Goal: Feedback & Contribution: Leave review/rating

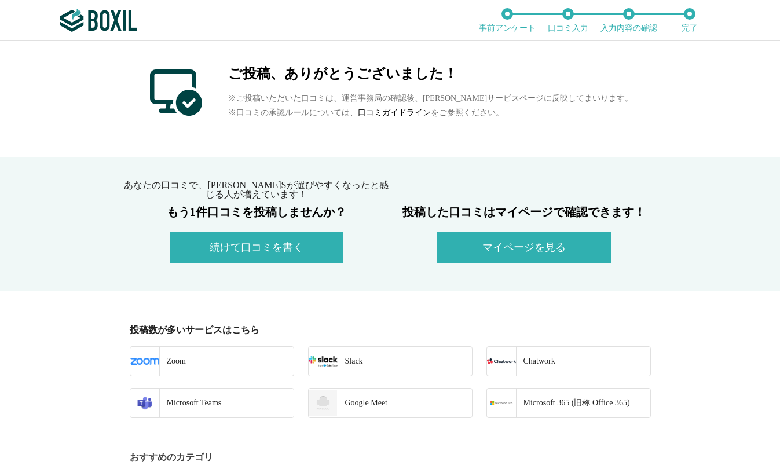
drag, startPoint x: 108, startPoint y: 93, endPoint x: 122, endPoint y: 90, distance: 14.8
click at [108, 93] on div "ご投稿、ありがとうございました！ ※ご投稿いただいた口コミは、運営事務局の確認後、[PERSON_NAME]サービスページに反映してまいります。 ※口コミの承…" at bounding box center [390, 99] width 780 height 117
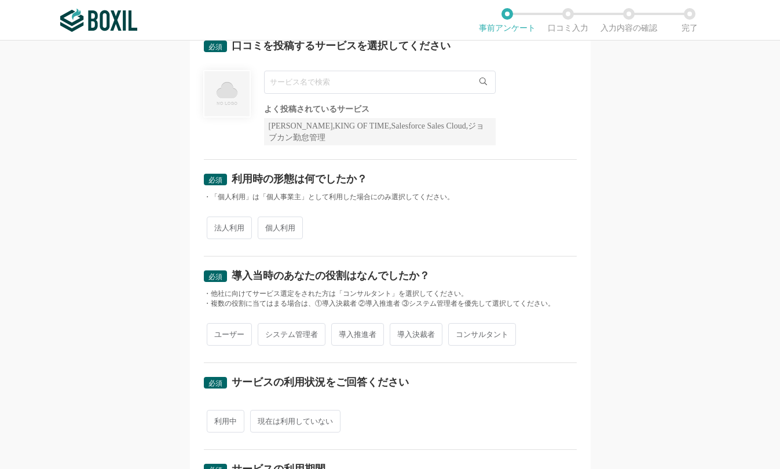
scroll to position [49, 0]
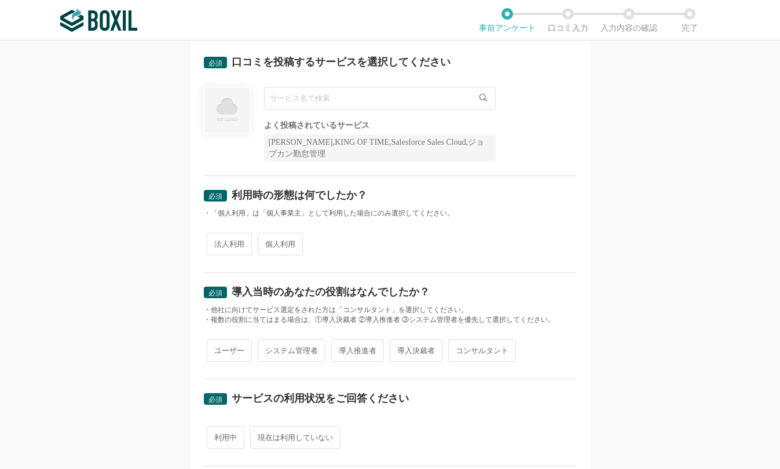
drag, startPoint x: 306, startPoint y: 101, endPoint x: 320, endPoint y: 104, distance: 14.2
click at [306, 101] on input "text" at bounding box center [380, 98] width 232 height 23
paste input "HRMOS経費"
click at [342, 98] on input "HRMOS経費" at bounding box center [380, 98] width 232 height 23
click at [288, 98] on input "HRMOS経費" at bounding box center [380, 98] width 232 height 23
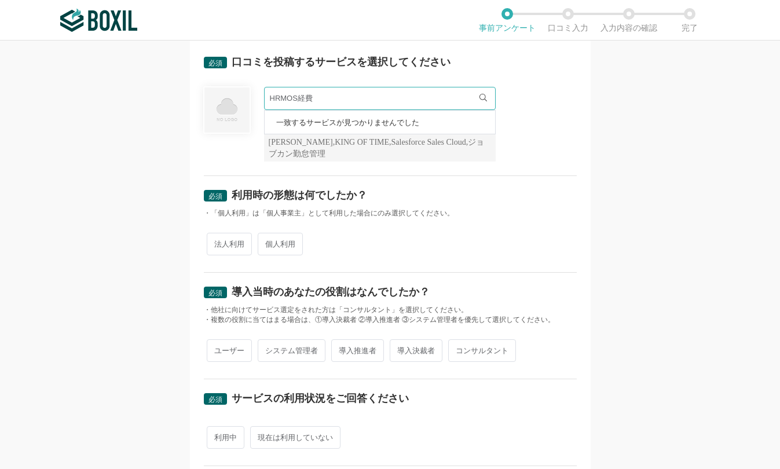
click at [291, 98] on input "HRMOS経費" at bounding box center [380, 98] width 232 height 23
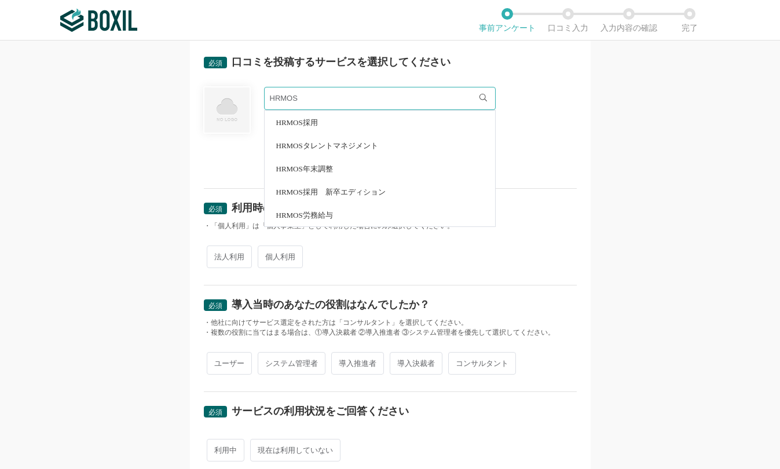
click at [336, 102] on input "HRMOS" at bounding box center [380, 98] width 232 height 23
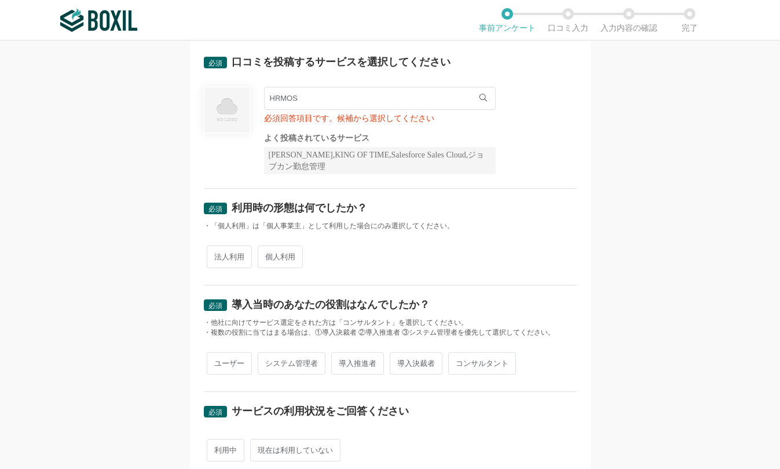
drag, startPoint x: 338, startPoint y: 98, endPoint x: 250, endPoint y: 93, distance: 88.2
click at [250, 93] on div "HRMOS HRMOS採用 HRMOSタレントマネジメント HRMOS年末調整 HRMOS採用　新卒エディション HRMOS労務給与 必須回答項目です。候補か…" at bounding box center [390, 130] width 373 height 87
click at [348, 101] on input "HRMOS" at bounding box center [380, 98] width 232 height 23
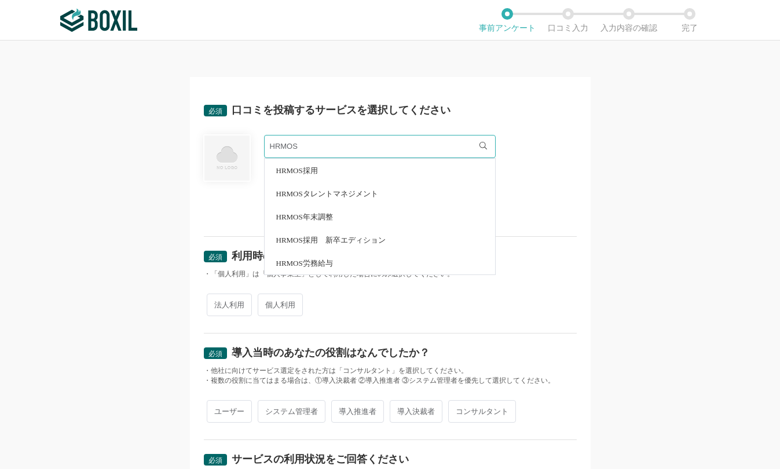
scroll to position [0, 0]
click at [309, 151] on input "HRMOS" at bounding box center [380, 146] width 232 height 23
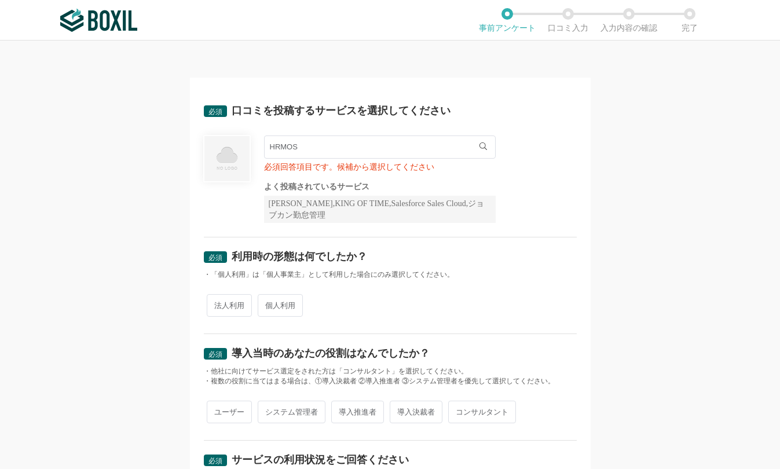
drag, startPoint x: 315, startPoint y: 149, endPoint x: 244, endPoint y: 149, distance: 70.6
click at [244, 149] on div "HRMOS HRMOS採用 HRMOSタレントマネジメント HRMOS年末調整 HRMOS採用　新卒エディション HRMOS労務給与 必須回答項目です。候補か…" at bounding box center [390, 178] width 373 height 87
click at [310, 145] on input "HRMOS" at bounding box center [380, 146] width 232 height 23
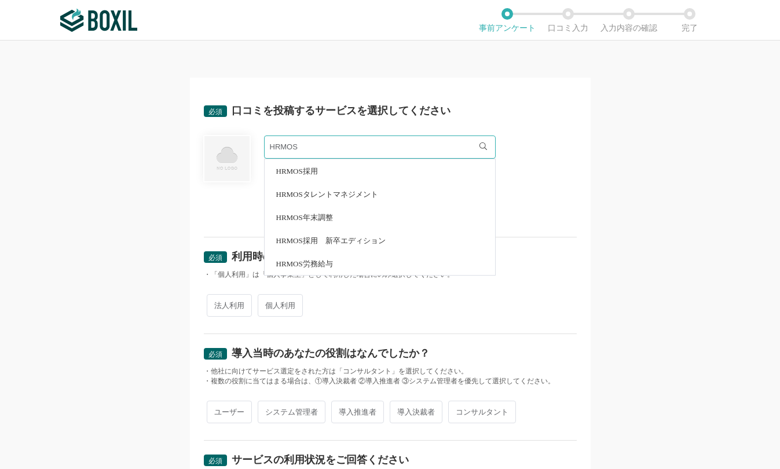
drag, startPoint x: 311, startPoint y: 145, endPoint x: 219, endPoint y: 144, distance: 92.0
click at [219, 144] on div "HRMOS HRMOS採用 HRMOSタレントマネジメント HRMOS年末調整 HRMOS採用　新卒エディション HRMOS労務給与 必須回答項目です。候補か…" at bounding box center [390, 178] width 373 height 87
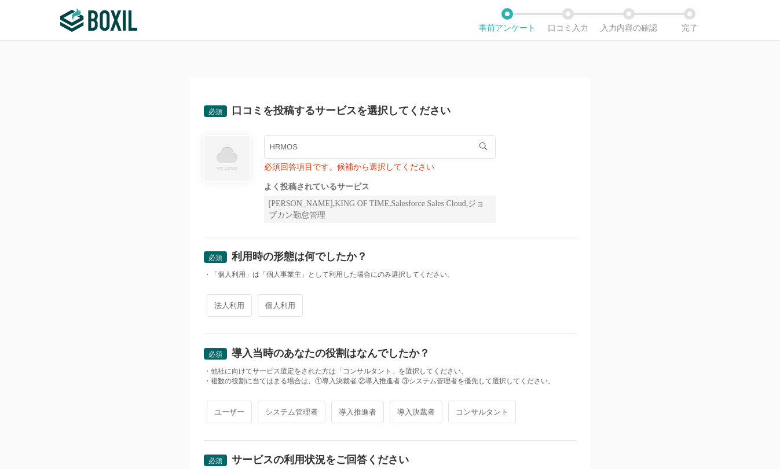
paste input "Microsoft 365"
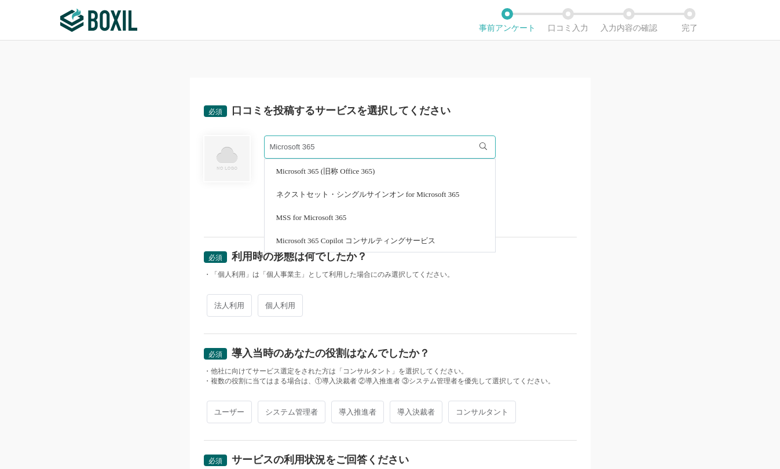
click at [402, 173] on li "Microsoft 365 (旧称 Office 365)" at bounding box center [380, 170] width 230 height 23
type input "Microsoft 365 (旧称 Office 365)"
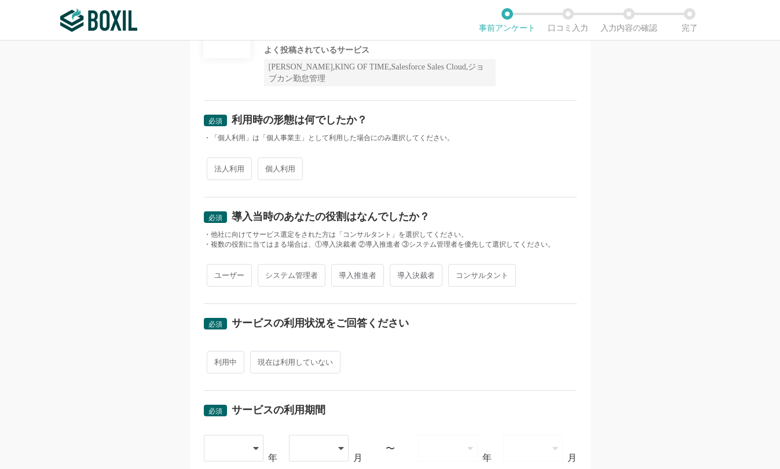
scroll to position [116, 0]
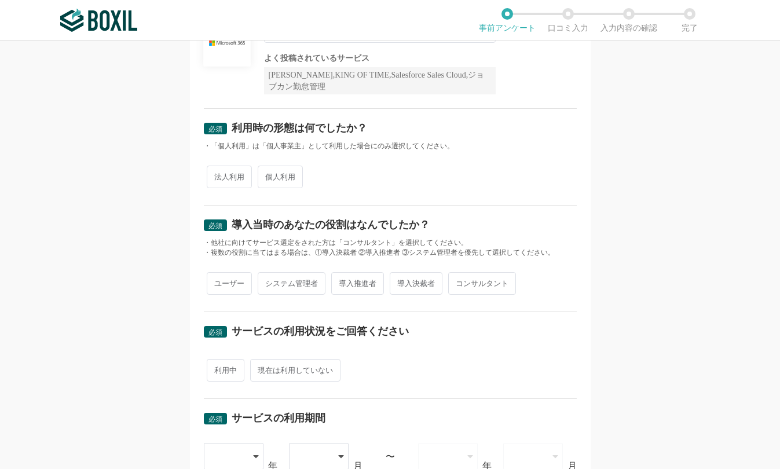
click at [223, 183] on span "法人利用" at bounding box center [229, 177] width 45 height 23
click at [217, 175] on input "法人利用" at bounding box center [214, 171] width 8 height 8
radio input "true"
click at [225, 270] on div "ユーザー システム管理者 導入推進者 導入決裁者 コンサルタント" at bounding box center [390, 283] width 373 height 28
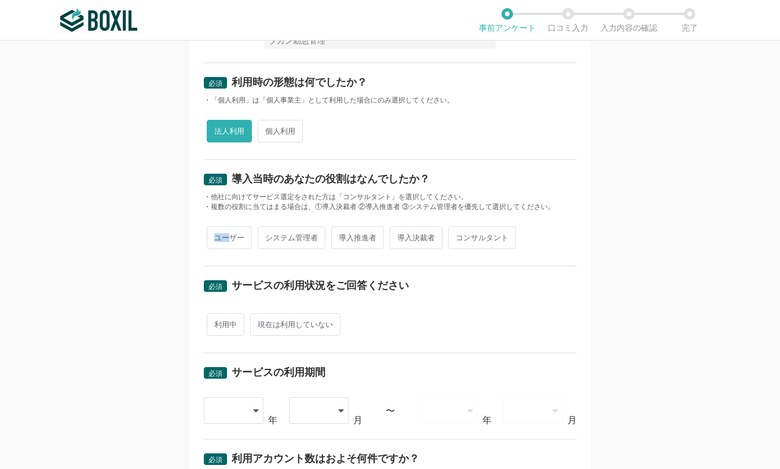
scroll to position [174, 0]
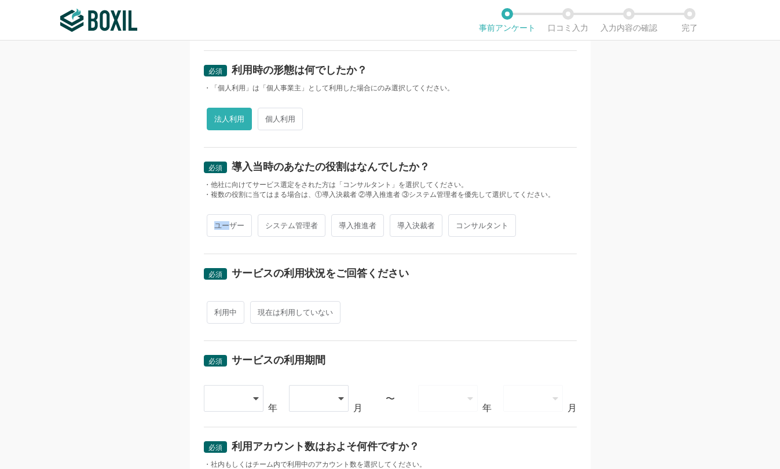
click at [220, 225] on span "ユーザー" at bounding box center [229, 225] width 45 height 23
click at [217, 223] on input "ユーザー" at bounding box center [214, 220] width 8 height 8
radio input "true"
click at [215, 312] on span "利用中" at bounding box center [226, 312] width 38 height 23
click at [215, 310] on input "利用中" at bounding box center [214, 307] width 8 height 8
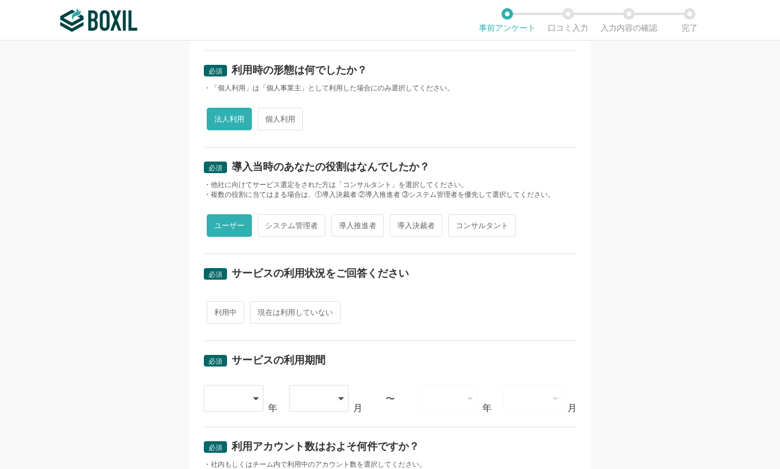
radio input "true"
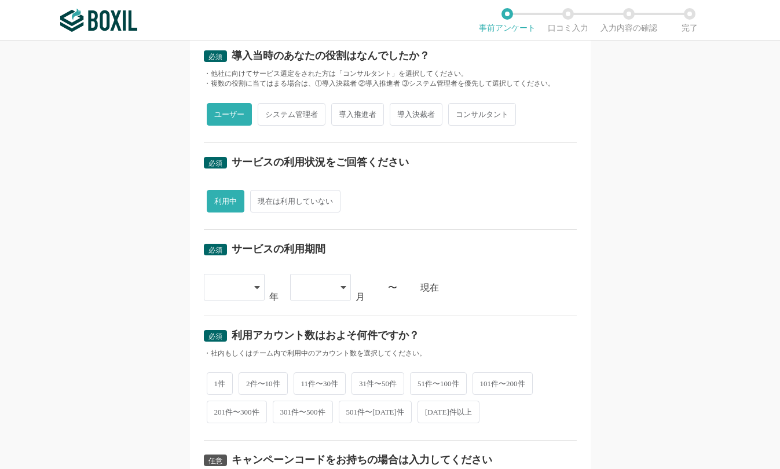
scroll to position [289, 0]
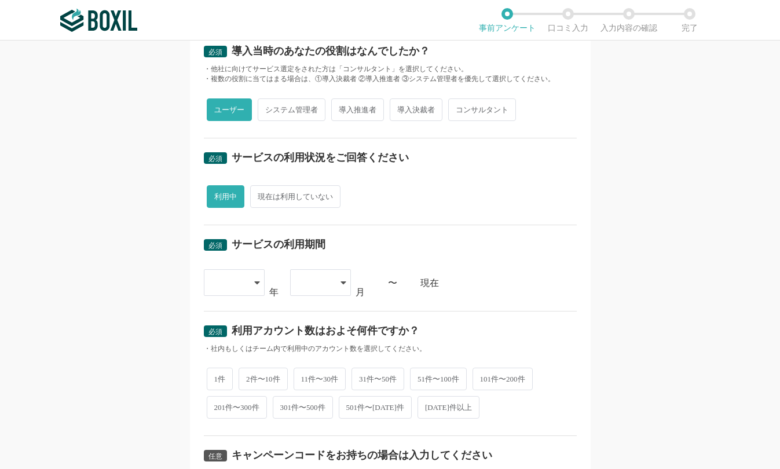
click at [248, 287] on div at bounding box center [234, 282] width 61 height 27
click at [230, 376] on li "[DATE]" at bounding box center [234, 378] width 61 height 28
click at [330, 285] on div at bounding box center [320, 282] width 61 height 27
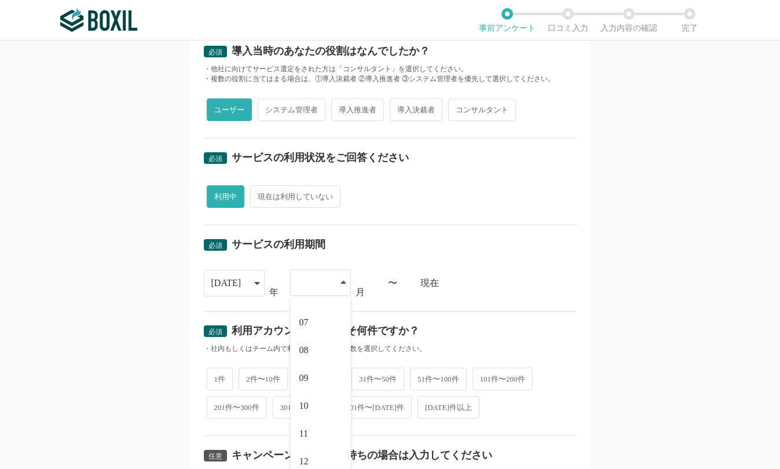
click at [307, 406] on li "10" at bounding box center [320, 406] width 61 height 28
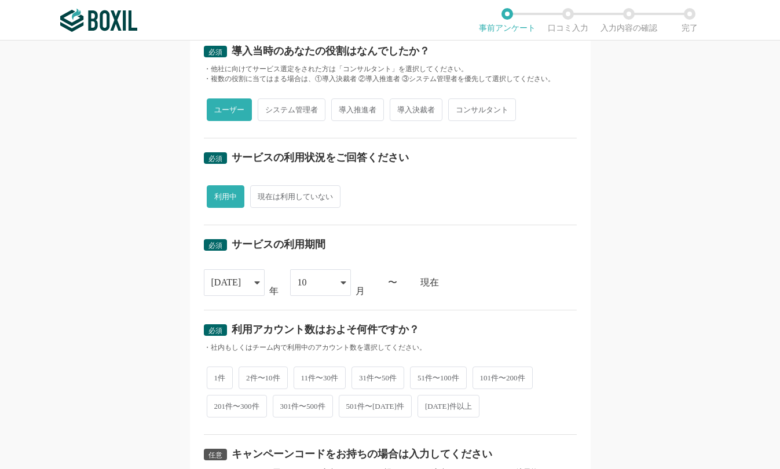
click at [501, 311] on div "必須 利用アカウント数はおよそ何件ですか？ ・社内もしくはチーム内で利用中のアカウント数を選択してください。 1件 2件〜10件 11件〜30件 31件〜50…" at bounding box center [390, 372] width 373 height 125
click at [497, 387] on span "101件〜200件" at bounding box center [502, 377] width 60 height 23
click at [483, 376] on input "101件〜200件" at bounding box center [479, 372] width 8 height 8
radio input "true"
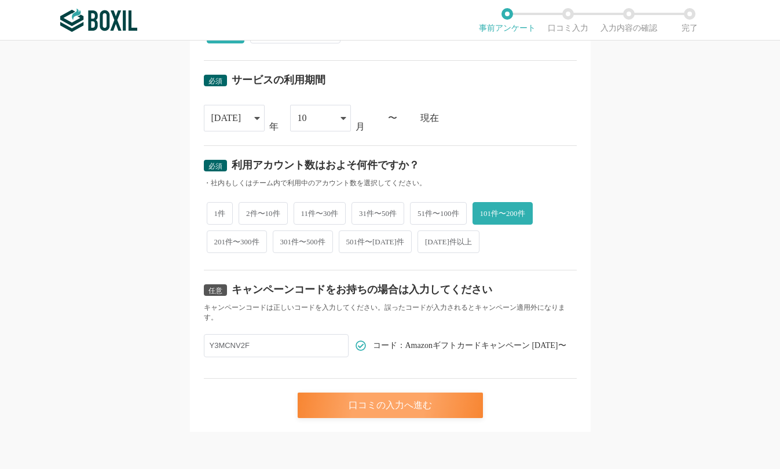
click at [422, 411] on div "口コミの入力へ進む" at bounding box center [390, 404] width 185 height 25
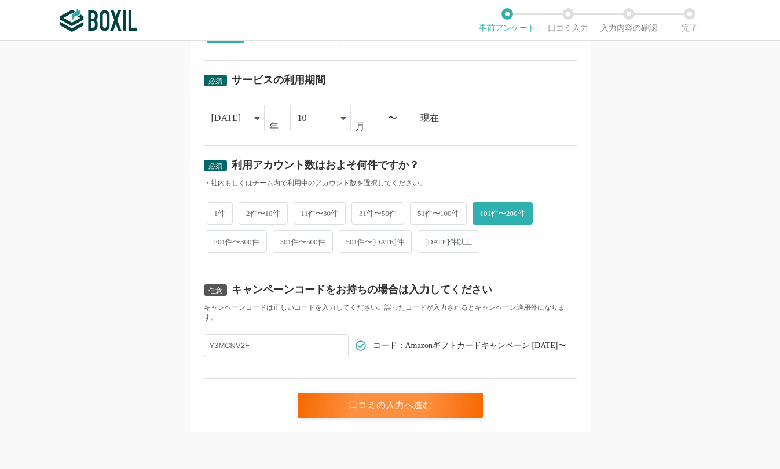
scroll to position [0, 0]
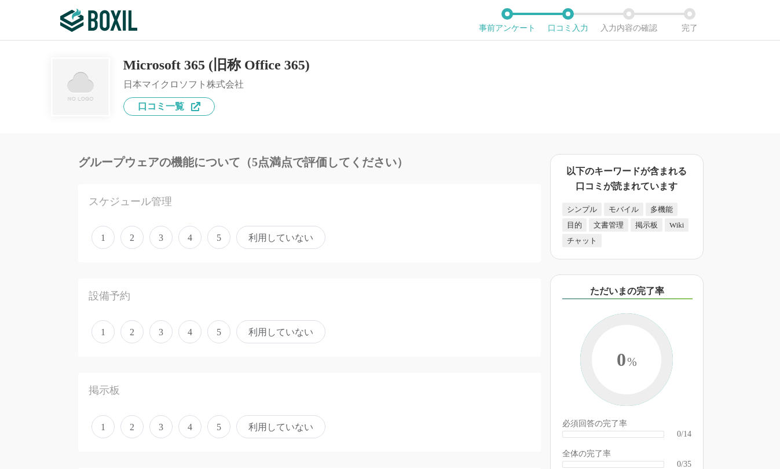
click at [186, 239] on span "4" at bounding box center [189, 237] width 23 height 23
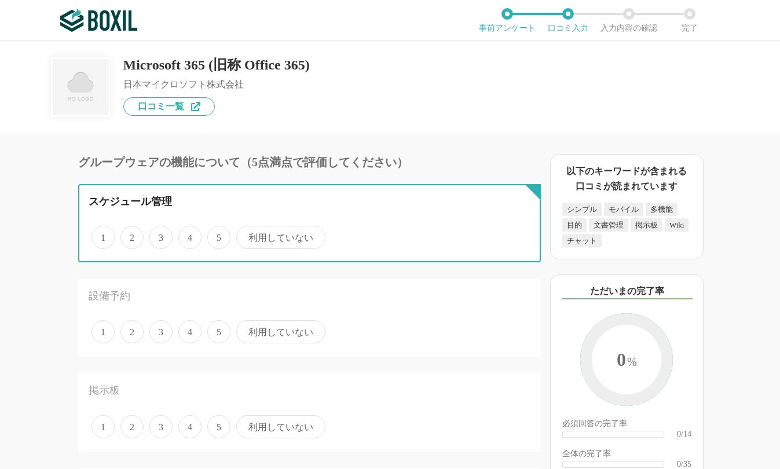
click at [186, 235] on input "4" at bounding box center [185, 231] width 8 height 8
radio input "true"
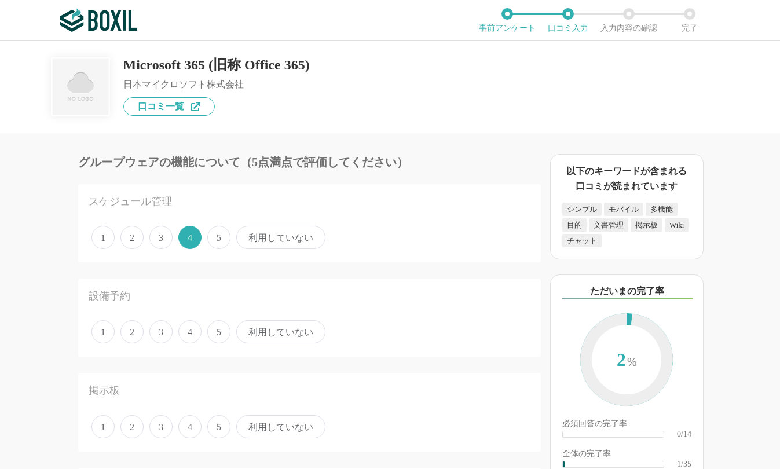
click at [211, 336] on span "5" at bounding box center [218, 331] width 23 height 23
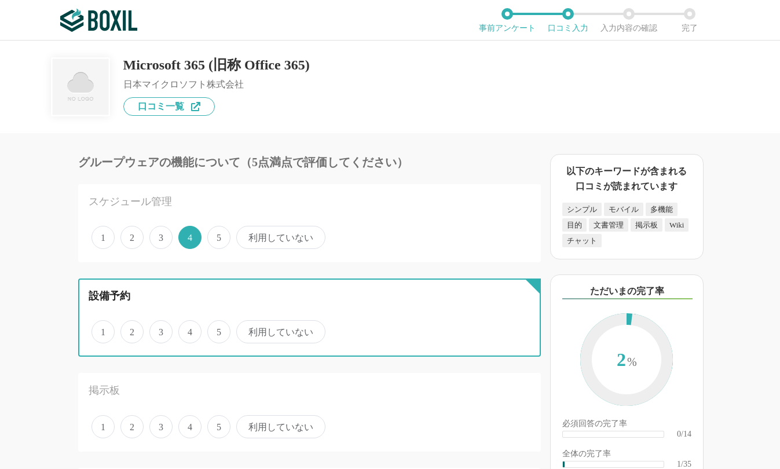
click at [211, 329] on input "5" at bounding box center [214, 326] width 8 height 8
radio input "true"
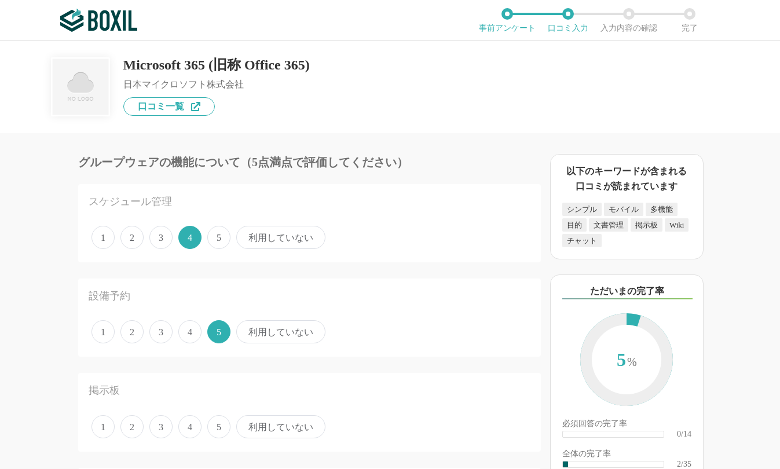
click at [171, 428] on span "3" at bounding box center [160, 426] width 23 height 23
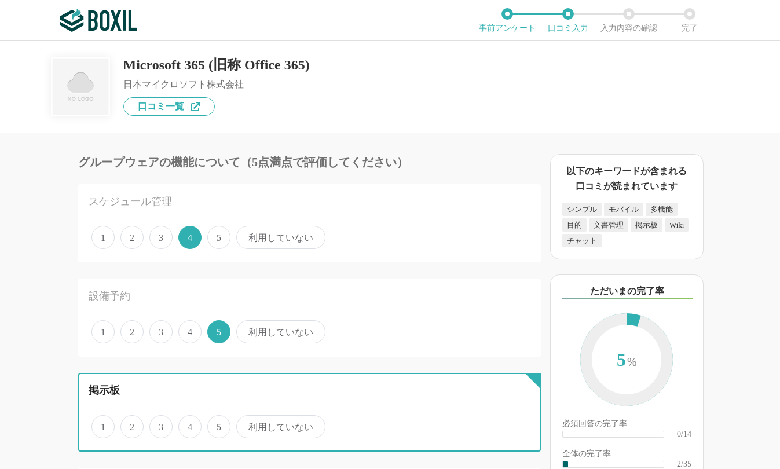
click at [160, 424] on input "3" at bounding box center [156, 421] width 8 height 8
radio input "true"
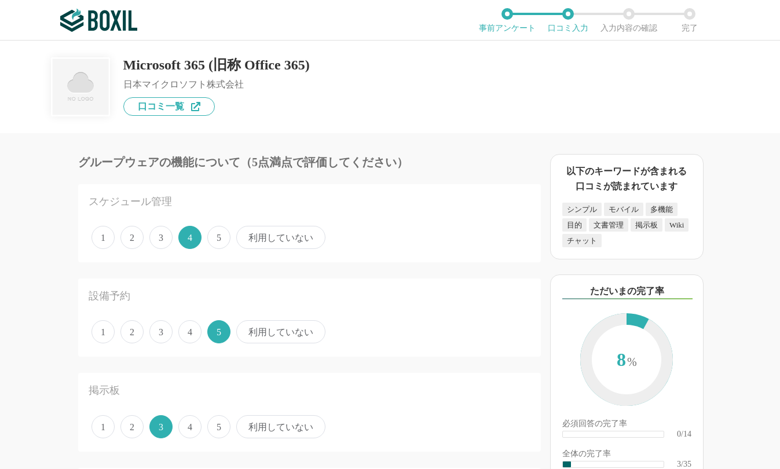
click at [164, 332] on span "3" at bounding box center [160, 331] width 23 height 23
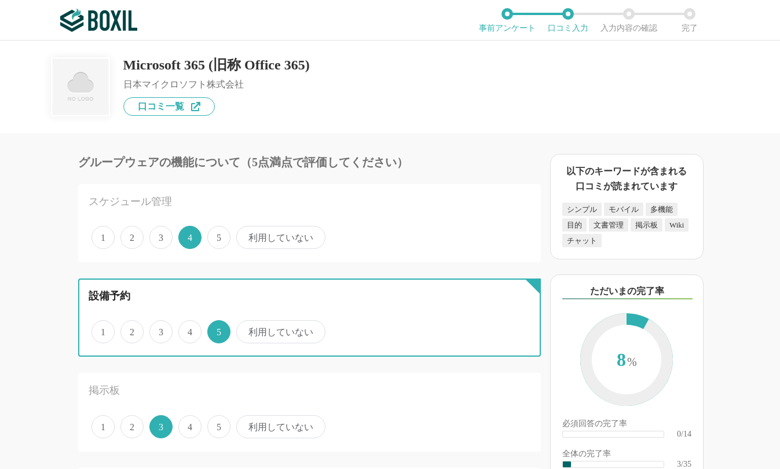
click at [160, 329] on input "3" at bounding box center [156, 326] width 8 height 8
radio input "true"
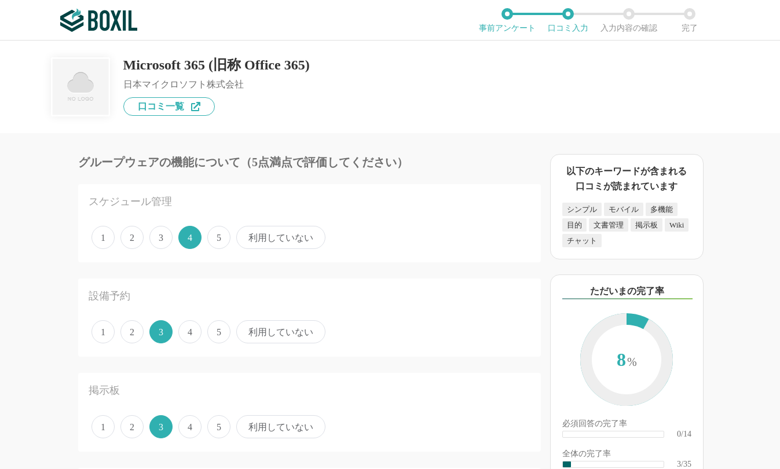
click at [186, 335] on span "4" at bounding box center [189, 331] width 23 height 23
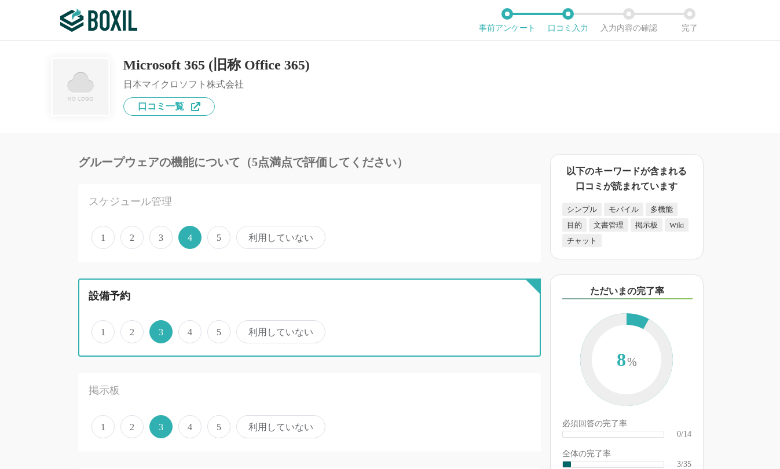
click at [186, 329] on input "4" at bounding box center [185, 326] width 8 height 8
radio input "true"
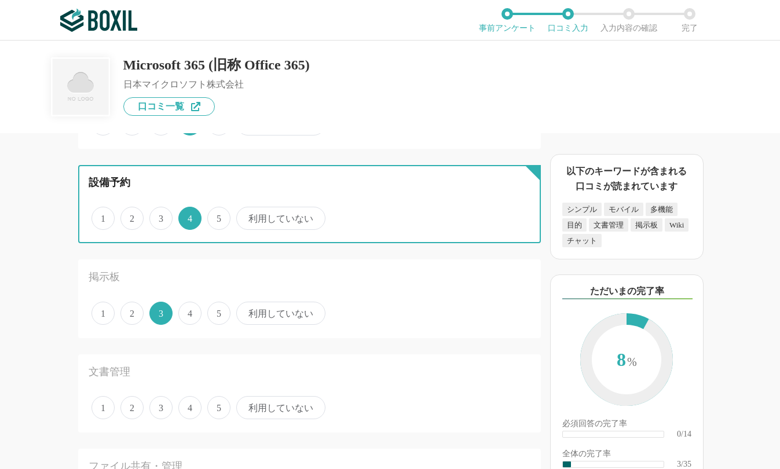
scroll to position [116, 0]
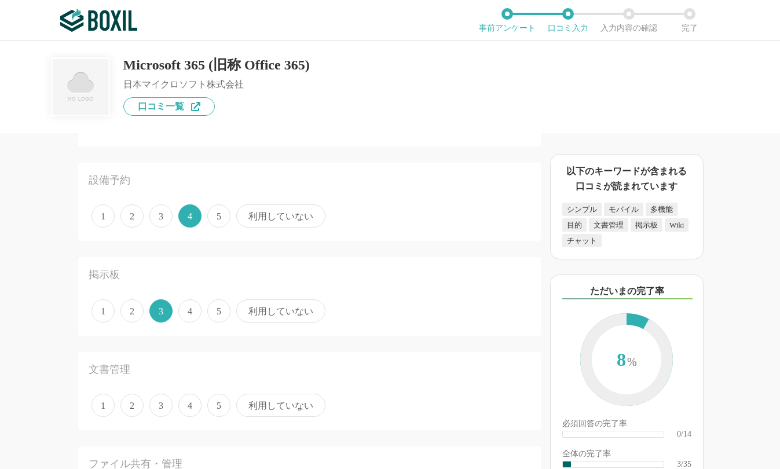
click at [188, 405] on span "4" at bounding box center [189, 405] width 23 height 23
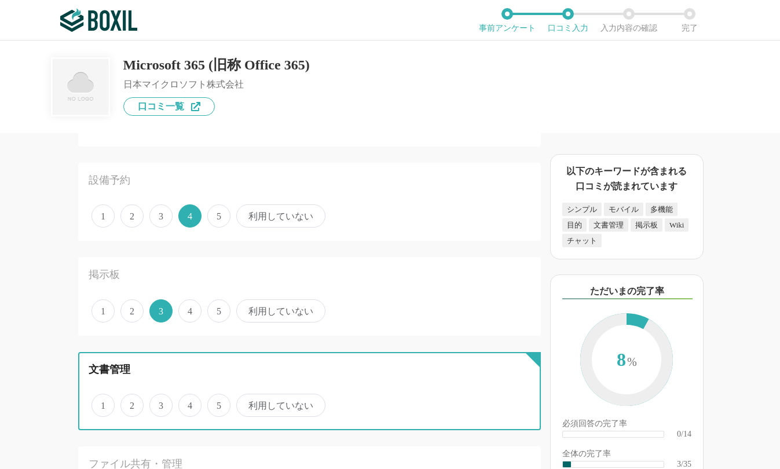
click at [188, 403] on input "4" at bounding box center [185, 399] width 8 height 8
radio input "true"
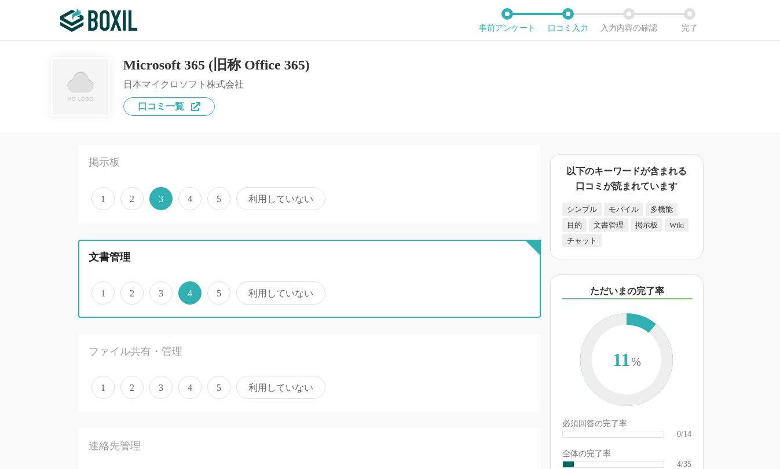
scroll to position [232, 0]
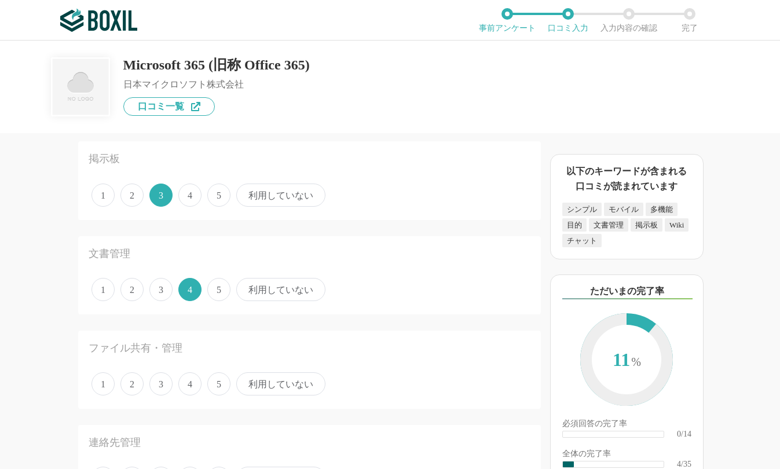
click at [159, 385] on span "3" at bounding box center [160, 383] width 23 height 23
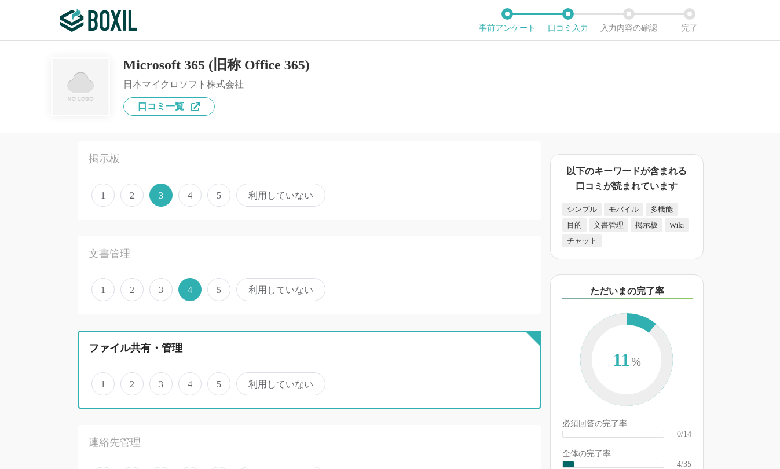
click at [159, 381] on input "3" at bounding box center [156, 378] width 8 height 8
radio input "true"
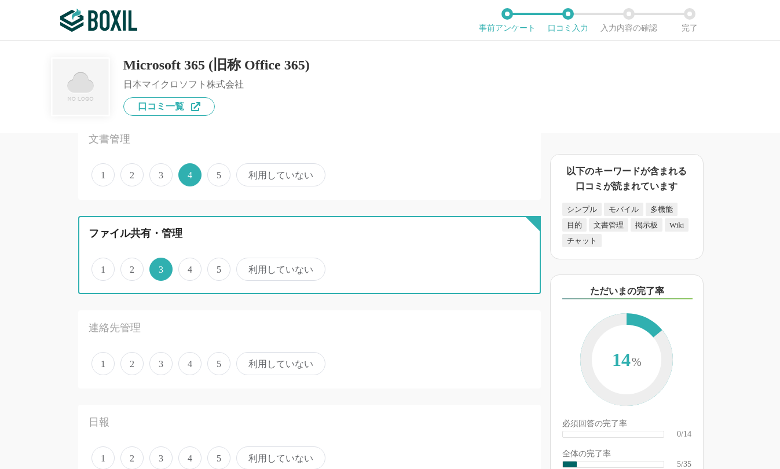
scroll to position [347, 0]
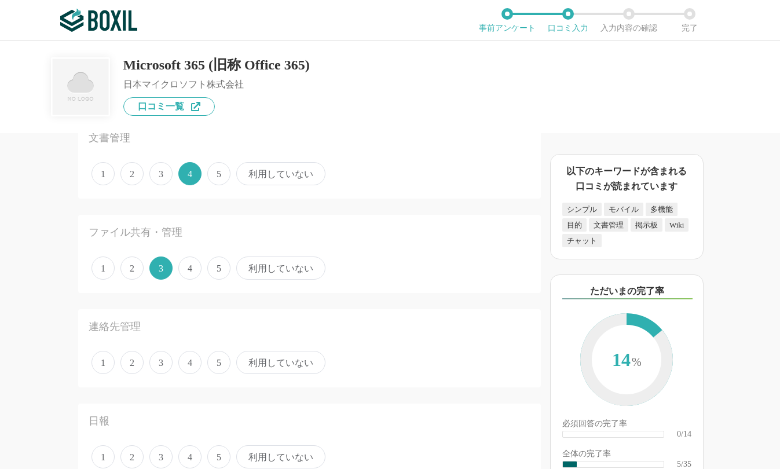
click at [189, 368] on span "4" at bounding box center [189, 362] width 23 height 23
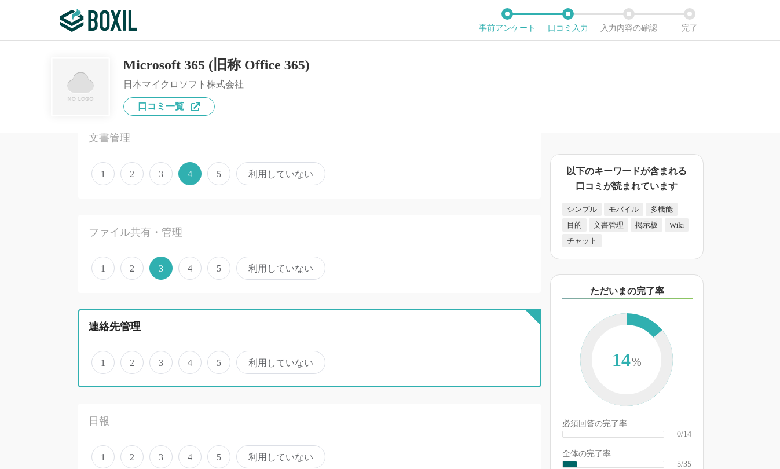
click at [189, 360] on input "4" at bounding box center [185, 356] width 8 height 8
radio input "true"
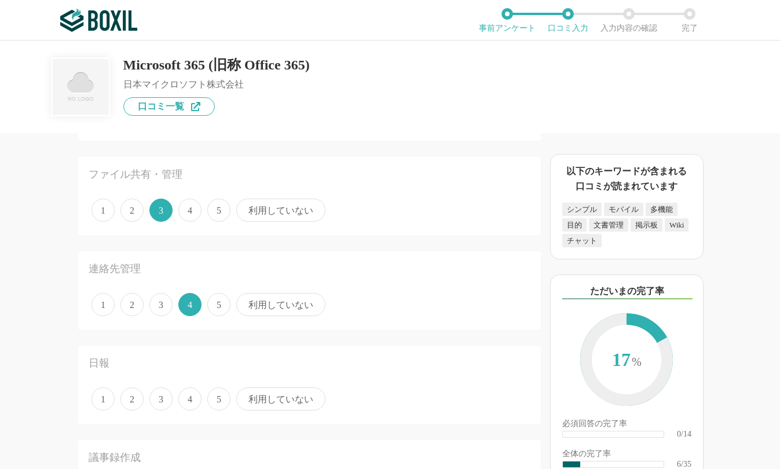
click at [186, 399] on span "4" at bounding box center [189, 398] width 23 height 23
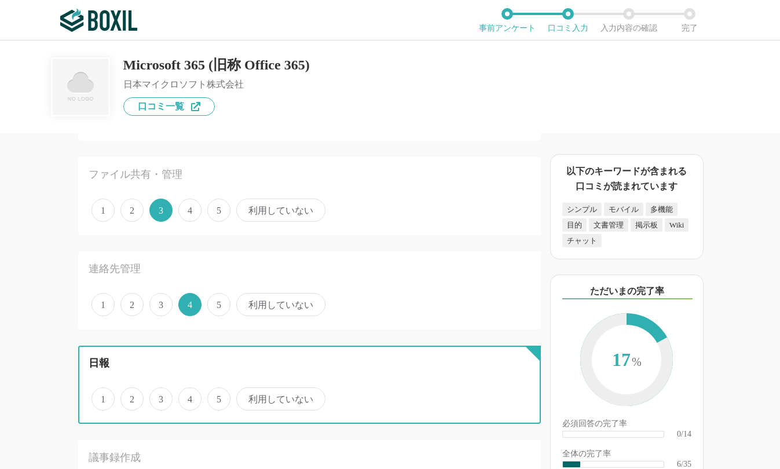
click at [186, 396] on input "4" at bounding box center [185, 393] width 8 height 8
radio input "true"
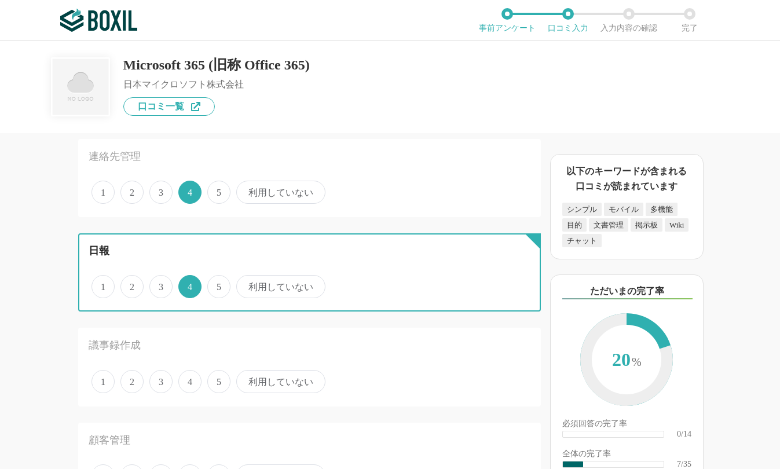
scroll to position [521, 0]
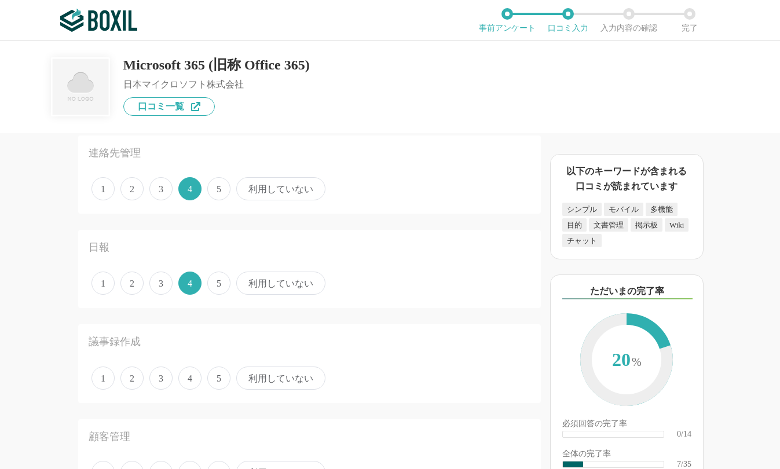
click at [159, 380] on span "3" at bounding box center [160, 377] width 23 height 23
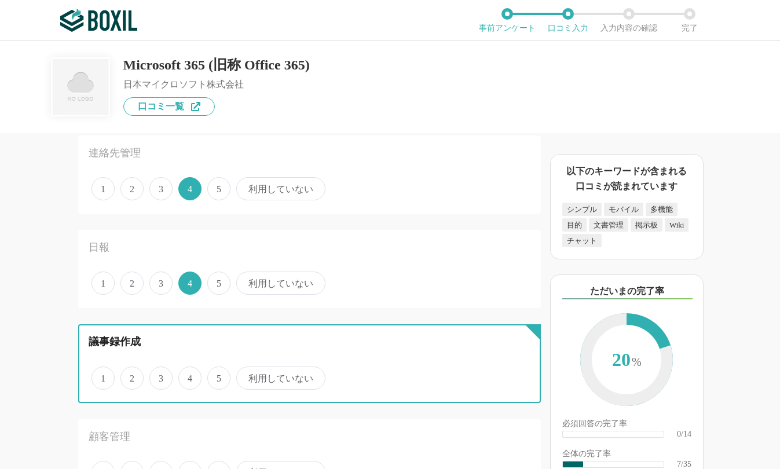
click at [159, 376] on input "3" at bounding box center [156, 372] width 8 height 8
radio input "true"
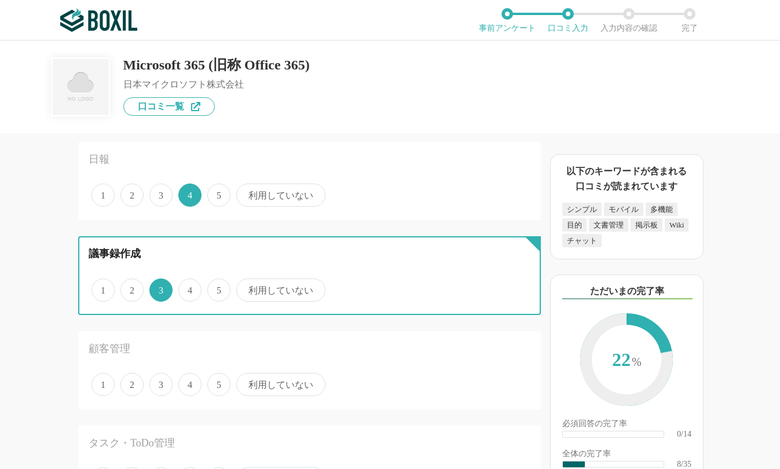
scroll to position [637, 0]
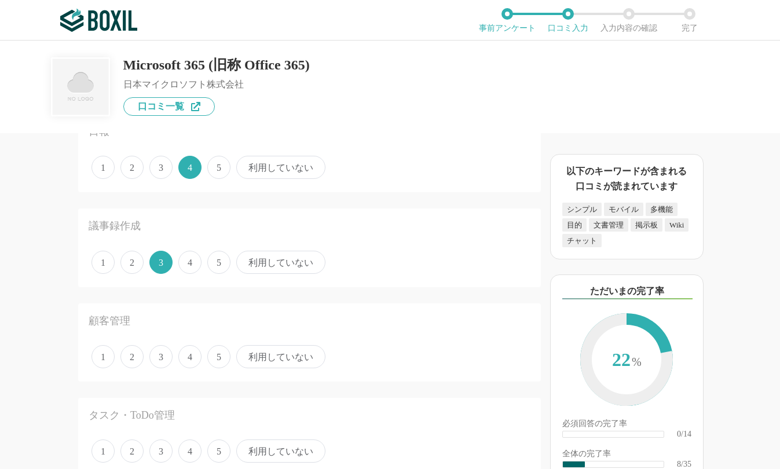
click at [185, 360] on span "4" at bounding box center [189, 356] width 23 height 23
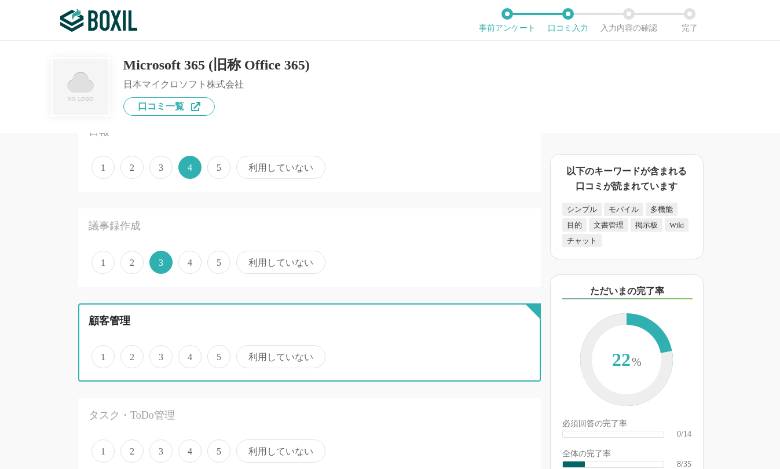
click at [185, 354] on input "4" at bounding box center [185, 351] width 8 height 8
radio input "true"
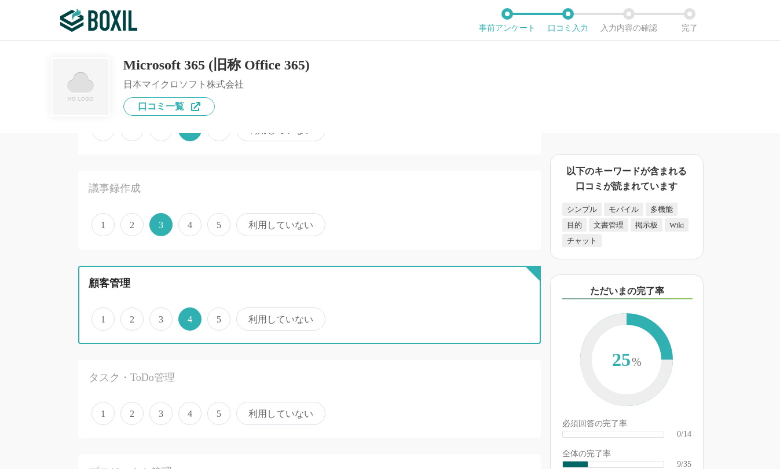
scroll to position [695, 0]
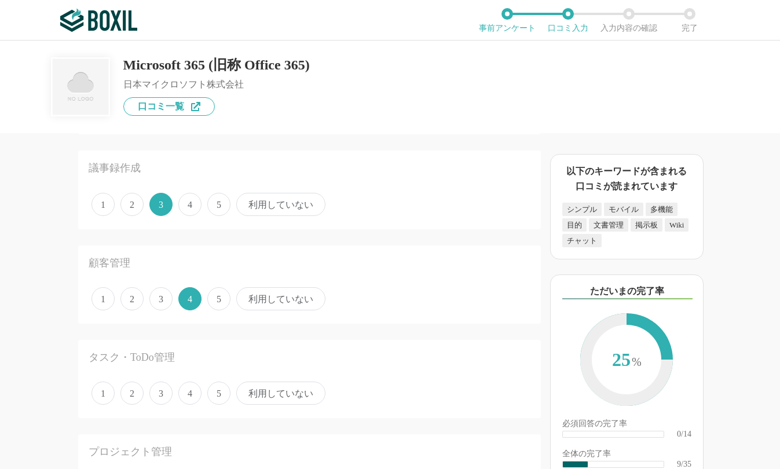
click at [192, 392] on span "4" at bounding box center [189, 392] width 23 height 23
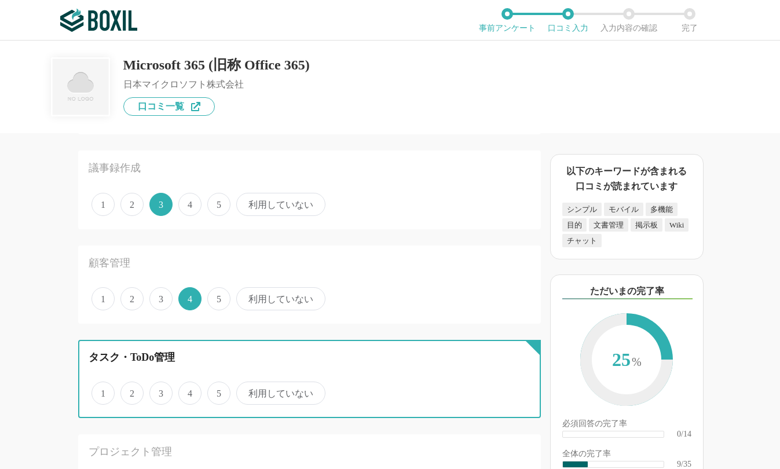
click at [189, 391] on input "4" at bounding box center [185, 387] width 8 height 8
radio input "true"
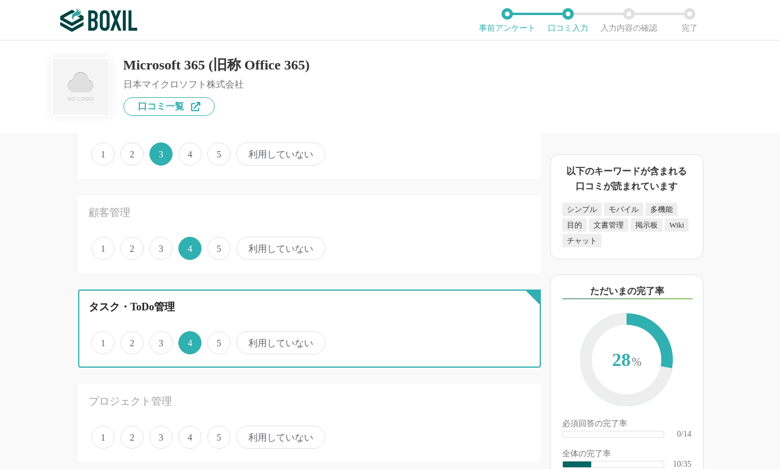
scroll to position [810, 0]
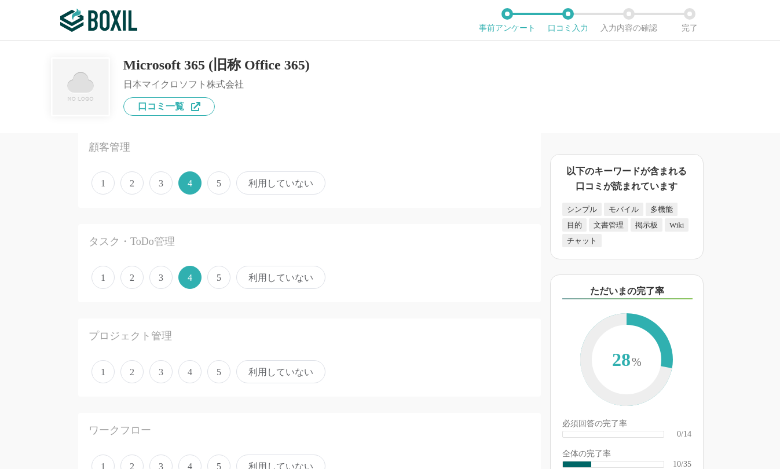
click at [166, 372] on span "3" at bounding box center [160, 371] width 23 height 23
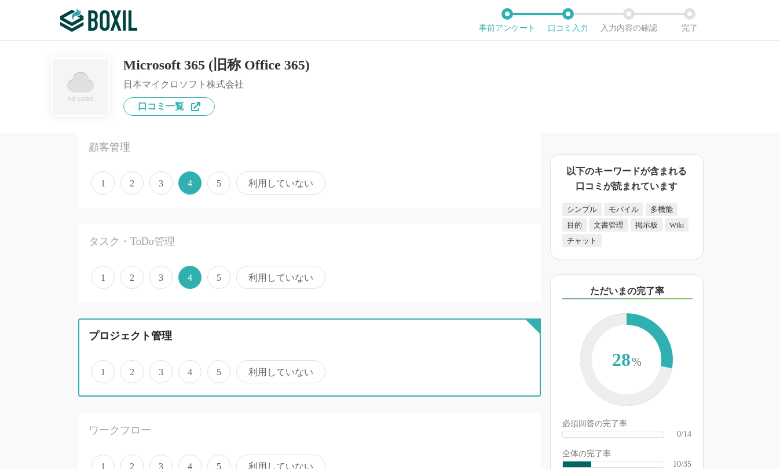
click at [160, 369] on input "3" at bounding box center [156, 366] width 8 height 8
radio input "true"
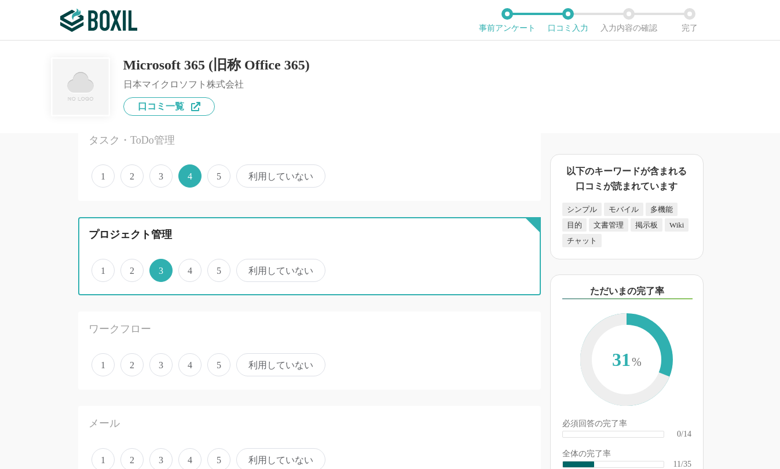
scroll to position [926, 0]
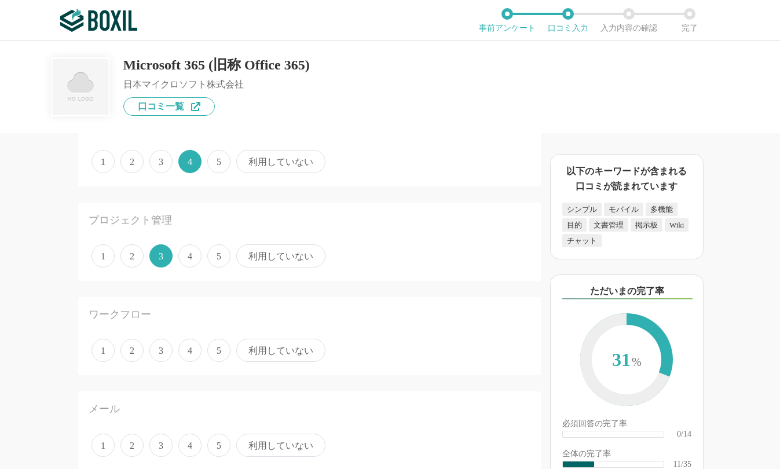
click at [192, 358] on span "4" at bounding box center [189, 350] width 23 height 23
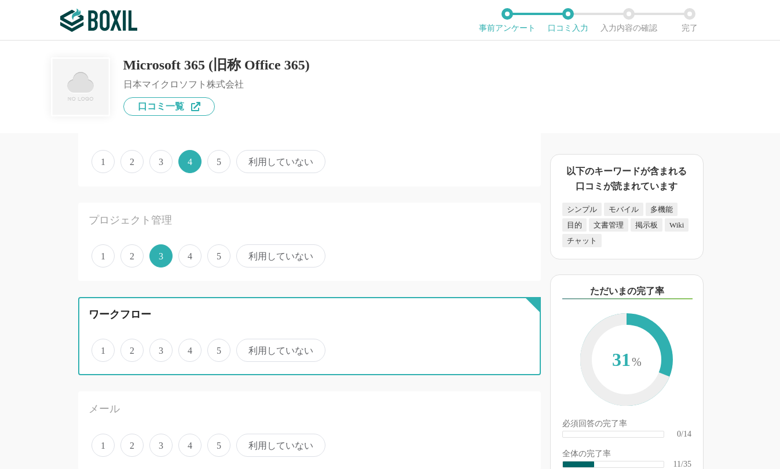
click at [189, 348] on input "4" at bounding box center [185, 344] width 8 height 8
radio input "true"
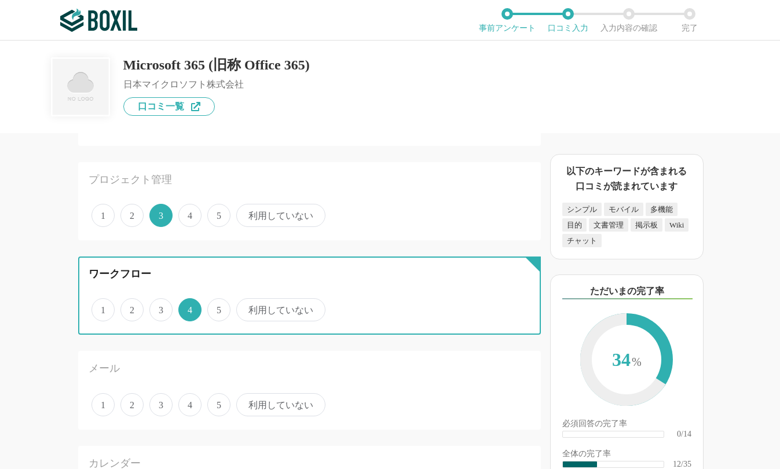
scroll to position [984, 0]
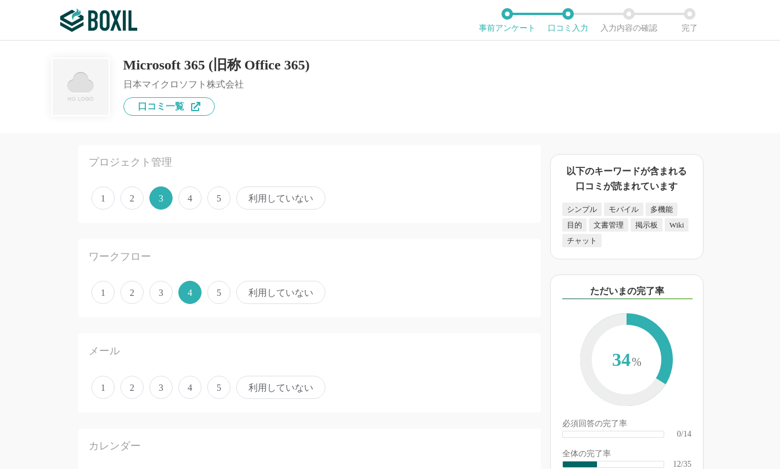
click at [198, 390] on span "4" at bounding box center [189, 387] width 23 height 23
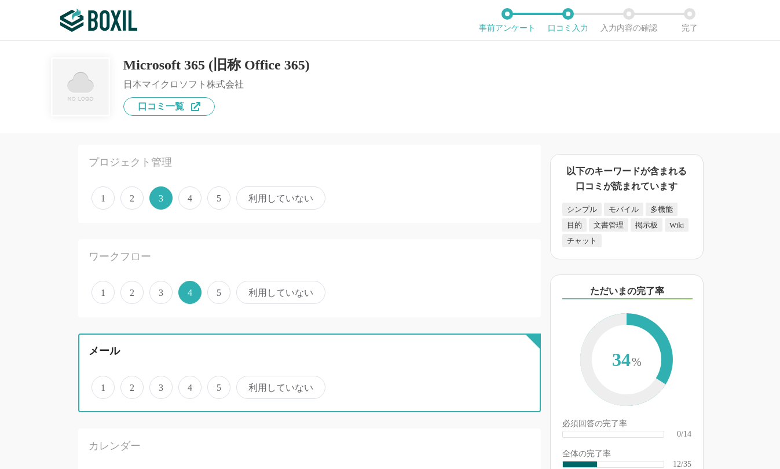
click at [189, 385] on input "4" at bounding box center [185, 381] width 8 height 8
radio input "true"
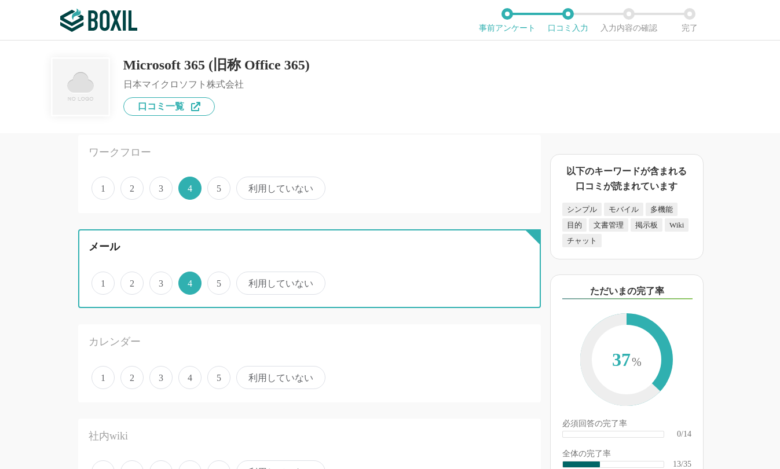
scroll to position [1100, 0]
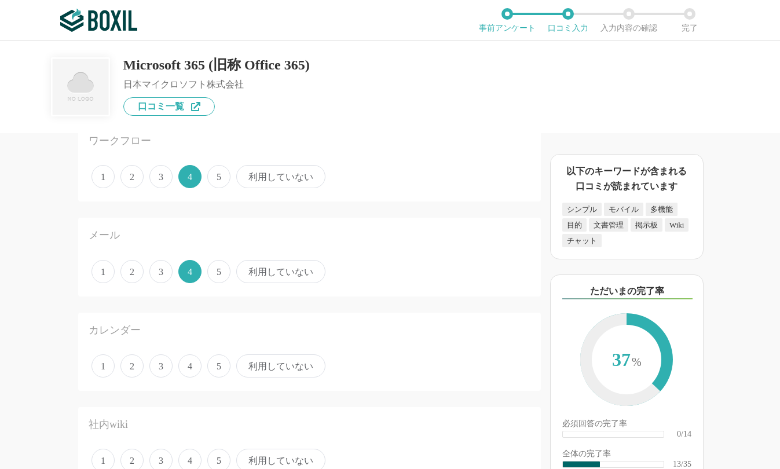
click at [195, 368] on span "4" at bounding box center [189, 365] width 23 height 23
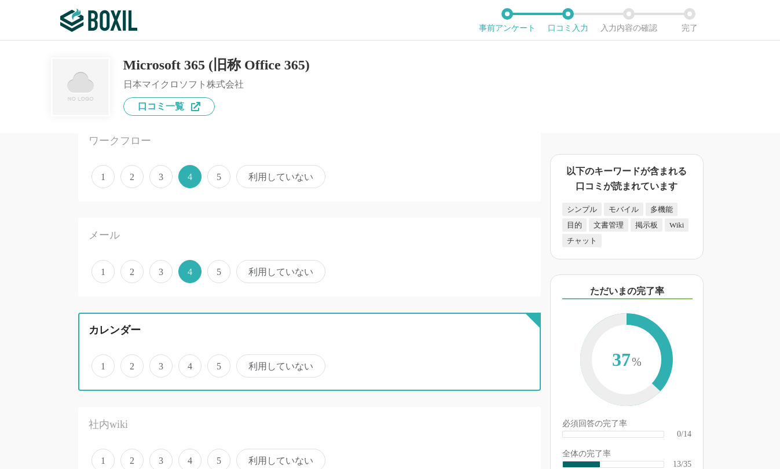
click at [189, 363] on input "4" at bounding box center [185, 360] width 8 height 8
radio input "true"
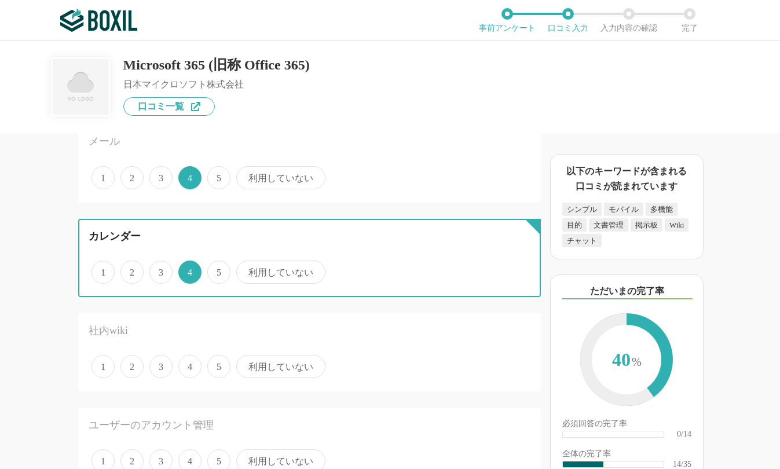
scroll to position [1215, 0]
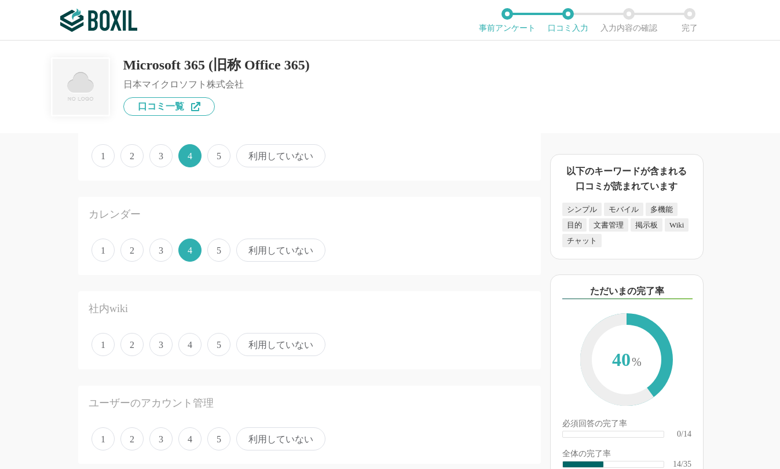
click at [160, 347] on span "3" at bounding box center [160, 344] width 23 height 23
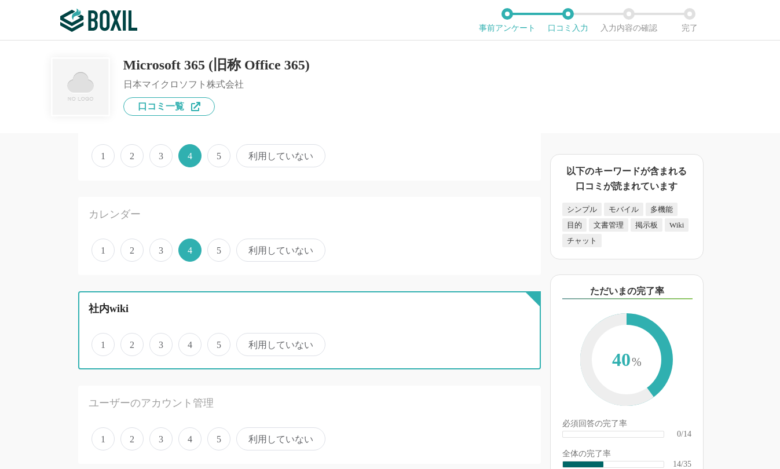
click at [160, 342] on input "3" at bounding box center [156, 339] width 8 height 8
radio input "true"
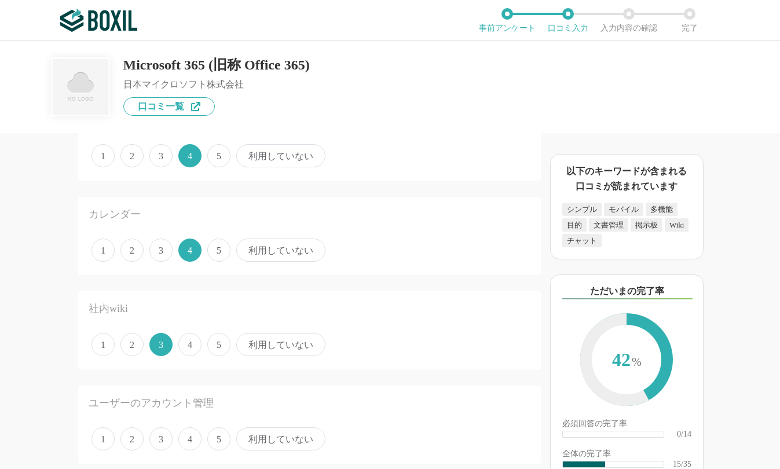
click at [191, 433] on span "4" at bounding box center [189, 438] width 23 height 23
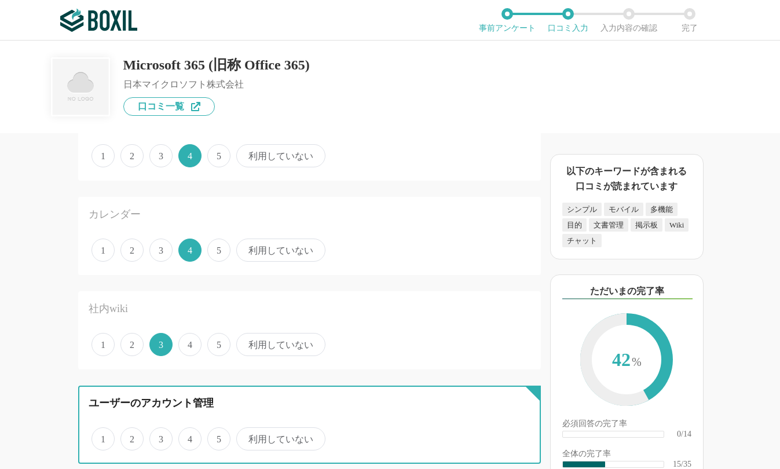
click at [189, 433] on input "4" at bounding box center [185, 433] width 8 height 8
radio input "true"
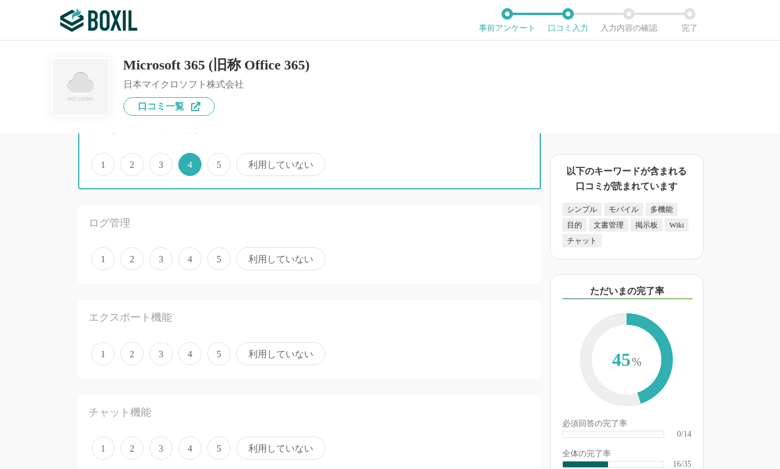
scroll to position [1505, 0]
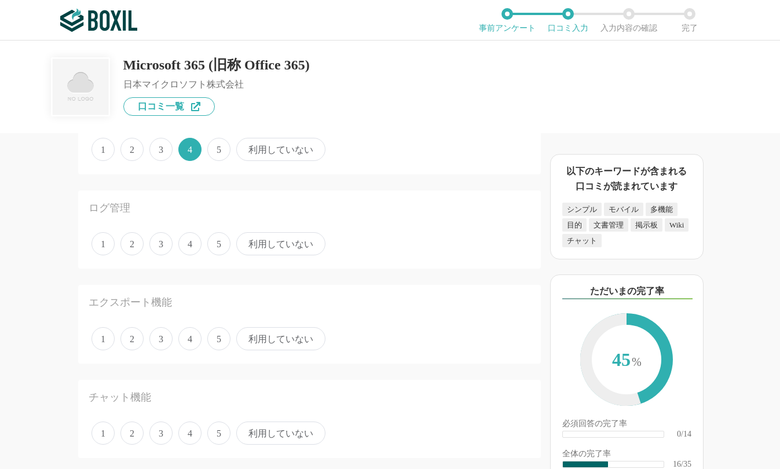
click at [192, 246] on span "4" at bounding box center [189, 243] width 23 height 23
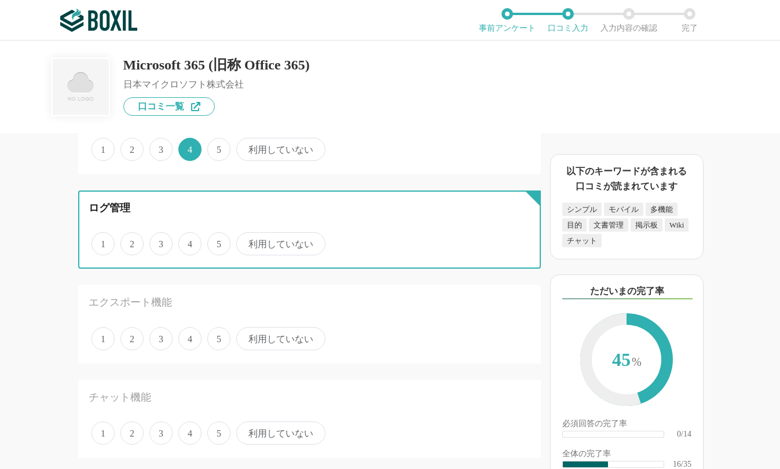
click at [189, 241] on input "4" at bounding box center [185, 238] width 8 height 8
radio input "true"
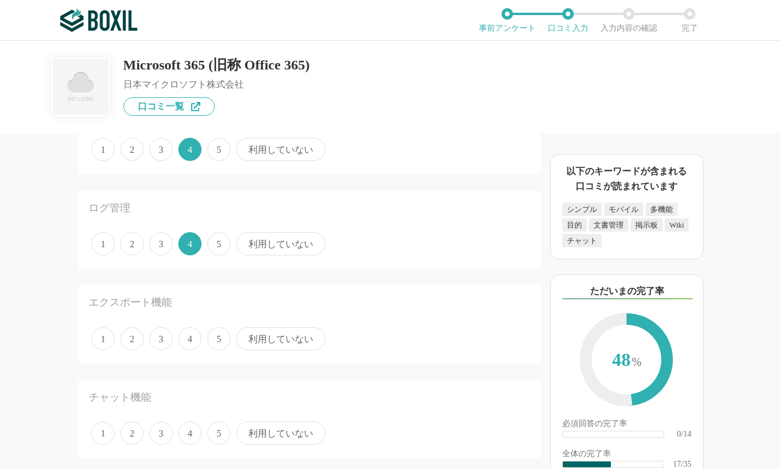
click at [192, 339] on span "4" at bounding box center [189, 338] width 23 height 23
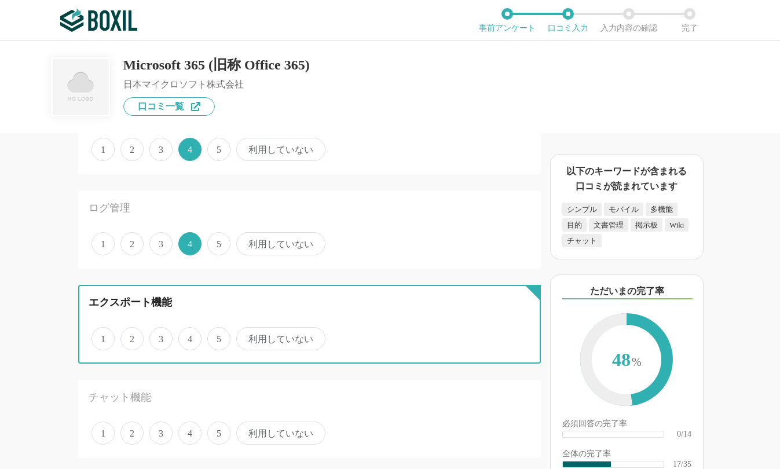
click at [189, 336] on input "4" at bounding box center [185, 333] width 8 height 8
radio input "true"
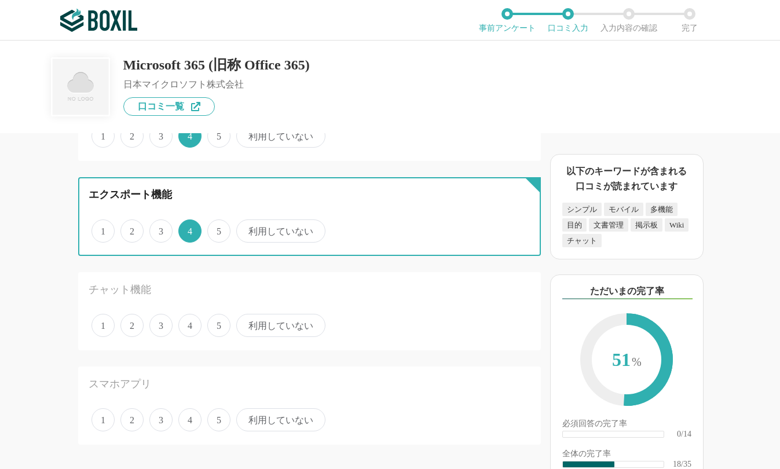
scroll to position [1621, 0]
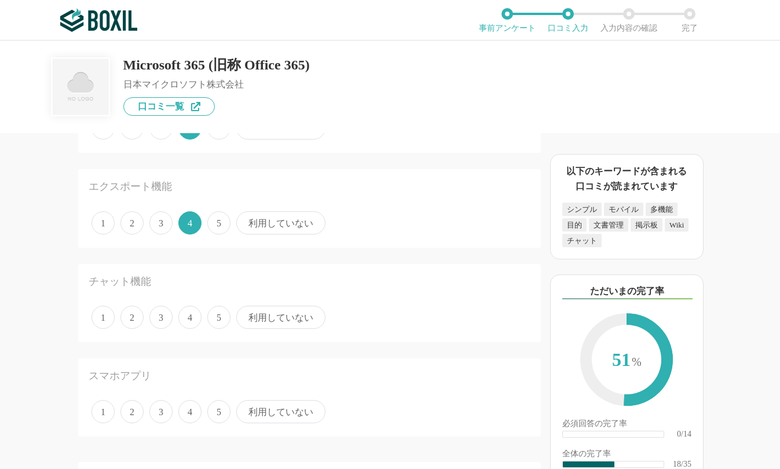
click at [167, 321] on span "3" at bounding box center [160, 317] width 23 height 23
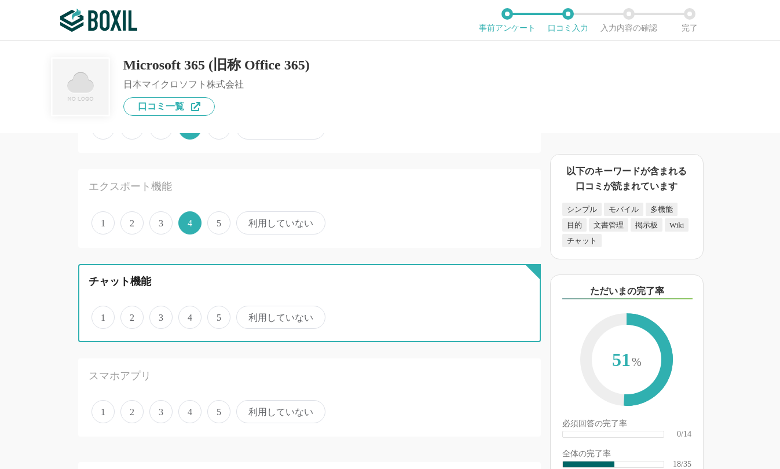
click at [160, 315] on input "3" at bounding box center [156, 311] width 8 height 8
radio input "true"
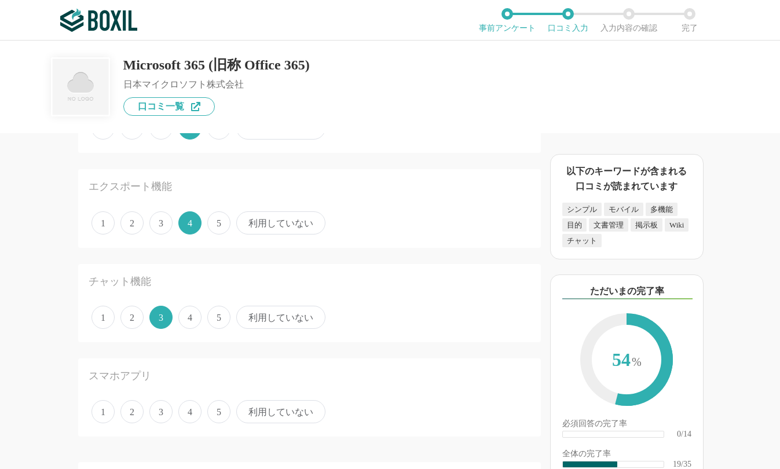
click at [188, 409] on span "4" at bounding box center [189, 411] width 23 height 23
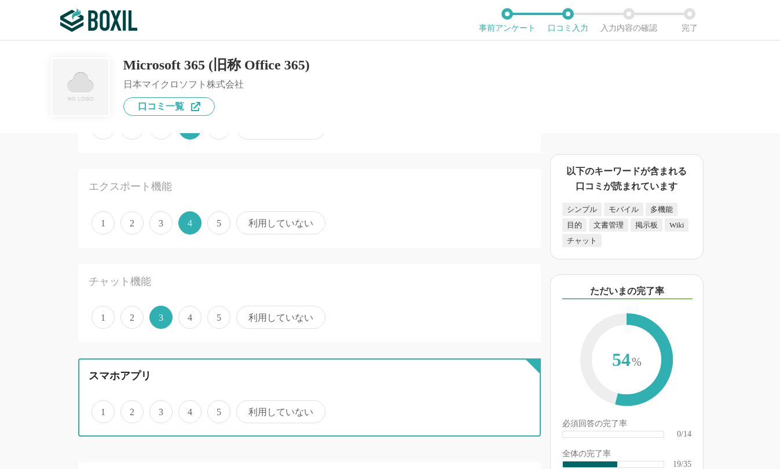
click at [188, 409] on input "4" at bounding box center [185, 406] width 8 height 8
radio input "true"
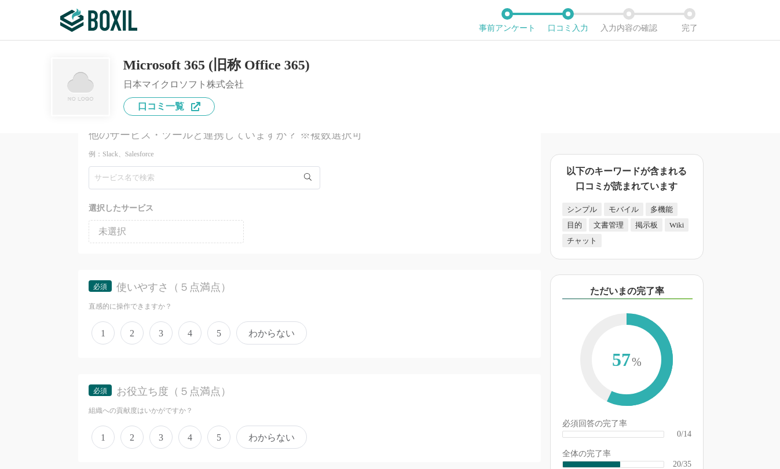
scroll to position [1968, 0]
click at [189, 326] on span "4" at bounding box center [189, 329] width 23 height 23
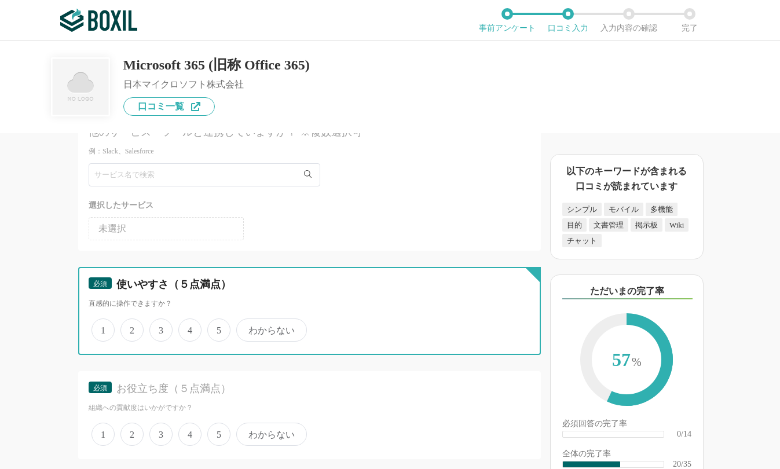
click at [189, 326] on input "4" at bounding box center [185, 324] width 8 height 8
radio input "true"
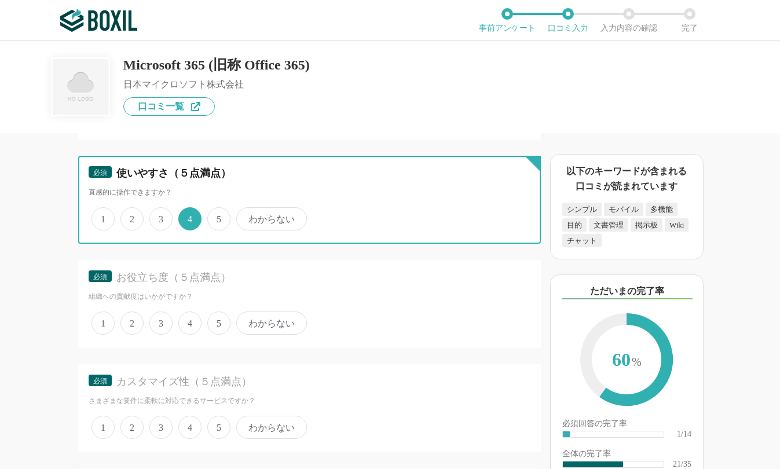
scroll to position [2084, 0]
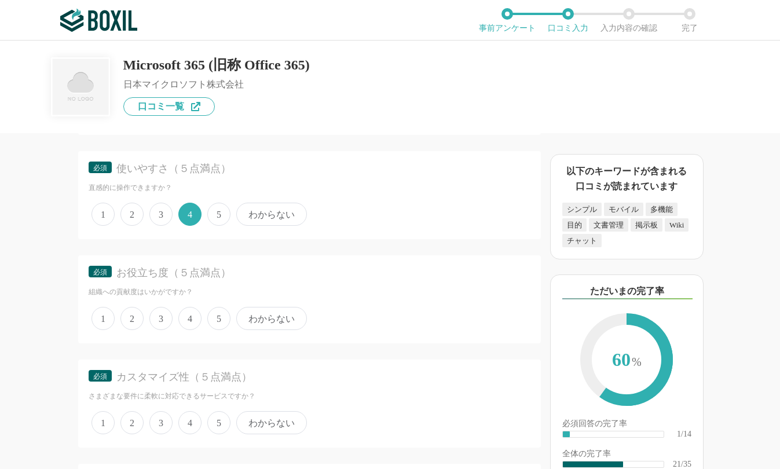
click at [208, 321] on span "5" at bounding box center [218, 318] width 23 height 23
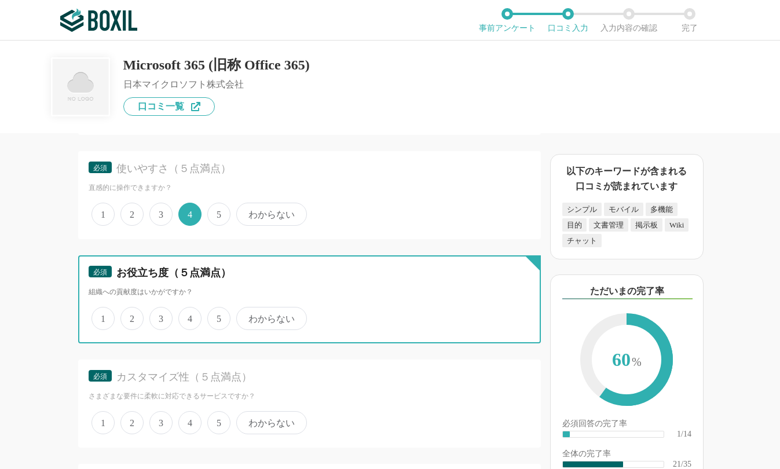
click at [210, 316] on input "5" at bounding box center [214, 313] width 8 height 8
radio input "true"
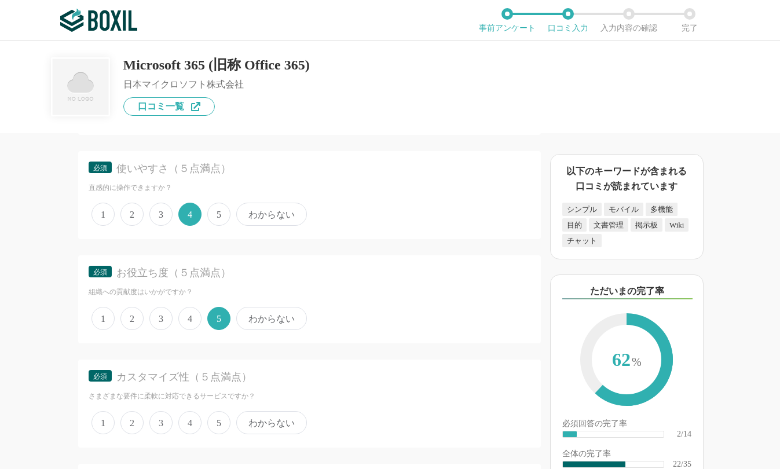
click at [166, 424] on span "3" at bounding box center [160, 422] width 23 height 23
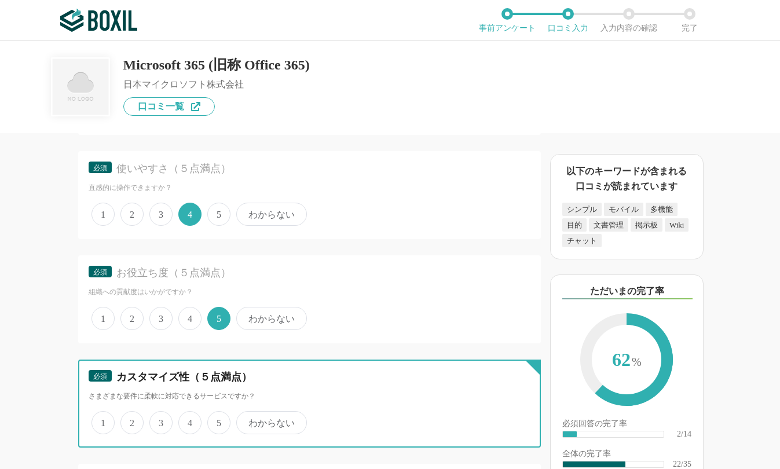
click at [160, 420] on input "3" at bounding box center [156, 417] width 8 height 8
radio input "true"
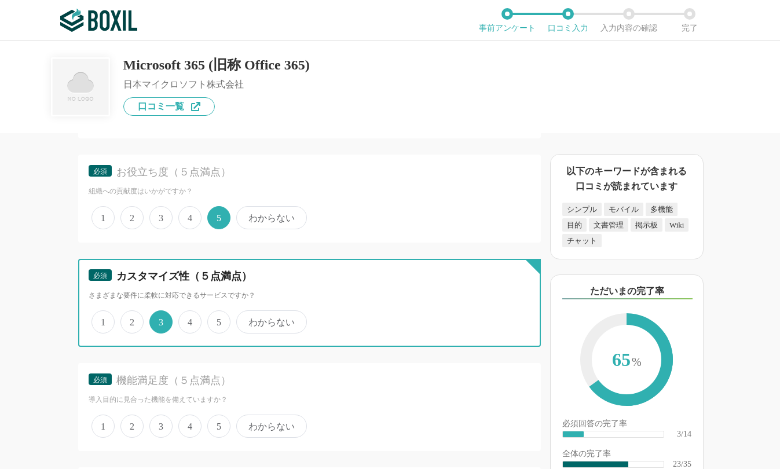
scroll to position [2199, 0]
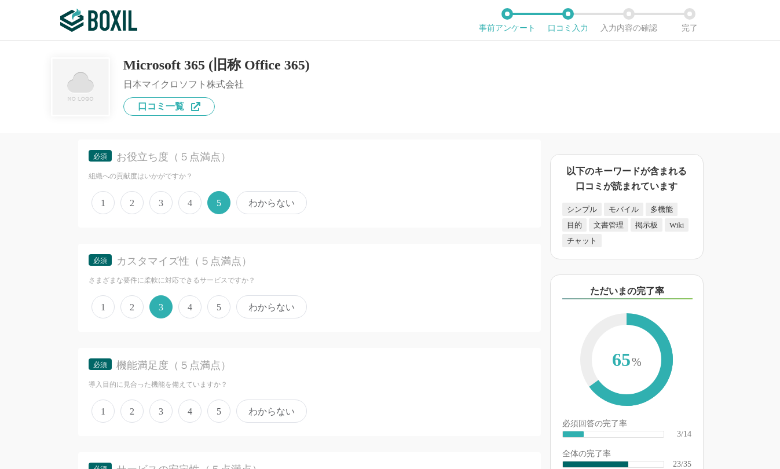
click at [189, 411] on span "4" at bounding box center [189, 410] width 23 height 23
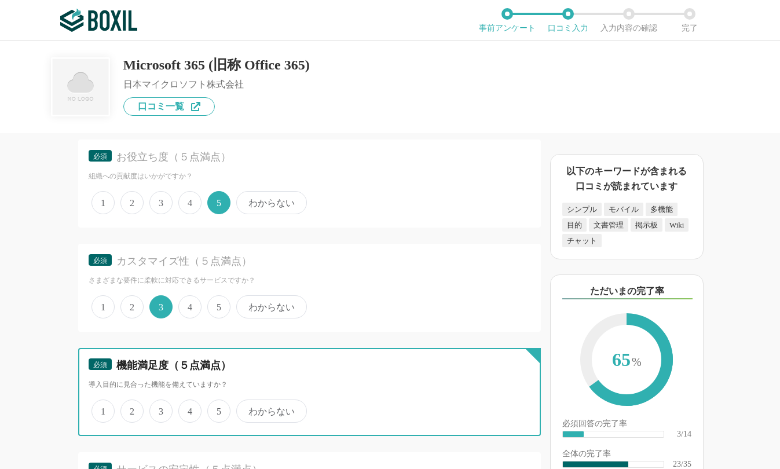
click at [189, 409] on input "4" at bounding box center [185, 405] width 8 height 8
radio input "true"
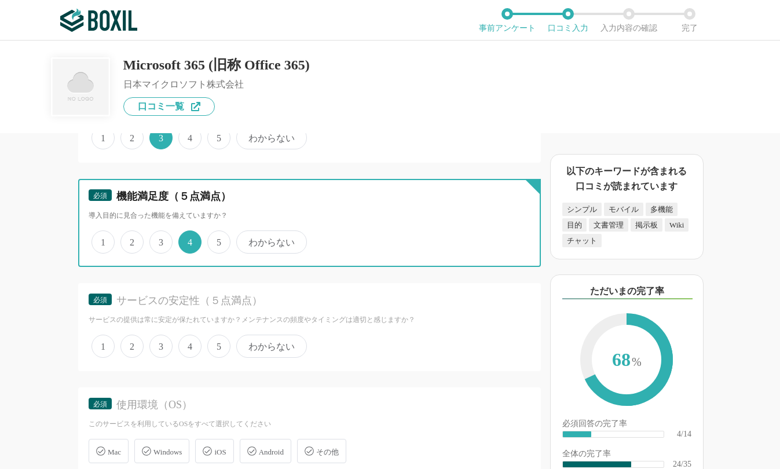
scroll to position [2373, 0]
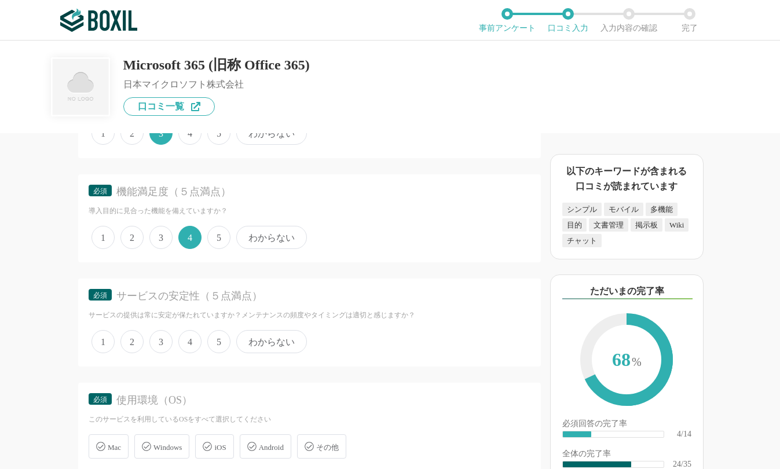
click at [183, 341] on span "4" at bounding box center [189, 341] width 23 height 23
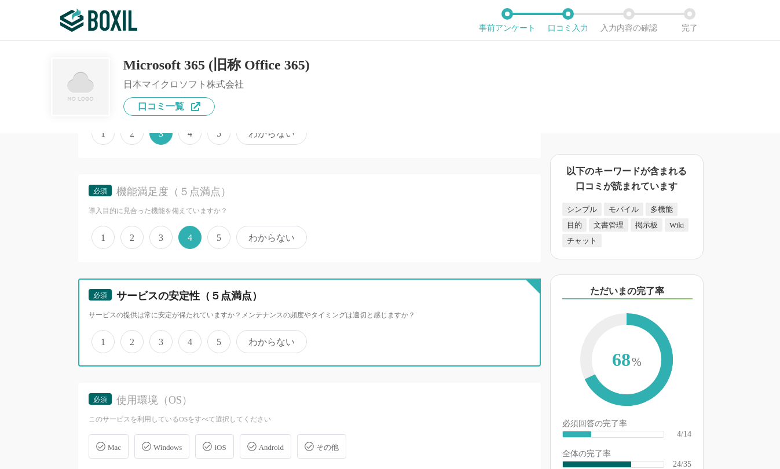
click at [183, 339] on input "4" at bounding box center [185, 336] width 8 height 8
radio input "true"
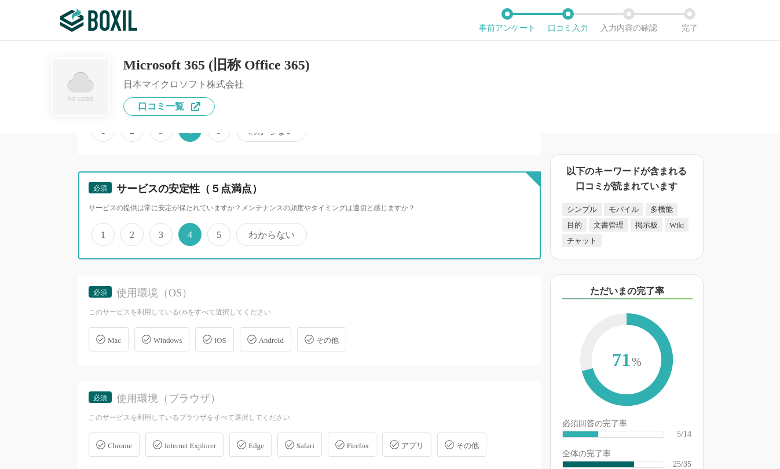
scroll to position [2489, 0]
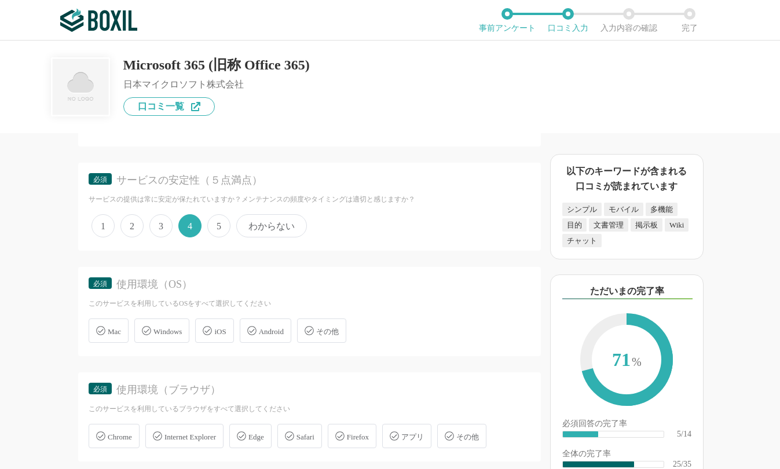
click at [171, 332] on span "Windows" at bounding box center [167, 331] width 28 height 9
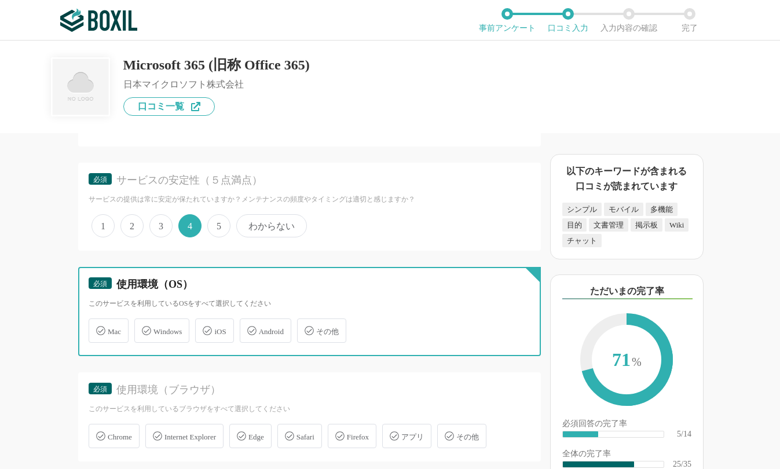
click at [144, 328] on input "Windows" at bounding box center [141, 324] width 8 height 8
checkbox input "true"
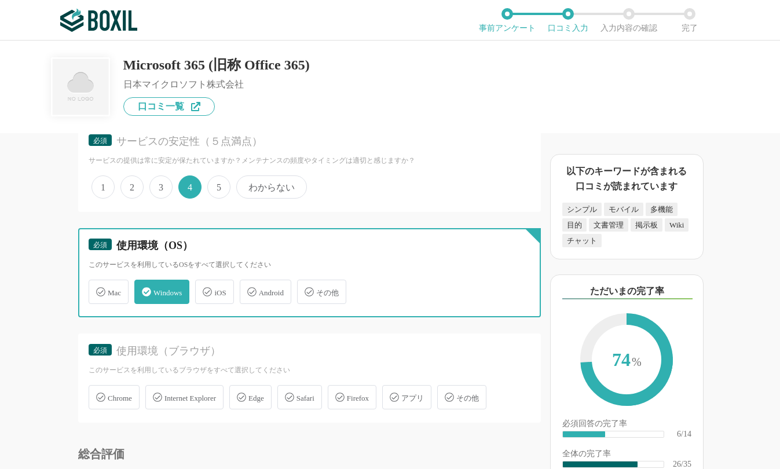
scroll to position [2547, 0]
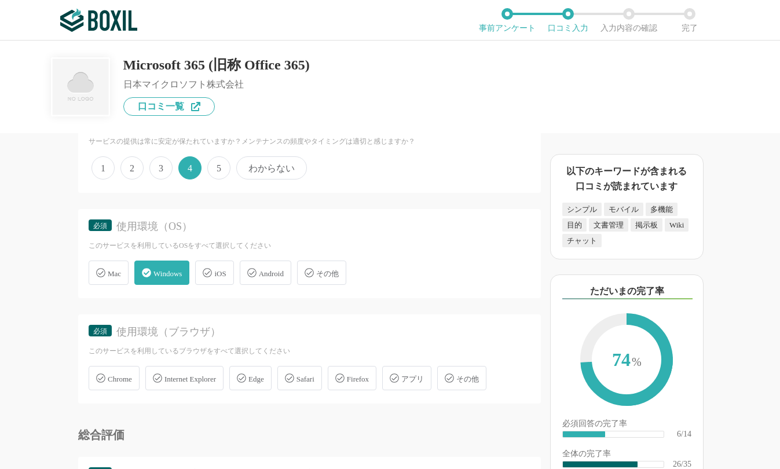
click at [115, 377] on span "Chrome" at bounding box center [120, 378] width 24 height 9
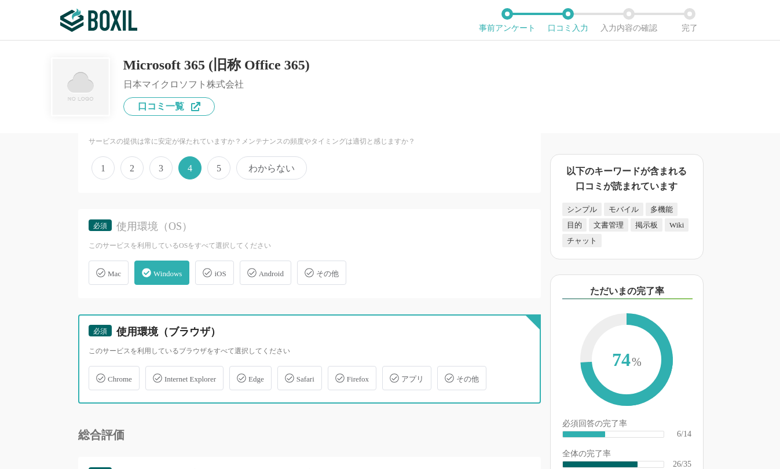
click at [98, 375] on input "Chrome" at bounding box center [95, 372] width 8 height 8
checkbox input "true"
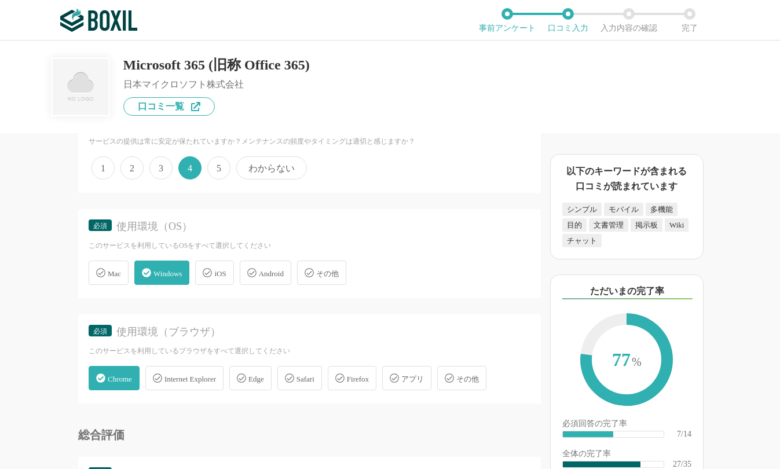
click at [265, 274] on span "Android" at bounding box center [271, 273] width 25 height 9
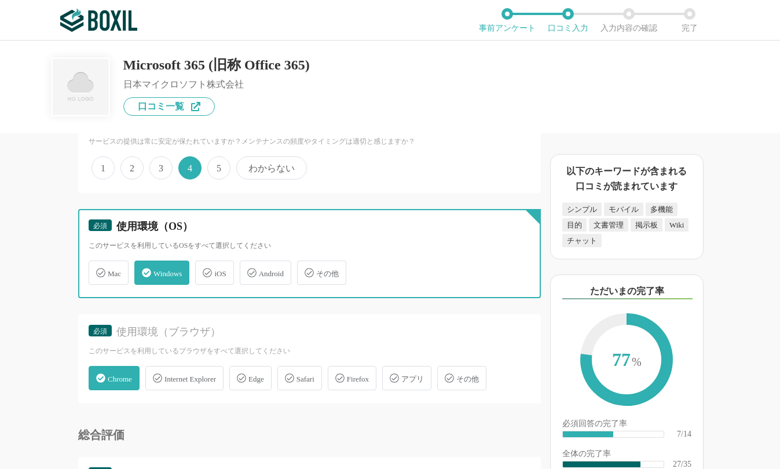
click at [249, 270] on input "Android" at bounding box center [246, 266] width 8 height 8
checkbox input "true"
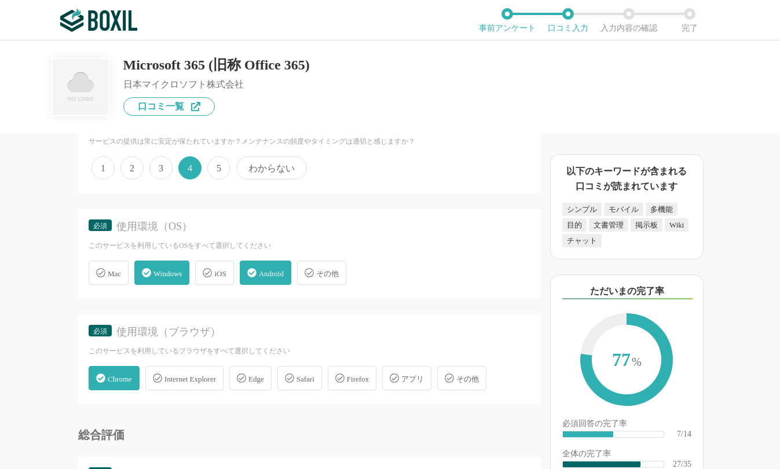
click at [419, 380] on span "アプリ" at bounding box center [412, 378] width 23 height 9
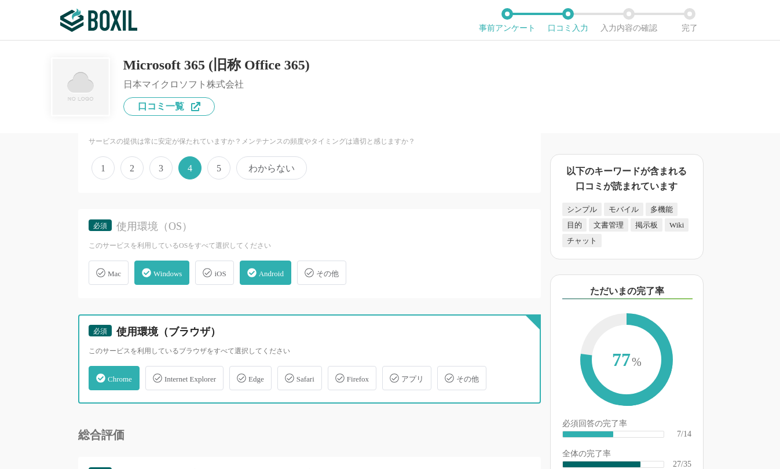
click at [392, 375] on input "アプリ" at bounding box center [388, 372] width 8 height 8
checkbox input "true"
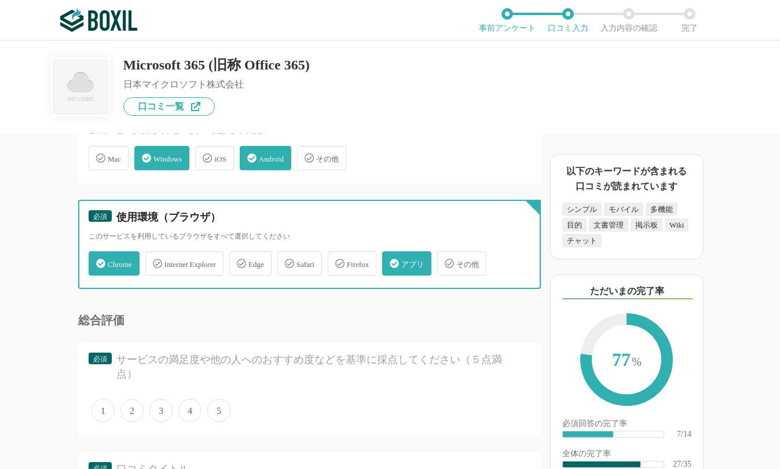
scroll to position [2663, 0]
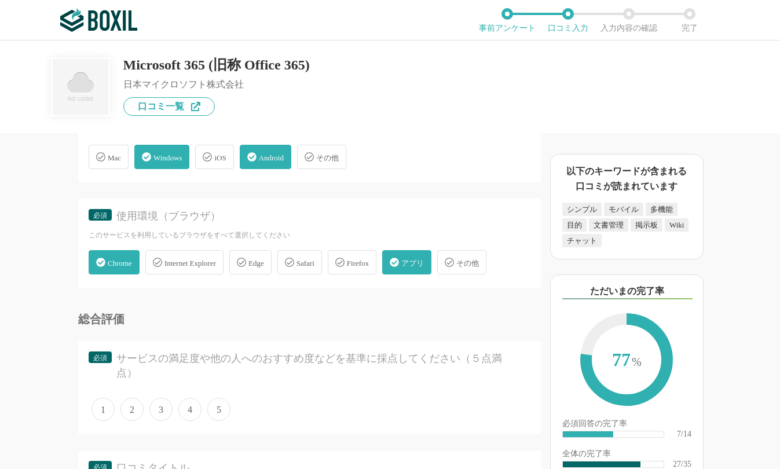
click at [182, 408] on span "4" at bounding box center [189, 409] width 23 height 23
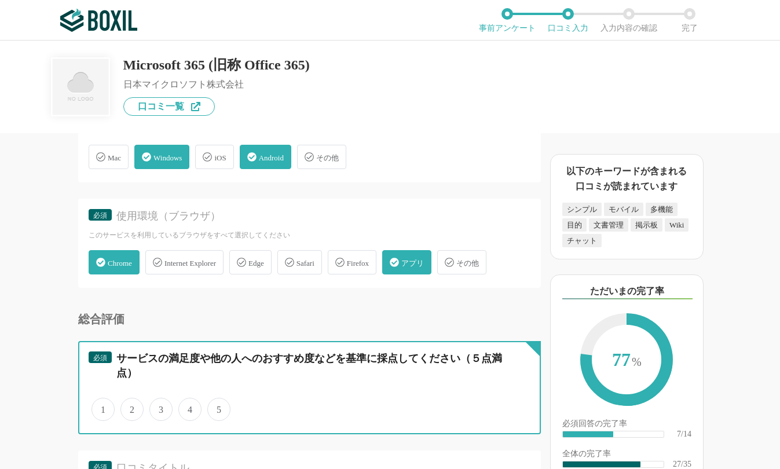
click at [182, 407] on input "4" at bounding box center [185, 403] width 8 height 8
radio input "true"
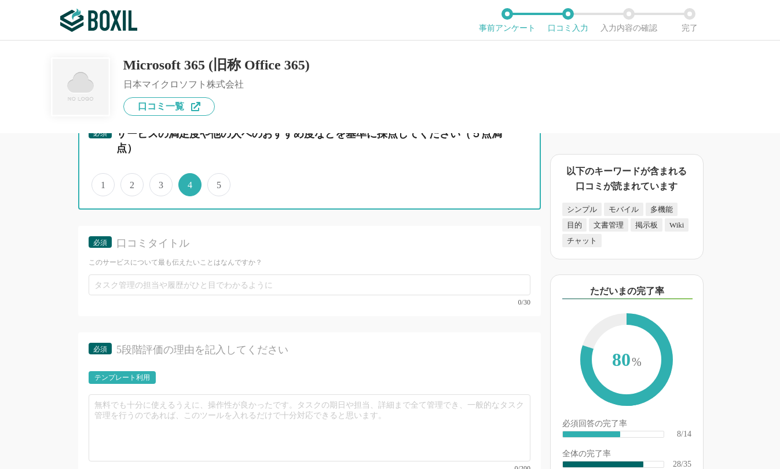
scroll to position [2894, 0]
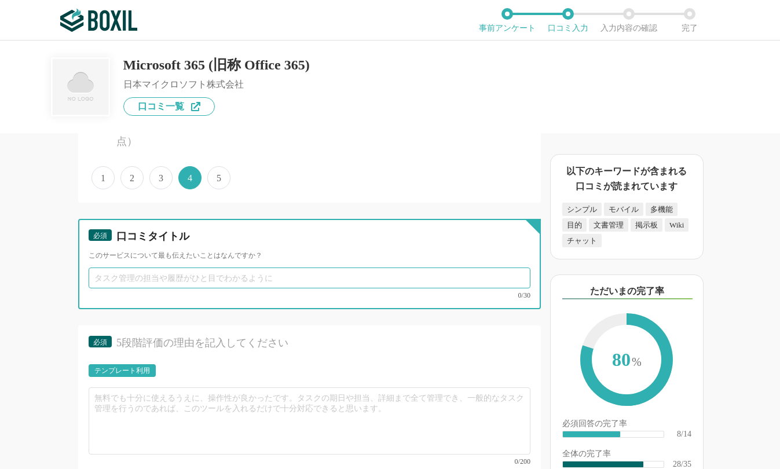
click at [142, 283] on input "text" at bounding box center [310, 277] width 442 height 21
paste input "オールインワンで便利！柔軟性◎だけどコスト感は要検討"
drag, startPoint x: 175, startPoint y: 278, endPoint x: 212, endPoint y: 281, distance: 37.2
click at [212, 281] on input "オールインワンで便利！柔軟性◎だけどコスト感は要検討" at bounding box center [310, 277] width 442 height 21
drag, startPoint x: 249, startPoint y: 278, endPoint x: 323, endPoint y: 272, distance: 73.8
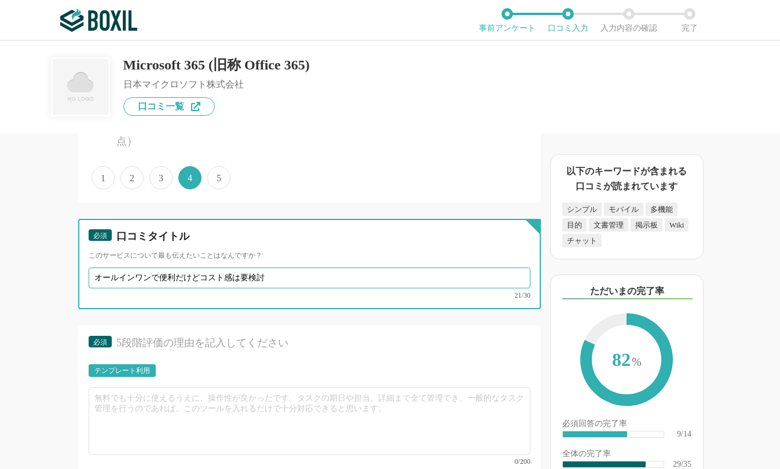
click at [323, 272] on input "オールインワンで便利だけどコスト感は要検討" at bounding box center [310, 277] width 442 height 21
type input "オールインワンで便利だけどコスト感は要注視"
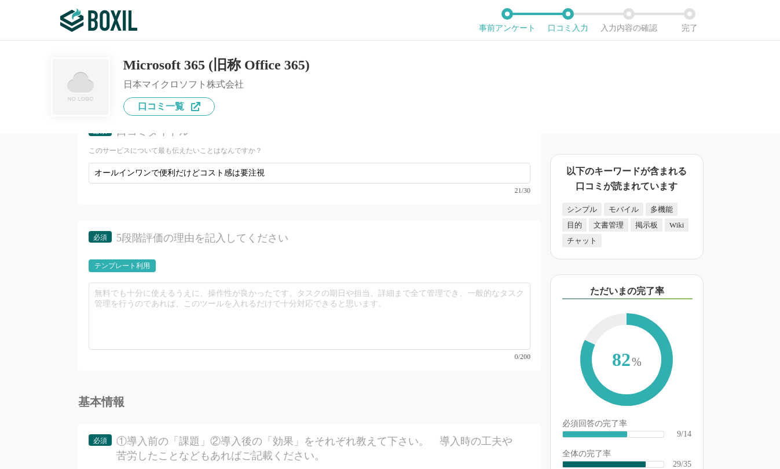
scroll to position [3068, 0]
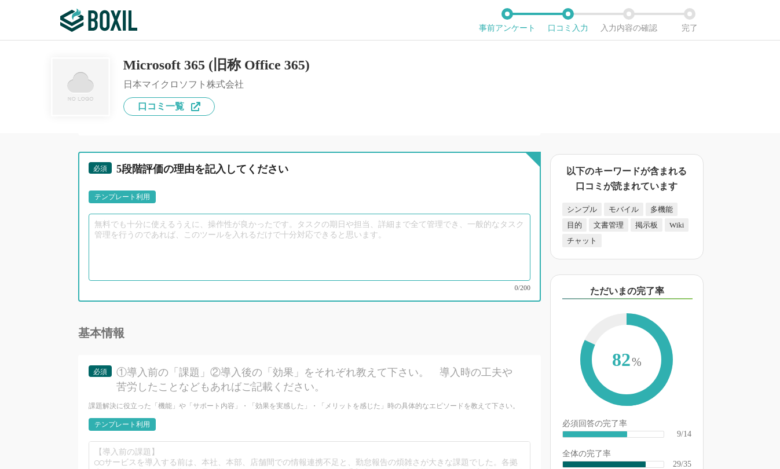
click at [285, 247] on textarea at bounding box center [310, 247] width 442 height 67
paste textarea "Microsoft 365はOfficeアプリとクラウド連携がシームレスで、IT部門として導入して大正解でした！WordやExcelのリアルタイム共同編集はチ…"
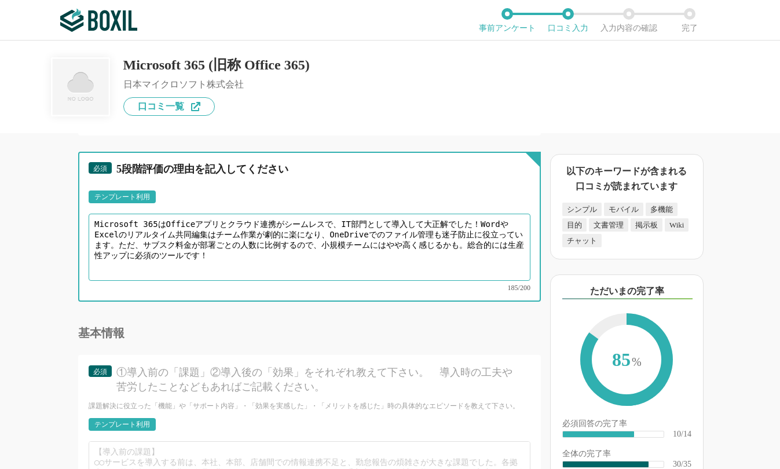
click at [325, 259] on textarea "Microsoft 365はOfficeアプリとクラウド連携がシームレスで、IT部門として導入して大正解でした！WordやExcelのリアルタイム共同編集はチ…" at bounding box center [310, 247] width 442 height 67
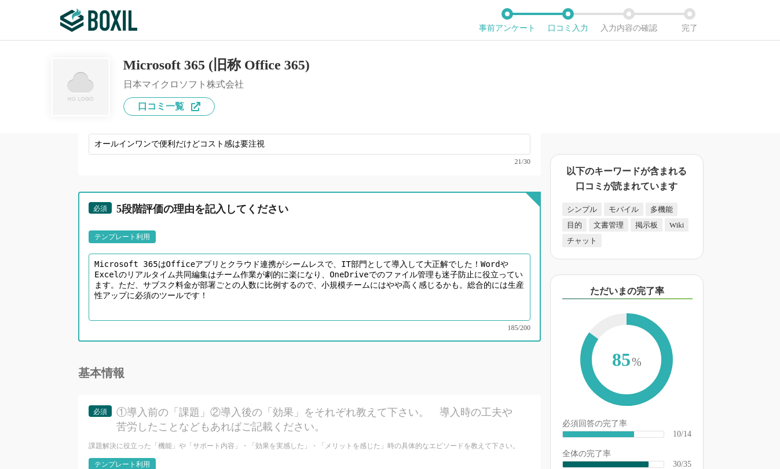
scroll to position [3010, 0]
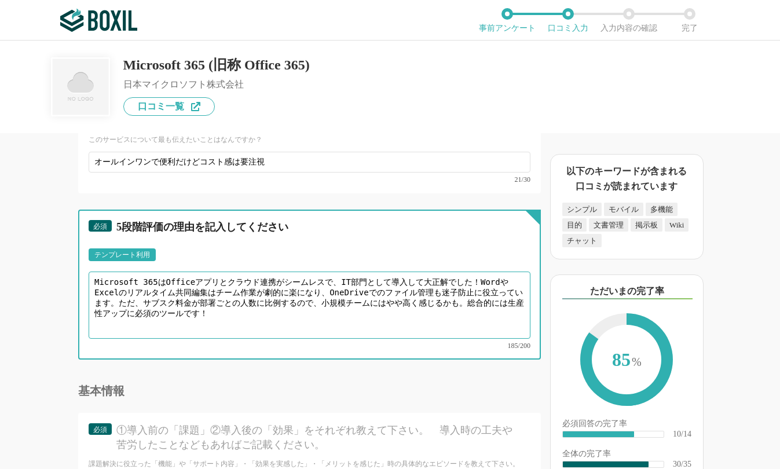
drag, startPoint x: 319, startPoint y: 281, endPoint x: 453, endPoint y: 280, distance: 134.3
click at [453, 280] on textarea "Microsoft 365はOfficeアプリとクラウド連携がシームレスで、IT部門として導入して大正解でした！WordやExcelのリアルタイム共同編集はチ…" at bounding box center [310, 304] width 442 height 67
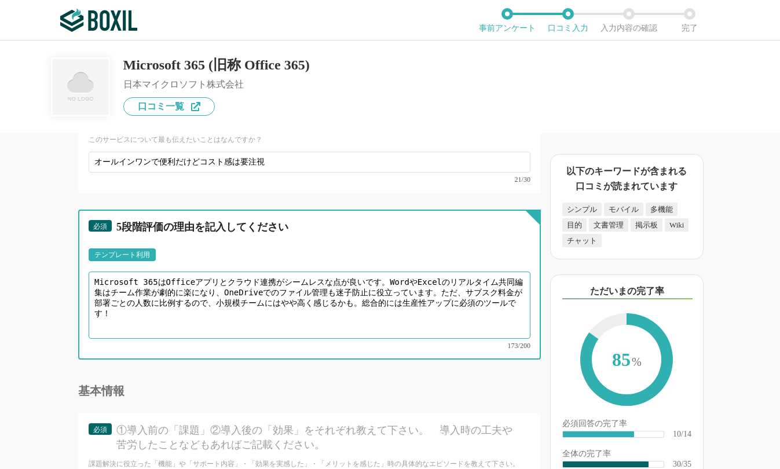
click at [161, 285] on textarea "Microsoft 365はOfficeアプリとクラウド連携がシームレスな点が良いです。WordやExcelのリアルタイム共同編集はチーム作業が劇的に楽になり…" at bounding box center [310, 304] width 442 height 67
click at [168, 290] on textarea "Microsoft 365はOfficeアプリとクラウド連携がシームレスな点が良いです。WordやExcelのリアルタイム共同編集はチーム作業が劇的に楽になり…" at bounding box center [310, 304] width 442 height 67
drag, startPoint x: 148, startPoint y: 288, endPoint x: 183, endPoint y: 293, distance: 35.7
click at [175, 291] on textarea "Microsoft 365はOfficeアプリとクラウド連携がシームレスな点が良いです。WordやExcelのリアルタイム共同編集はチーム作業が劇的に楽になり…" at bounding box center [310, 304] width 442 height 67
drag, startPoint x: 486, startPoint y: 290, endPoint x: 120, endPoint y: 307, distance: 366.2
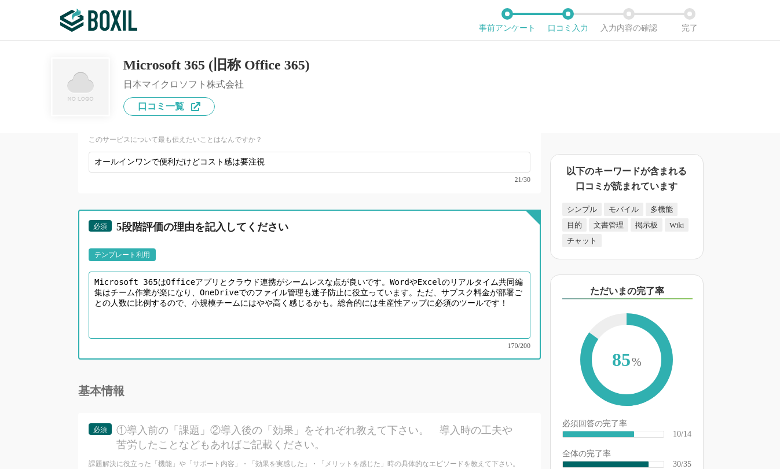
click at [113, 305] on textarea "Microsoft 365はOfficeアプリとクラウド連携がシームレスな点が良いです。WordやExcelのリアルタイム共同編集はチーム作業が楽になり、On…" at bounding box center [310, 304] width 442 height 67
drag, startPoint x: 460, startPoint y: 299, endPoint x: 505, endPoint y: 299, distance: 44.6
click at [505, 299] on textarea "Microsoft 365はOfficeアプリとクラウド連携がシームレスな点が良いです。WordやExcelのリアルタイム共同編集はチーム作業が楽になり、On…" at bounding box center [310, 304] width 442 height 67
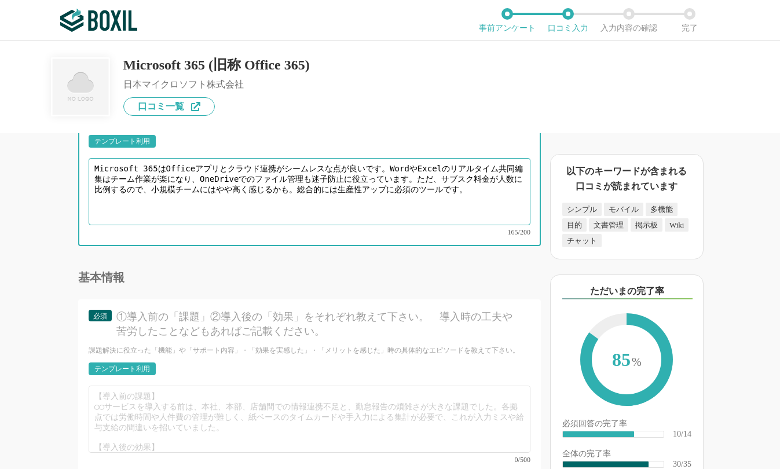
scroll to position [3126, 0]
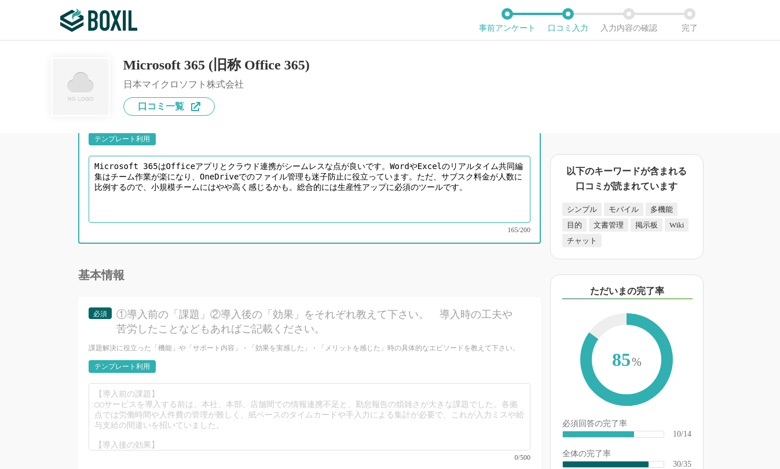
type textarea "Microsoft 365はOfficeアプリとクラウド連携がシームレスな点が良いです。WordやExcelのリアルタイム共同編集はチーム作業が楽になり、On…"
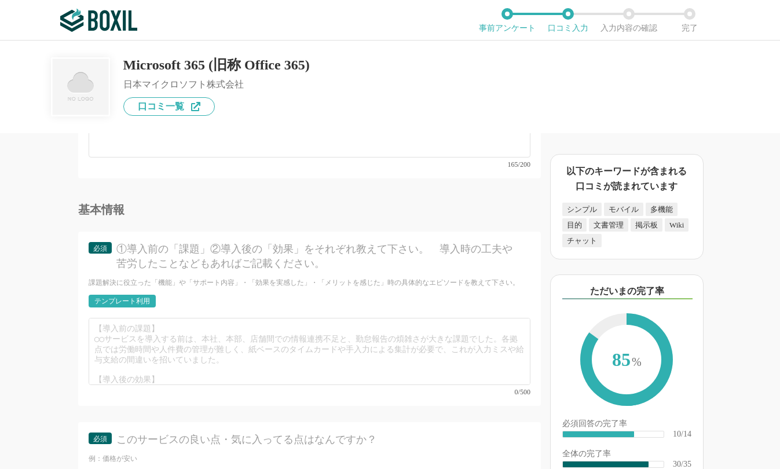
scroll to position [3299, 0]
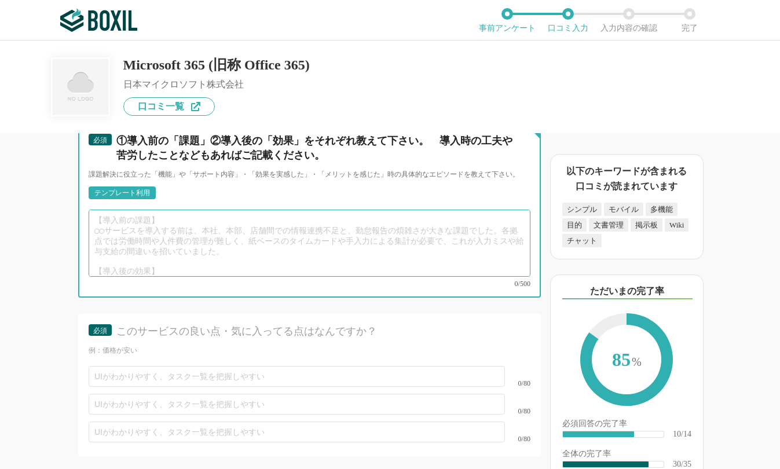
click at [205, 229] on textarea at bounding box center [310, 243] width 442 height 67
paste textarea "【導入前の課題】 リモート会議でZoomとGoogleドライブを併用し、資料のバージョン管理が混乱。共有リンクの期限切れや編集権限の設定ミスが頻発し、週1で「…"
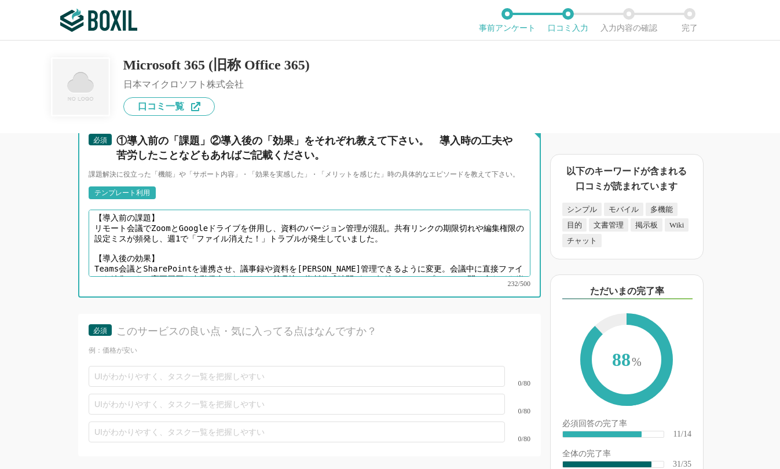
scroll to position [0, 0]
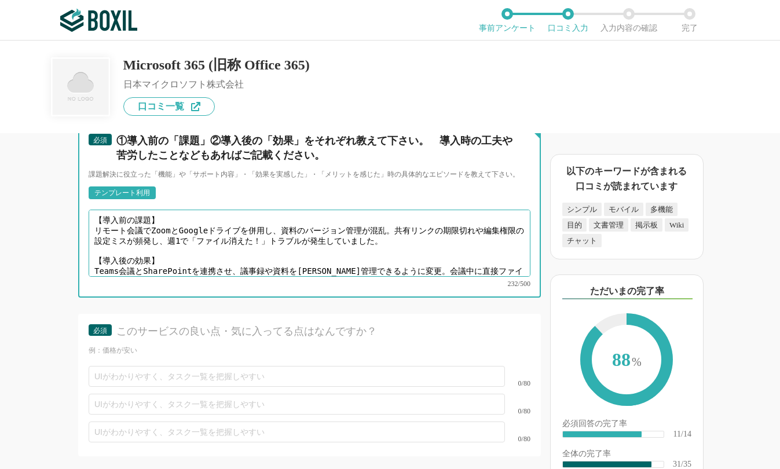
drag, startPoint x: 176, startPoint y: 227, endPoint x: 349, endPoint y: 228, distance: 173.1
click at [349, 228] on textarea "【導入前の課題】 リモート会議でZoomとGoogleドライブを併用し、資料のバージョン管理が混乱。共有リンクの期限切れや編集権限の設定ミスが頻発し、週1で「…" at bounding box center [310, 243] width 442 height 67
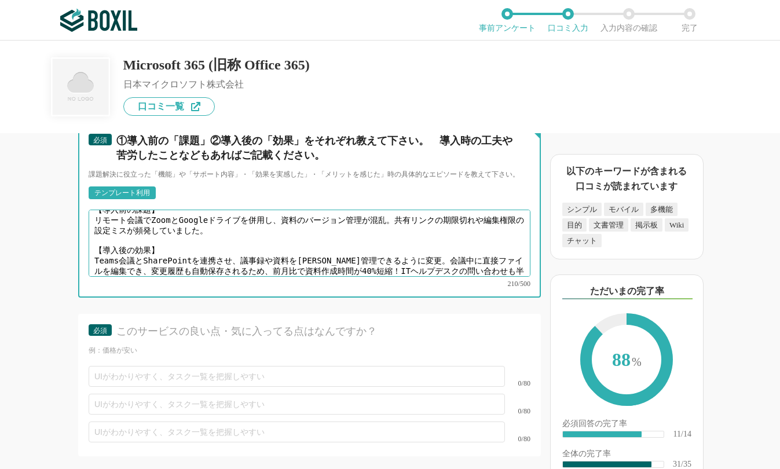
scroll to position [16, 0]
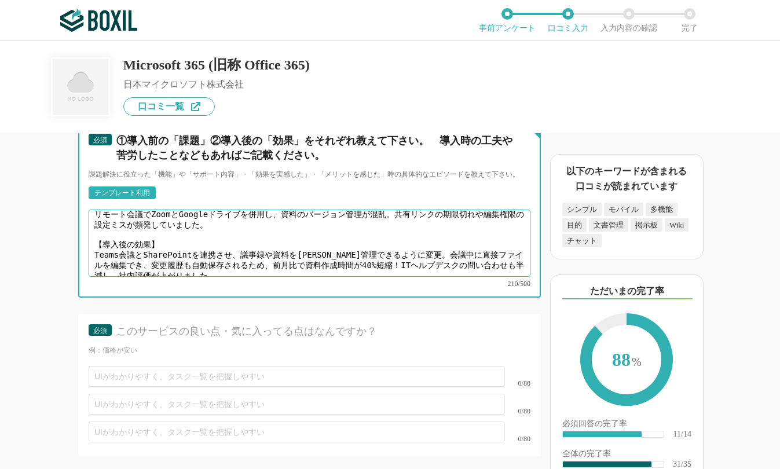
drag, startPoint x: 233, startPoint y: 244, endPoint x: 265, endPoint y: 243, distance: 31.3
click at [265, 243] on textarea "【導入前の課題】 リモート会議でZoomとGoogleドライブを併用し、資料のバージョン管理が混乱。共有リンクの期限切れや編集権限の設定ミスが頻発していました…" at bounding box center [310, 243] width 442 height 67
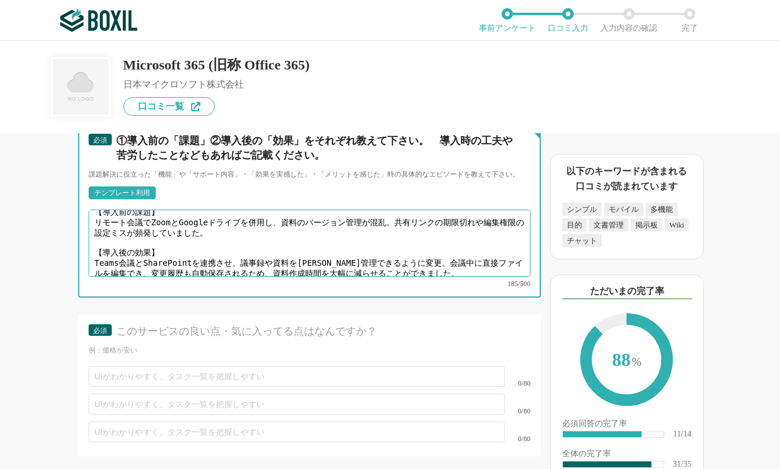
type textarea "【導入前の課題】 リモート会議でZoomとGoogleドライブを併用し、資料のバージョン管理が混乱。共有リンクの期限切れや編集権限の設定ミスが頻発していました…"
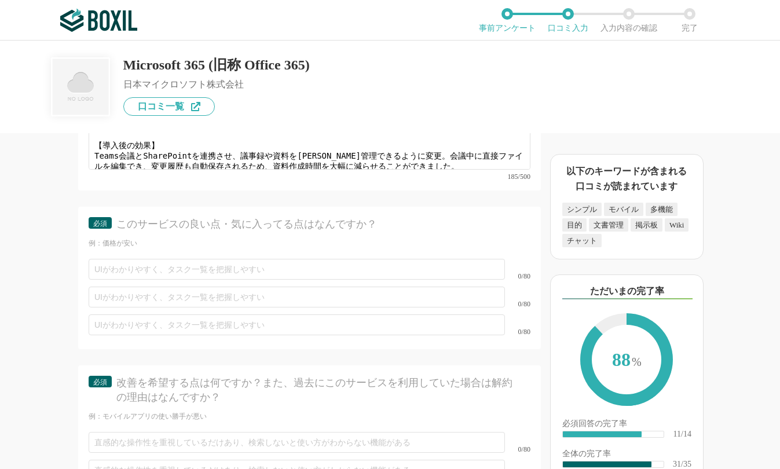
scroll to position [3415, 0]
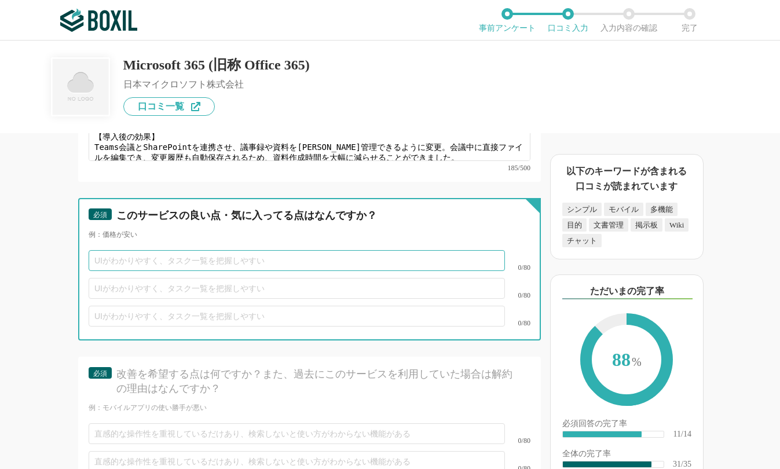
click at [138, 250] on input "text" at bounding box center [297, 260] width 416 height 21
paste input "TeamsとOfficeアプリの連携で作業が途切れない"
type input "TeamsとOfficeアプリの連携で作業が途切れない"
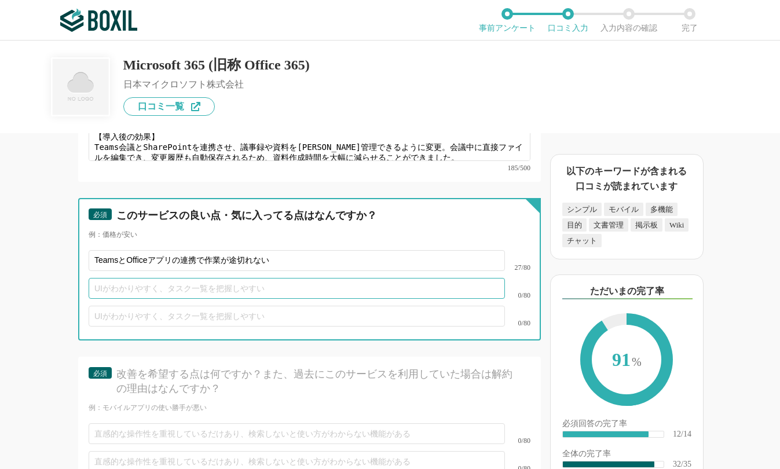
click at [318, 278] on input "text" at bounding box center [297, 288] width 416 height 21
paste input "自動保存機能でデータ消失リスクほぼゼロ"
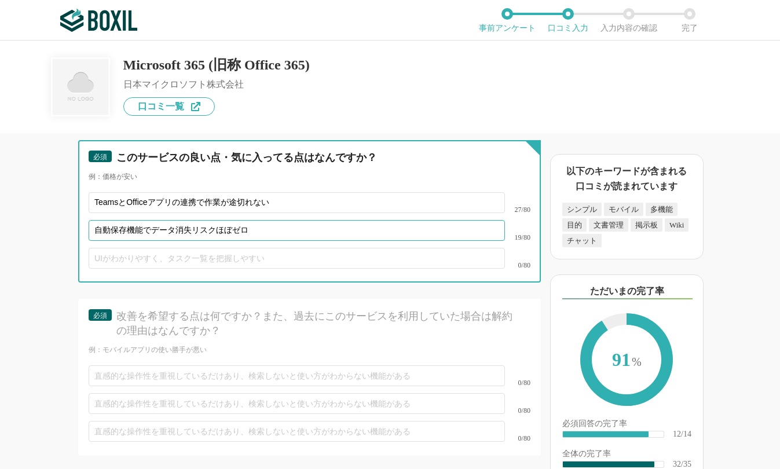
type input "自動保存機能でデータ消失リスクほぼゼロ"
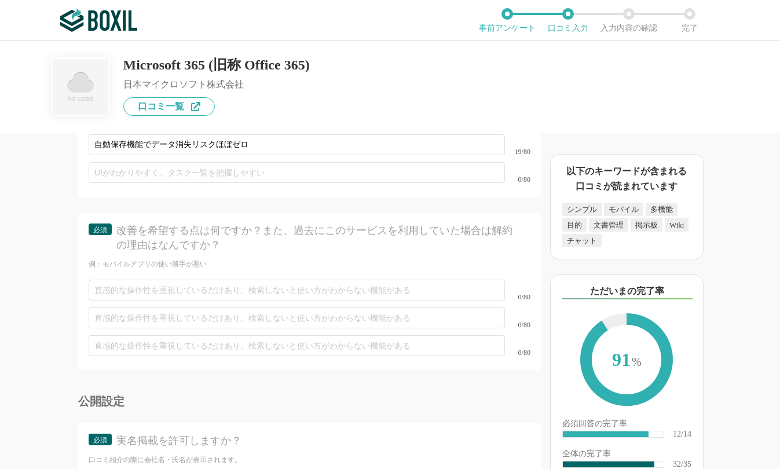
scroll to position [3589, 0]
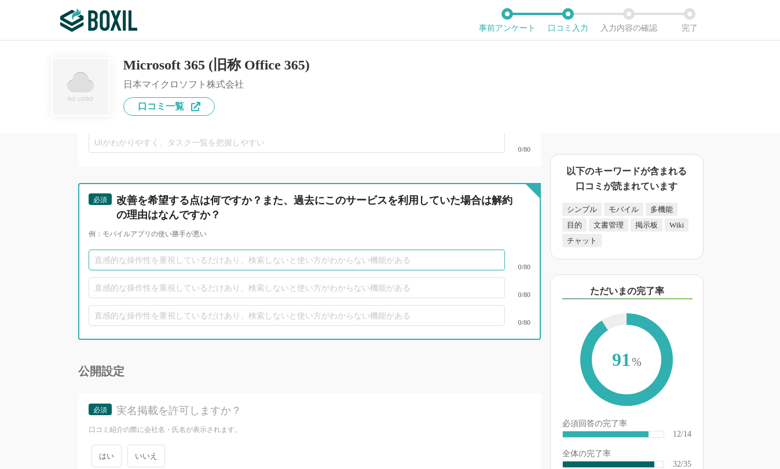
click at [171, 249] on input "text" at bounding box center [297, 259] width 416 height 21
paste input "ライセンス費用が人数分かかるので予算厳しい…。"
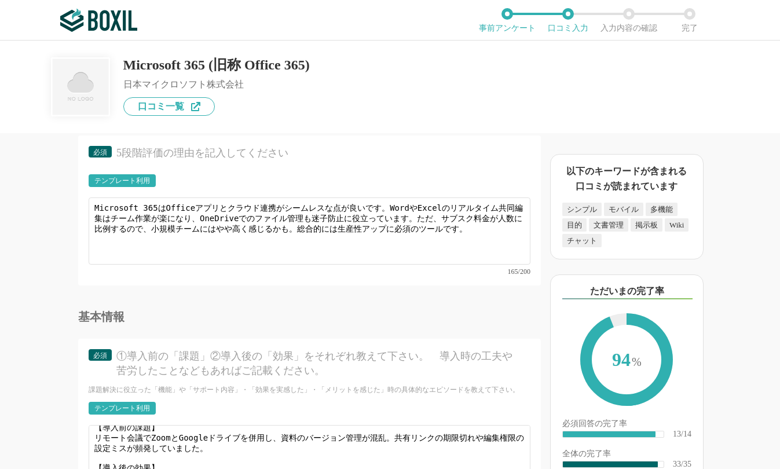
scroll to position [3068, 0]
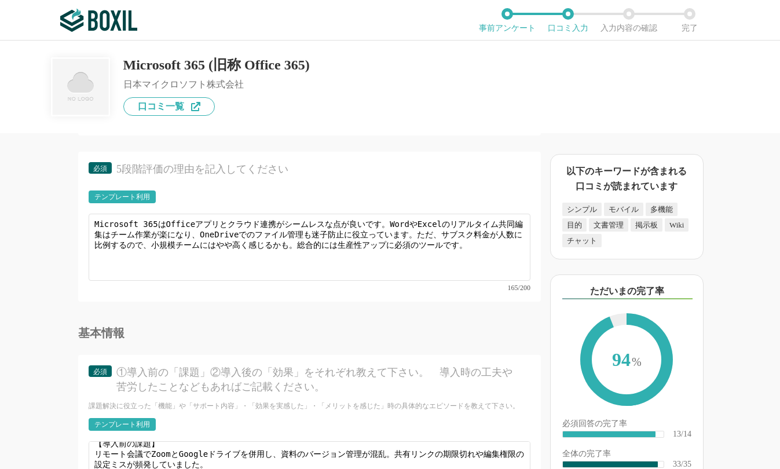
type input "ライセンス費用が人数分かかるので予算厳しい…。"
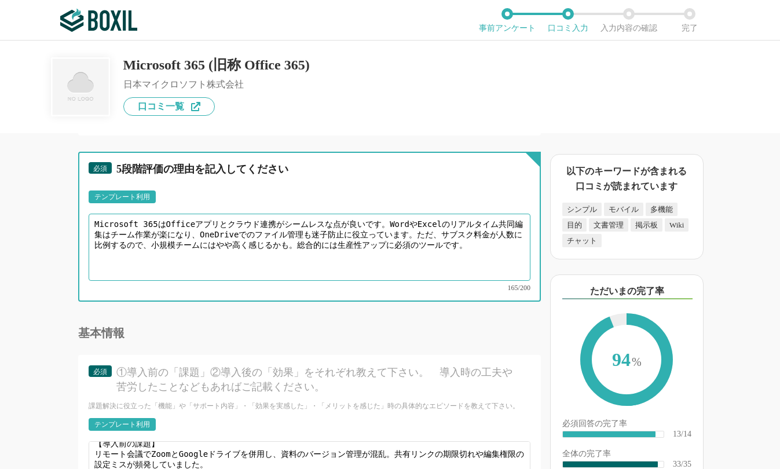
drag, startPoint x: 486, startPoint y: 231, endPoint x: 108, endPoint y: 243, distance: 378.2
click at [108, 243] on textarea "Microsoft 365はOfficeアプリとクラウド連携がシームレスな点が良いです。WordやExcelのリアルタイム共同編集はチーム作業が楽になり、On…" at bounding box center [310, 247] width 442 height 67
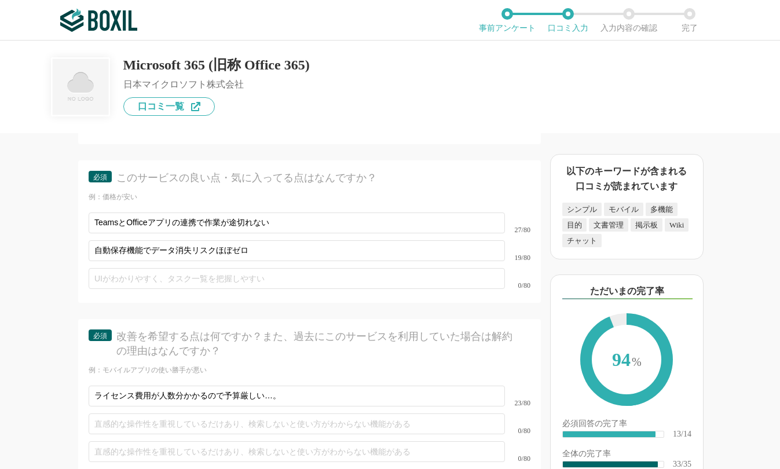
scroll to position [3473, 0]
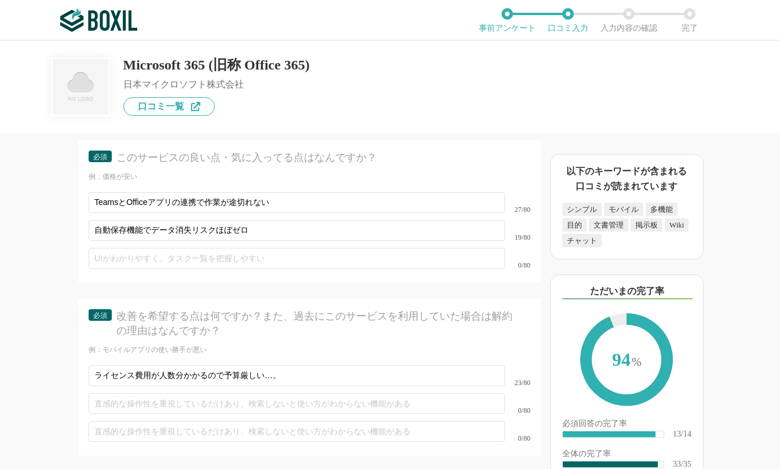
type textarea "Microsoft 365はOfficeアプリとクラウド連携がシームレスな点が良いです。WordやExcelのリアルタイム共同編集はチーム作業が楽になり、On…"
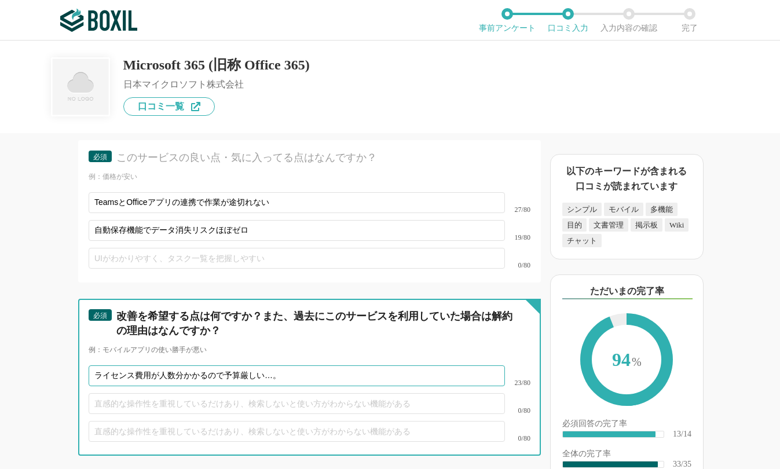
drag, startPoint x: 162, startPoint y: 362, endPoint x: 223, endPoint y: 364, distance: 61.4
click at [223, 365] on input "ライセンス費用が人数分かかるので予算厳しい…。" at bounding box center [297, 375] width 416 height 21
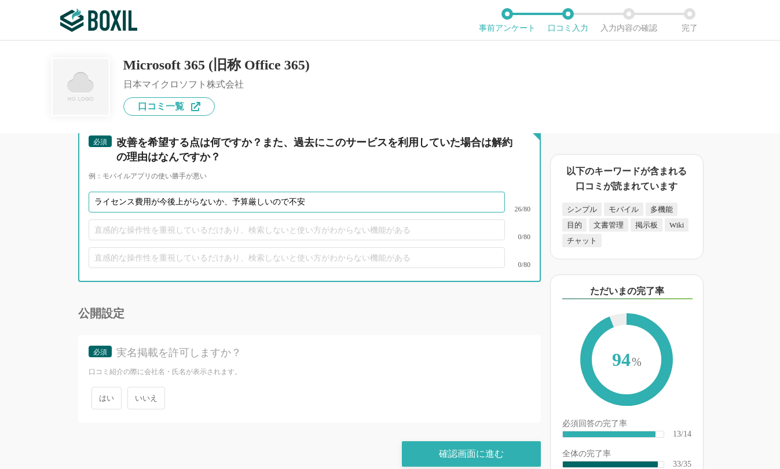
scroll to position [3648, 0]
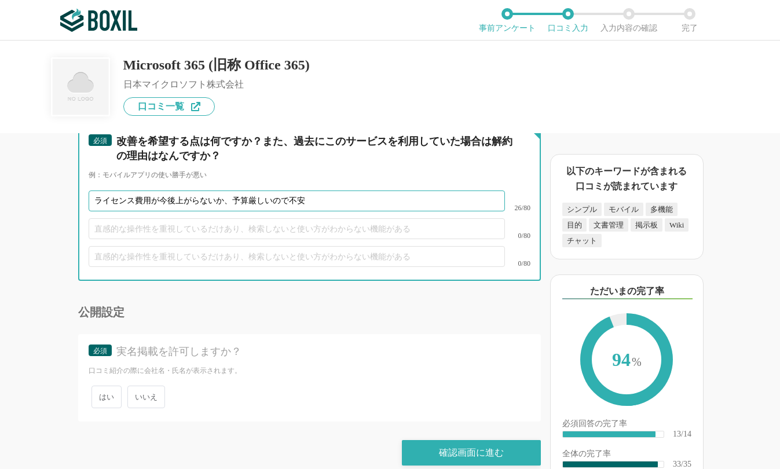
type input "ライセンス費用が今後上がらないか、予算厳しいので不安"
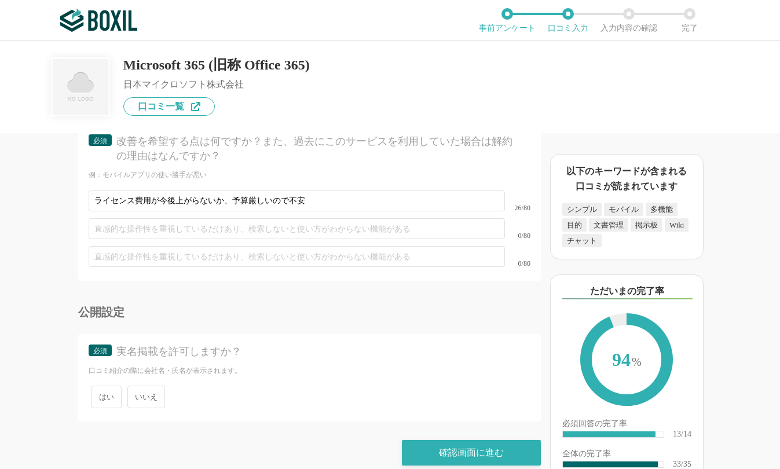
click at [142, 385] on span "いいえ" at bounding box center [146, 396] width 38 height 23
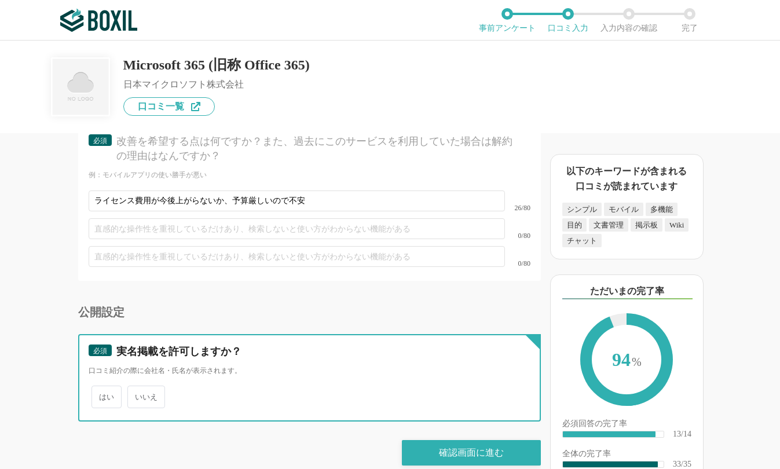
click at [138, 387] on input "いいえ" at bounding box center [134, 391] width 8 height 8
radio input "true"
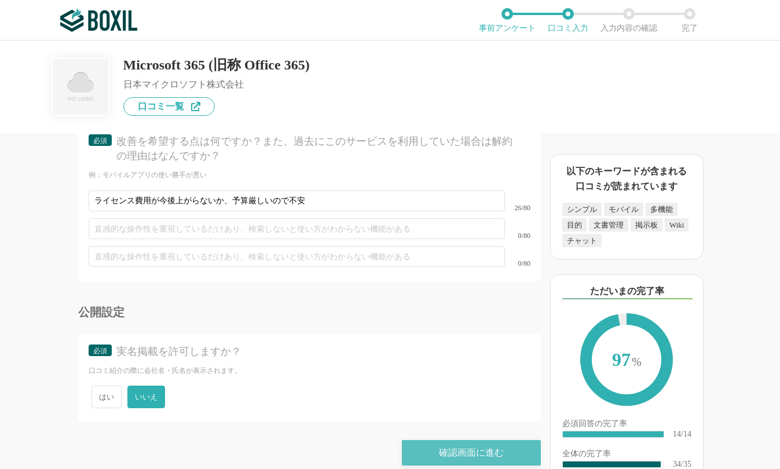
click at [455, 440] on div "確認画面に進む" at bounding box center [471, 452] width 139 height 25
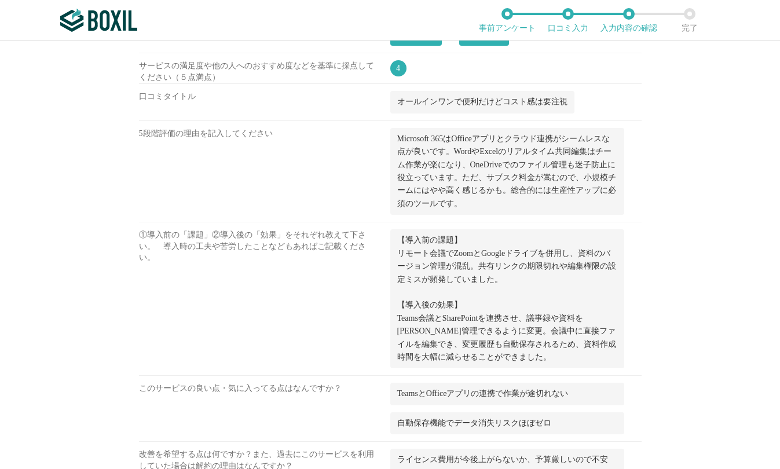
scroll to position [1531, 0]
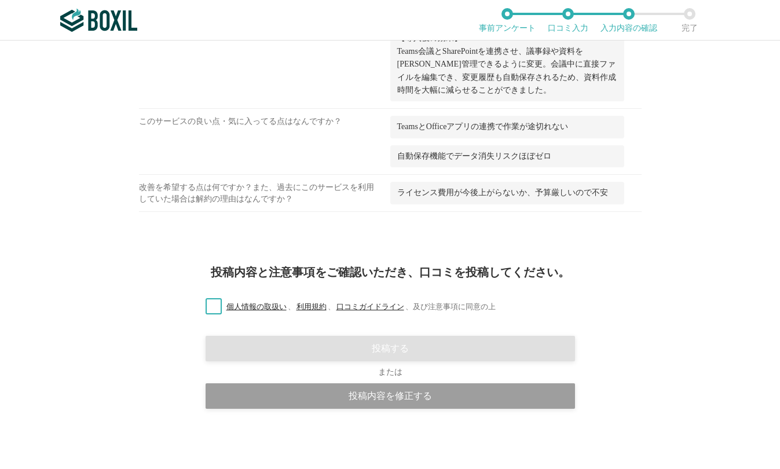
click at [203, 302] on label "個人情報の取扱い 、 利用規約 、 口コミガイドライン 、 及び注意事項に同意の上" at bounding box center [345, 307] width 299 height 12
click at [0, 0] on input "個人情報の取扱い 、 利用規約 、 口コミガイドライン 、 及び注意事項に同意の上" at bounding box center [0, 0] width 0 height 0
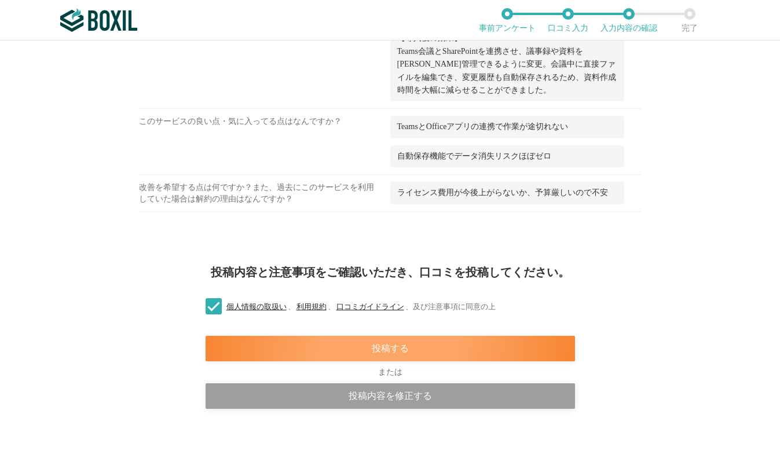
click at [423, 340] on div "投稿する" at bounding box center [389, 348] width 369 height 25
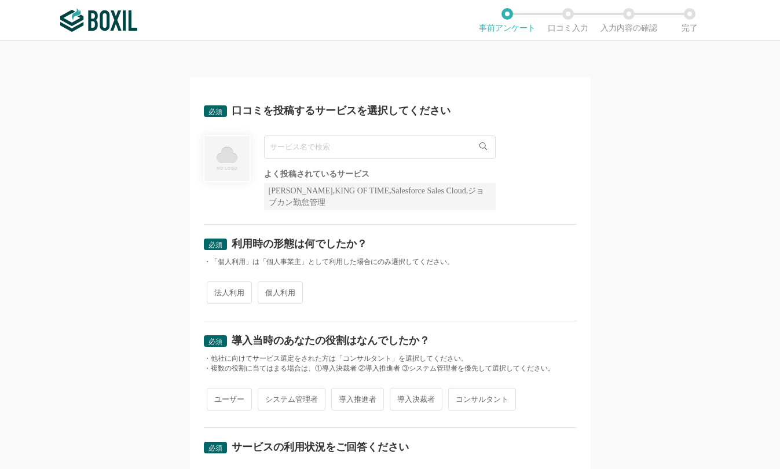
click at [293, 144] on input "text" at bounding box center [380, 146] width 232 height 23
paste input "Microsoft Teams"
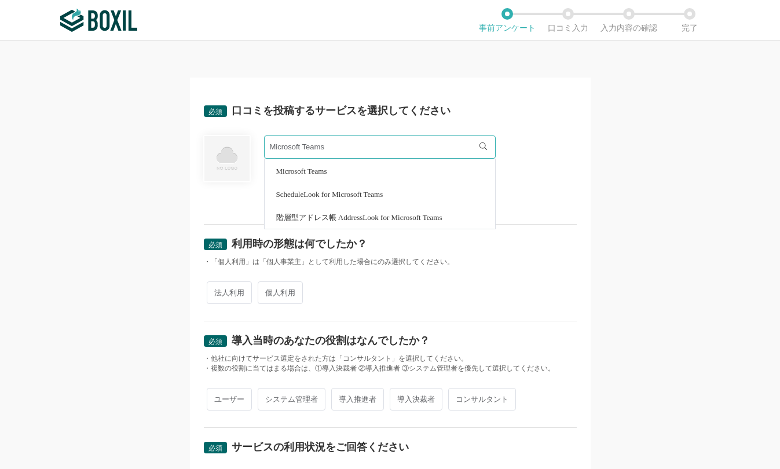
type input "Microsoft Teams"
click at [341, 175] on li "Microsoft Teams" at bounding box center [380, 170] width 230 height 23
click at [601, 199] on div "必須 口コミを投稿するサービスを選択してください Microsoft Teams Microsoft Teams ScheduleLook for Micro…" at bounding box center [390, 255] width 780 height 428
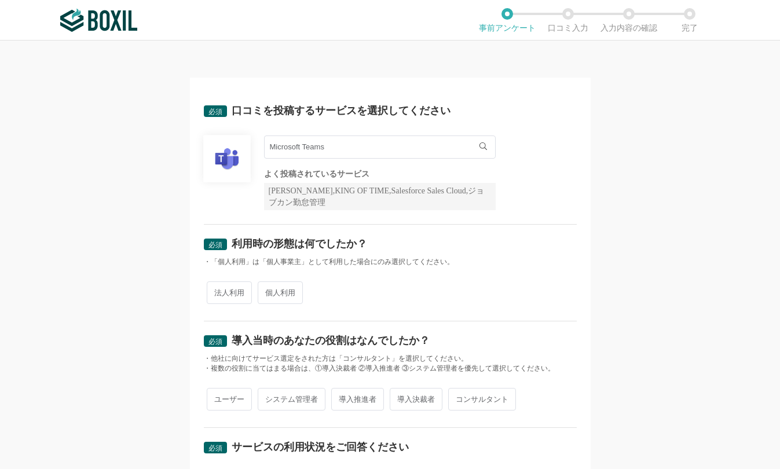
click at [210, 288] on span "法人利用" at bounding box center [229, 292] width 45 height 23
click at [210, 288] on input "法人利用" at bounding box center [214, 287] width 8 height 8
radio input "true"
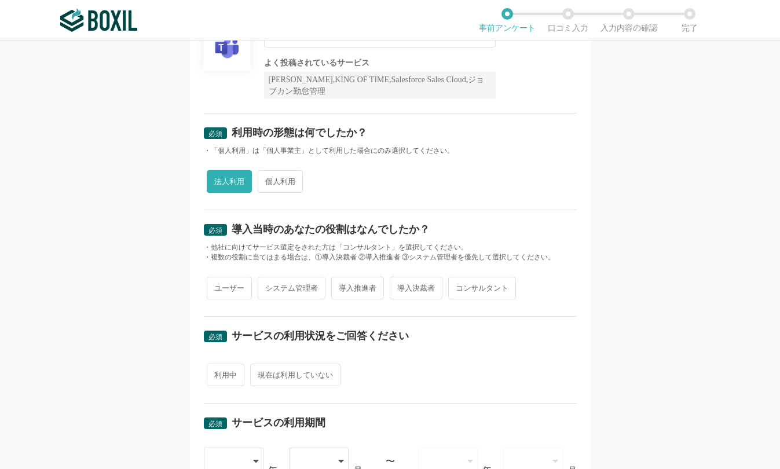
scroll to position [116, 0]
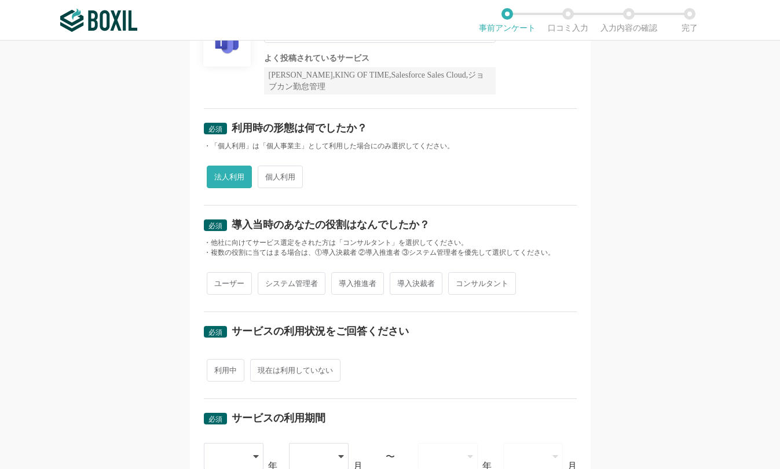
click at [221, 279] on span "ユーザー" at bounding box center [229, 283] width 45 height 23
click at [217, 279] on input "ユーザー" at bounding box center [214, 278] width 8 height 8
radio input "true"
click at [218, 361] on span "利用中" at bounding box center [226, 370] width 38 height 23
click at [217, 361] on input "利用中" at bounding box center [214, 365] width 8 height 8
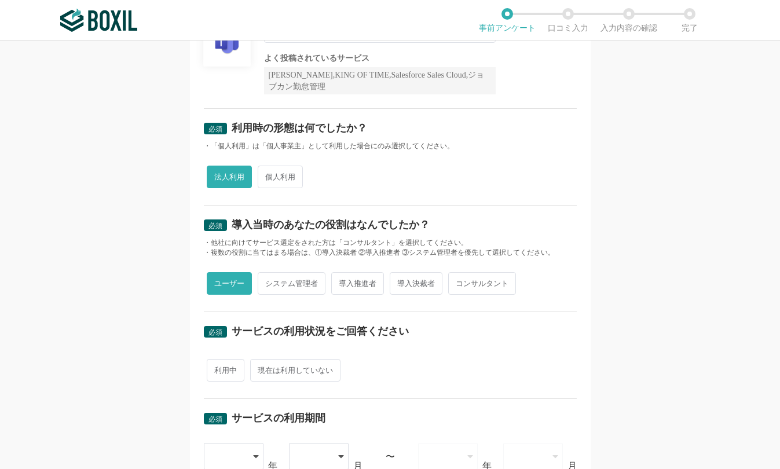
radio input "true"
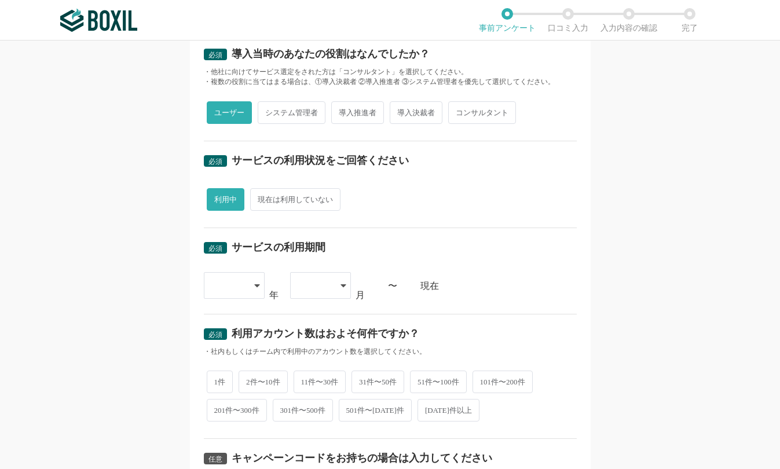
scroll to position [289, 0]
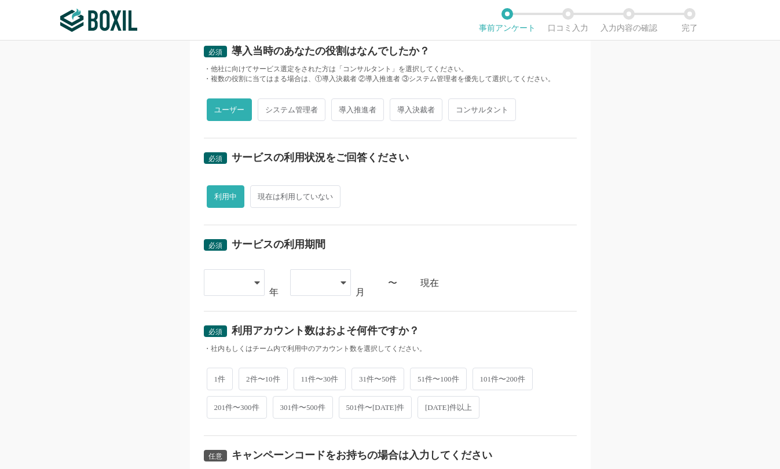
click at [241, 284] on div at bounding box center [234, 282] width 61 height 27
click at [220, 393] on span "[DATE]" at bounding box center [228, 394] width 30 height 9
click at [312, 281] on div at bounding box center [315, 282] width 34 height 25
click at [306, 392] on li "08" at bounding box center [320, 394] width 61 height 28
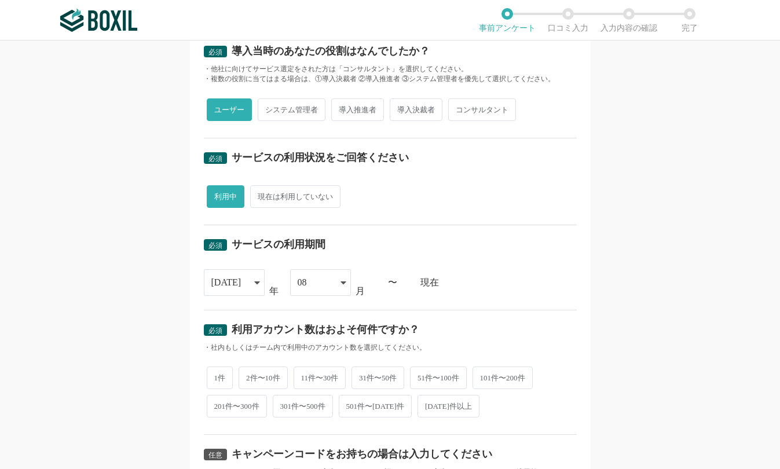
click at [528, 329] on div "必須 利用アカウント数はおよそ何件ですか？" at bounding box center [390, 333] width 373 height 19
click at [492, 377] on span "101件〜200件" at bounding box center [502, 377] width 60 height 23
click at [483, 376] on input "101件〜200件" at bounding box center [479, 372] width 8 height 8
radio input "true"
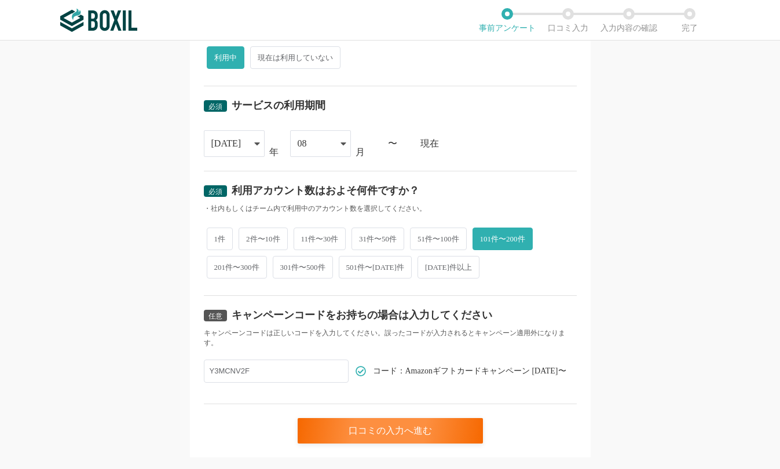
scroll to position [454, 0]
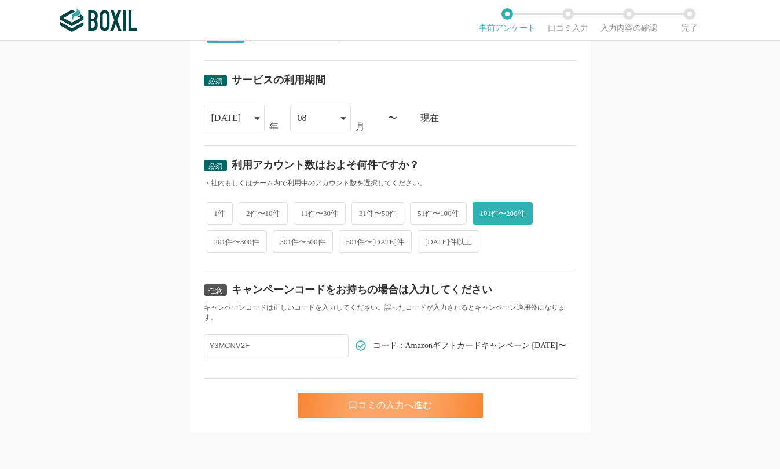
click at [442, 403] on div "口コミの入力へ進む" at bounding box center [390, 404] width 185 height 25
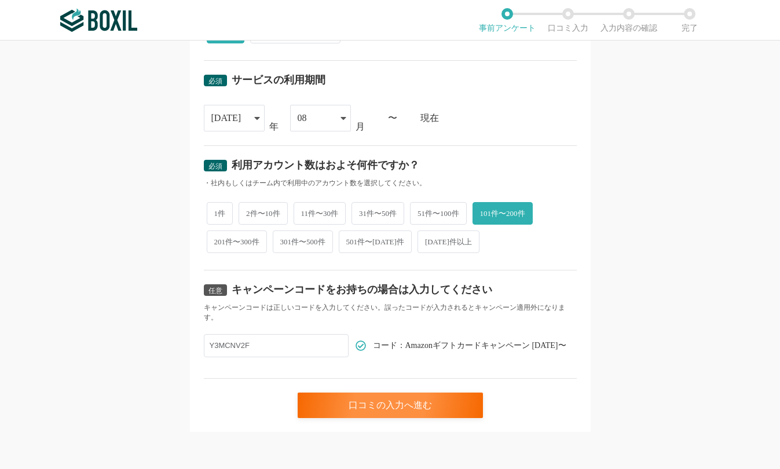
scroll to position [0, 0]
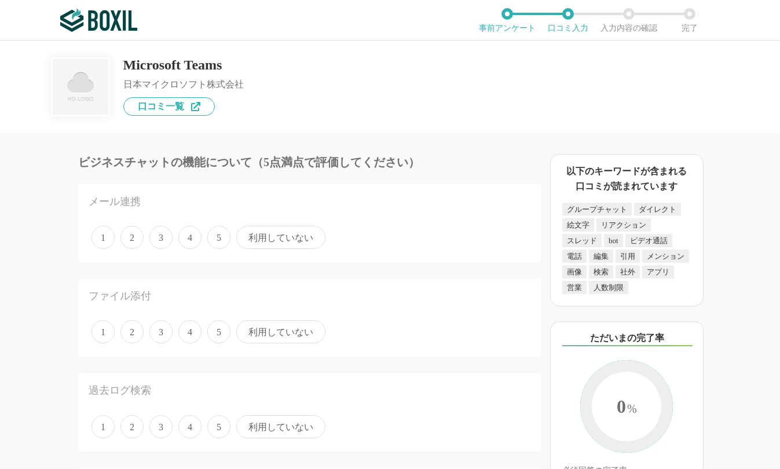
click at [186, 241] on span "4" at bounding box center [189, 237] width 23 height 23
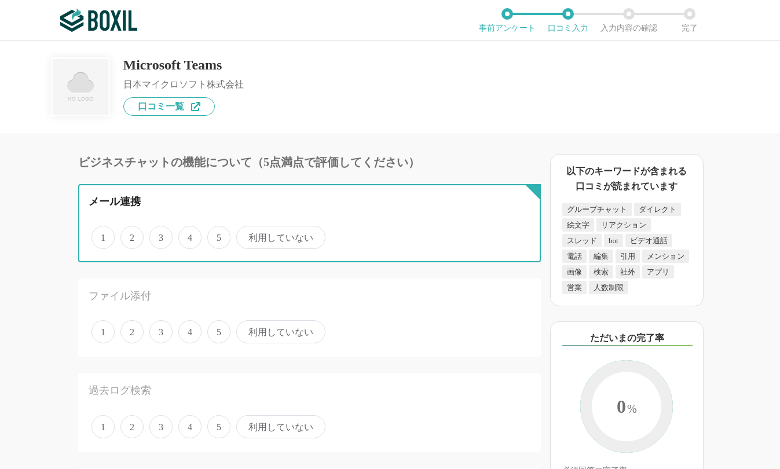
click at [186, 235] on input "4" at bounding box center [185, 231] width 8 height 8
radio input "true"
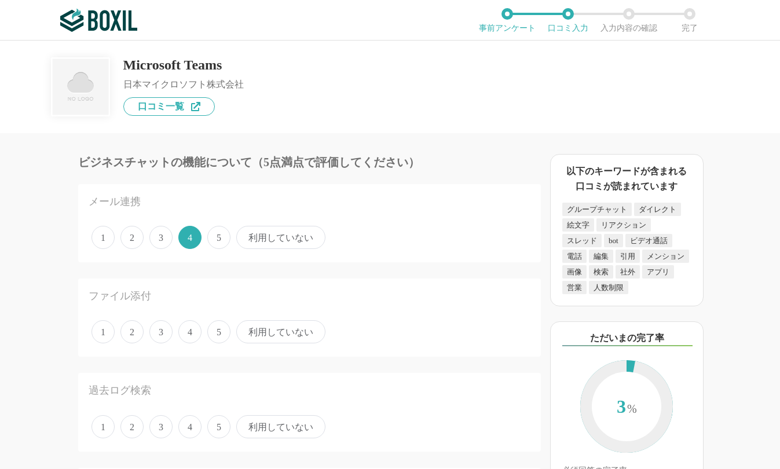
click at [219, 327] on span "5" at bounding box center [218, 331] width 23 height 23
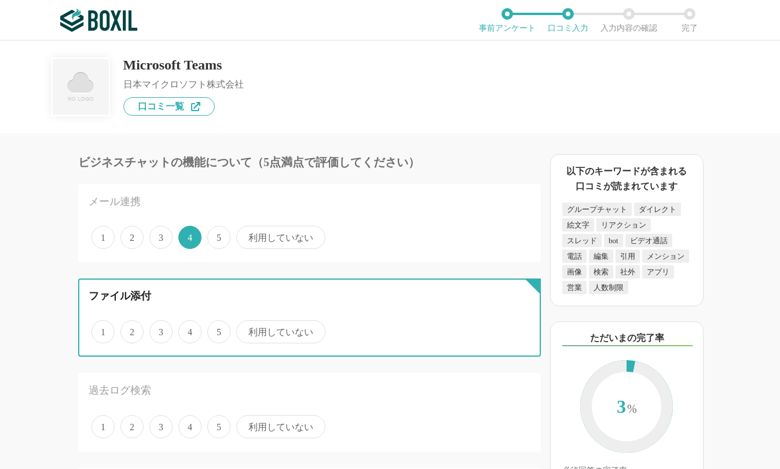
click at [218, 327] on input "5" at bounding box center [214, 326] width 8 height 8
radio input "true"
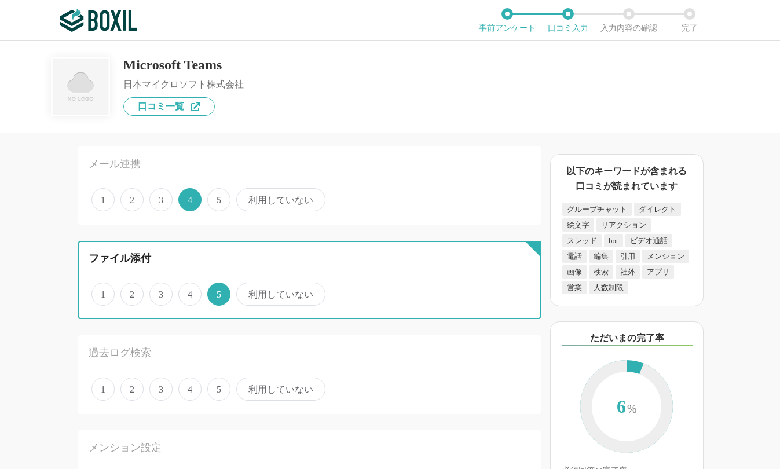
scroll to position [58, 0]
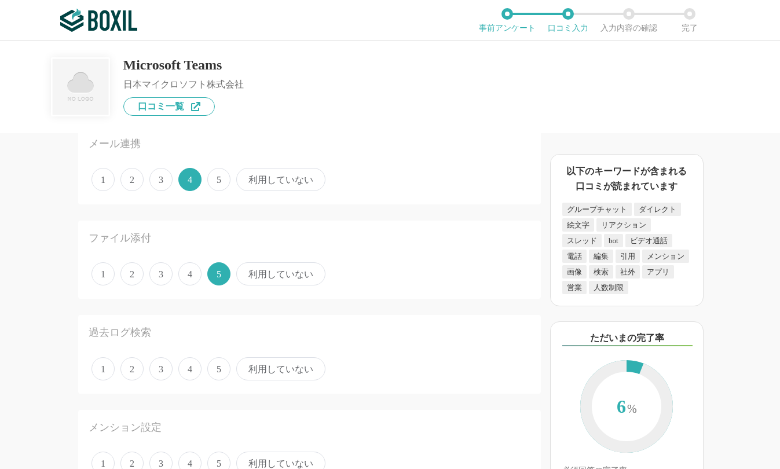
click at [162, 366] on span "3" at bounding box center [160, 368] width 23 height 23
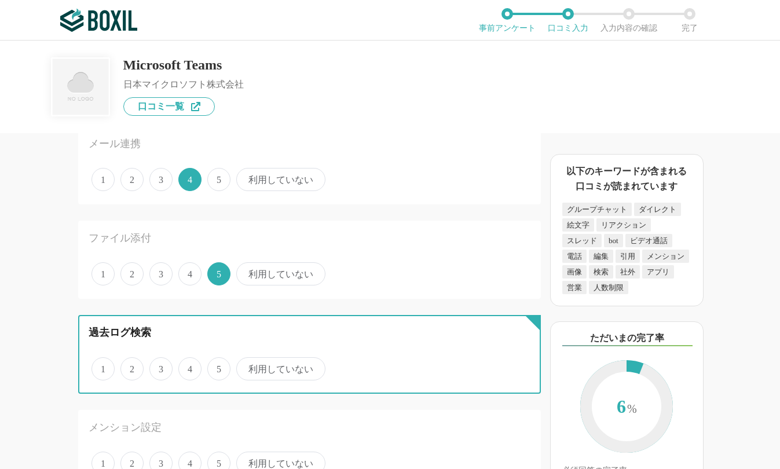
click at [160, 366] on input "3" at bounding box center [156, 363] width 8 height 8
radio input "true"
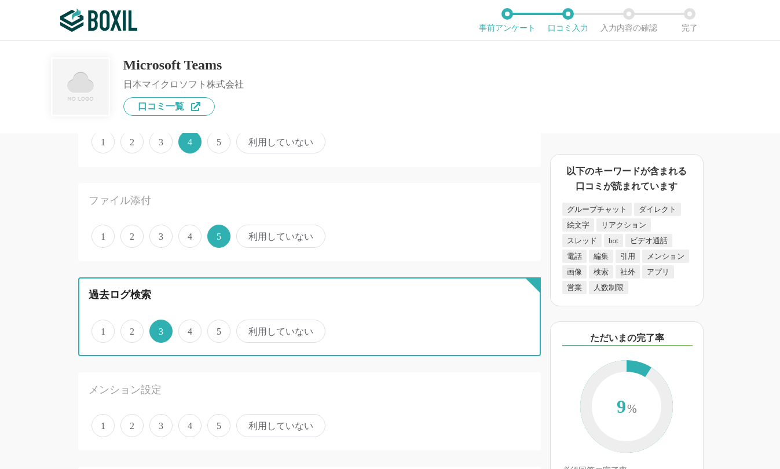
scroll to position [116, 0]
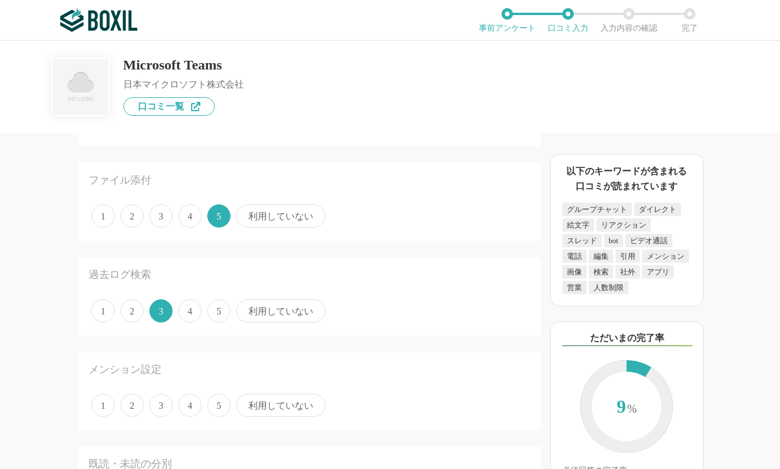
click at [185, 400] on span "4" at bounding box center [189, 405] width 23 height 23
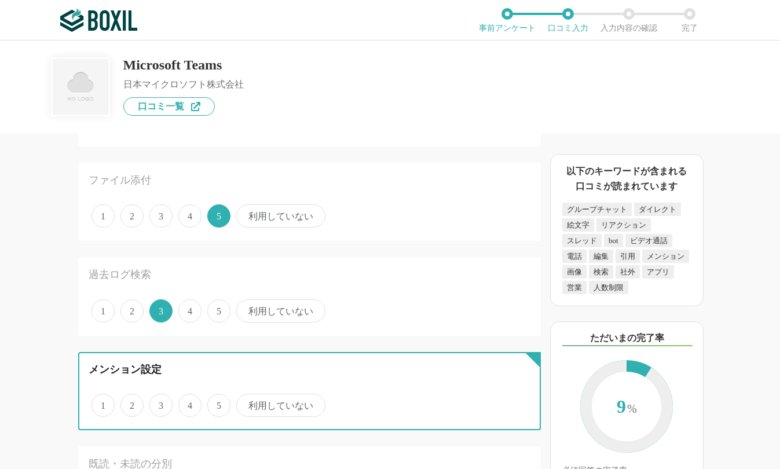
click at [185, 400] on input "4" at bounding box center [185, 399] width 8 height 8
radio input "true"
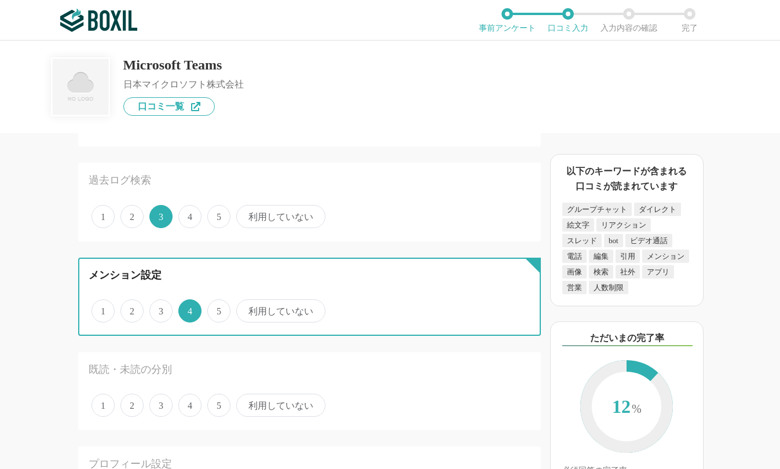
scroll to position [232, 0]
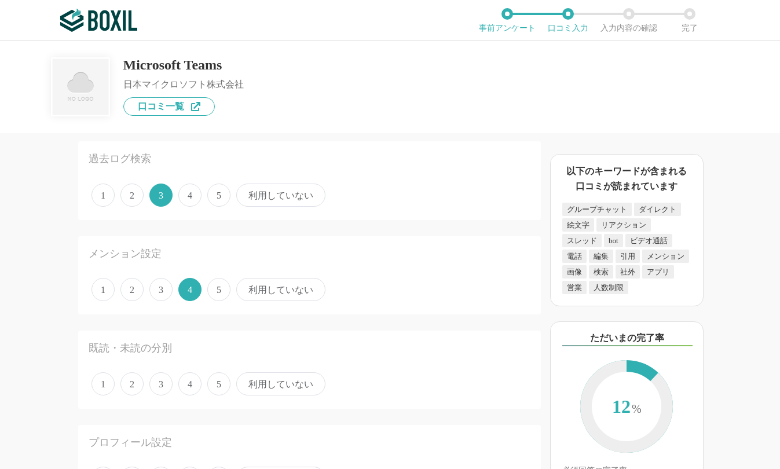
click at [163, 384] on span "3" at bounding box center [160, 383] width 23 height 23
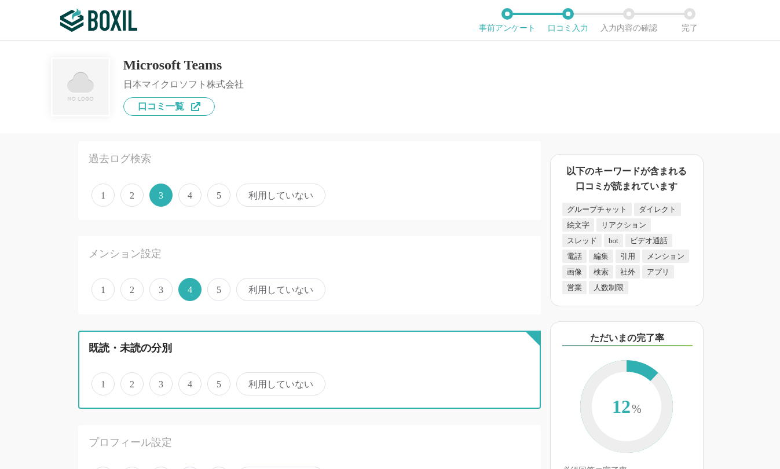
click at [160, 381] on input "3" at bounding box center [156, 378] width 8 height 8
radio input "true"
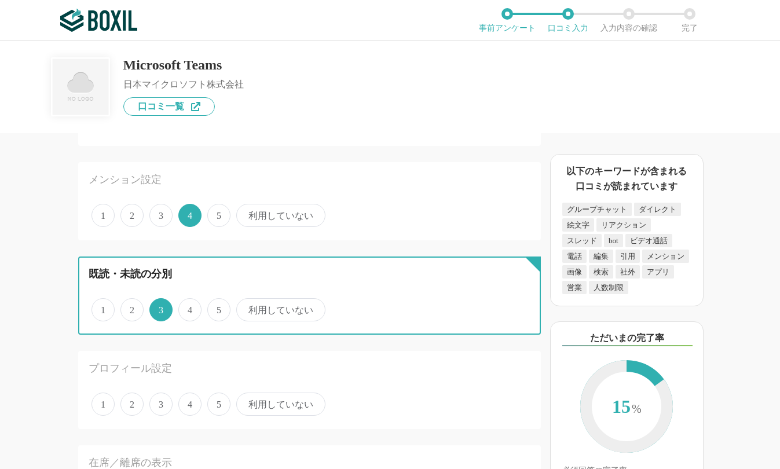
scroll to position [347, 0]
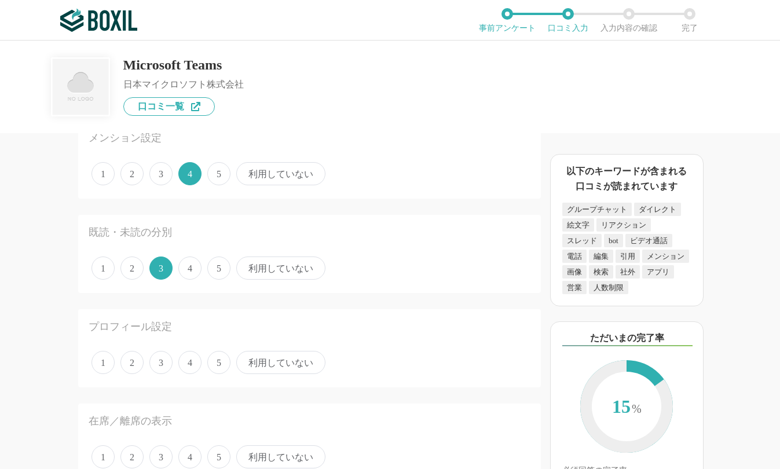
click at [196, 360] on span "4" at bounding box center [189, 362] width 23 height 23
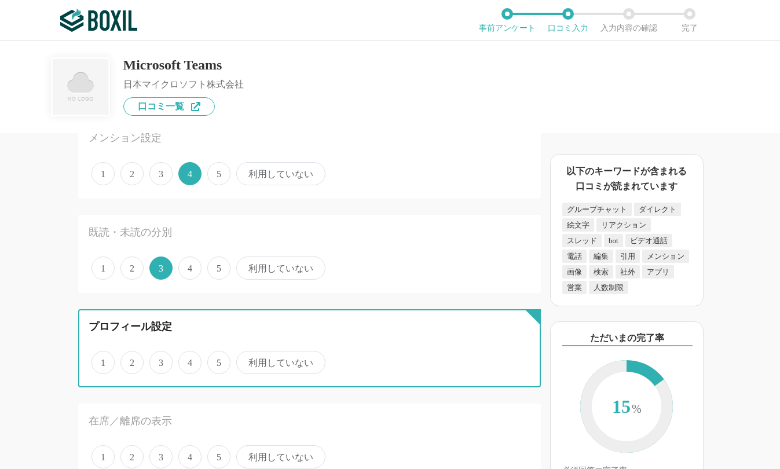
click at [189, 360] on input "4" at bounding box center [185, 356] width 8 height 8
radio input "true"
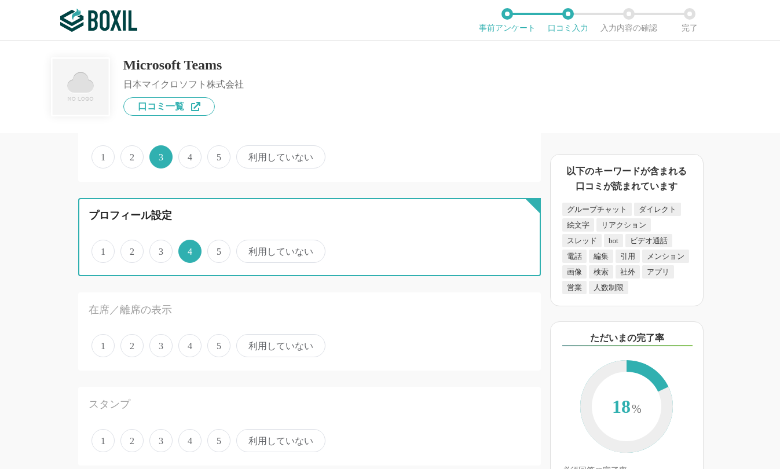
scroll to position [463, 0]
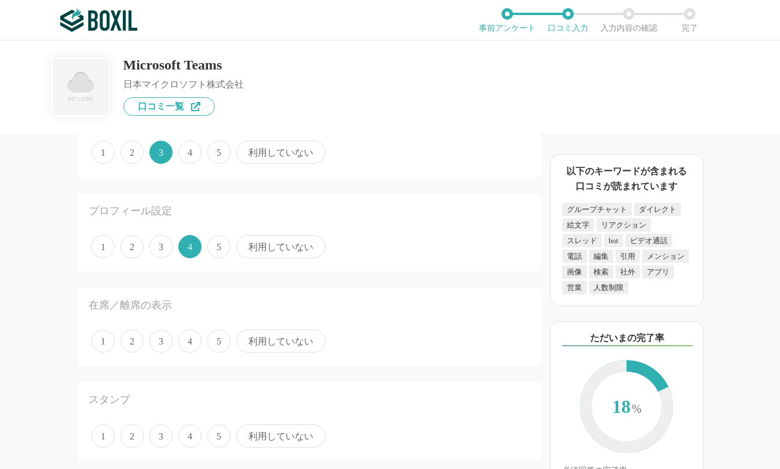
click at [187, 342] on span "4" at bounding box center [189, 340] width 23 height 23
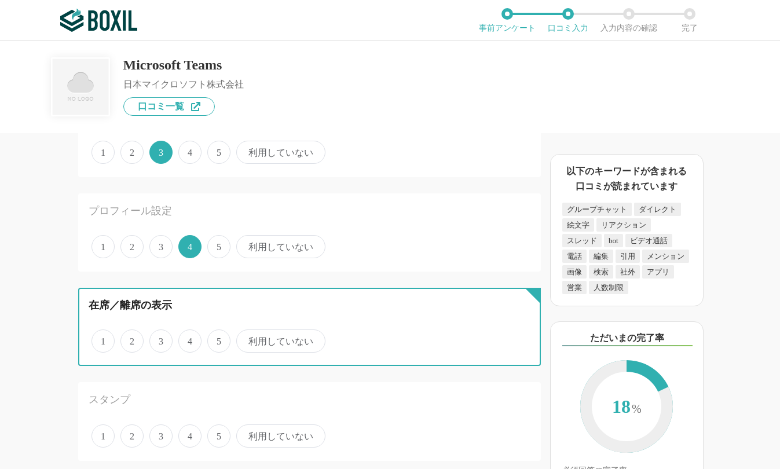
click at [187, 339] on input "4" at bounding box center [185, 335] width 8 height 8
radio input "true"
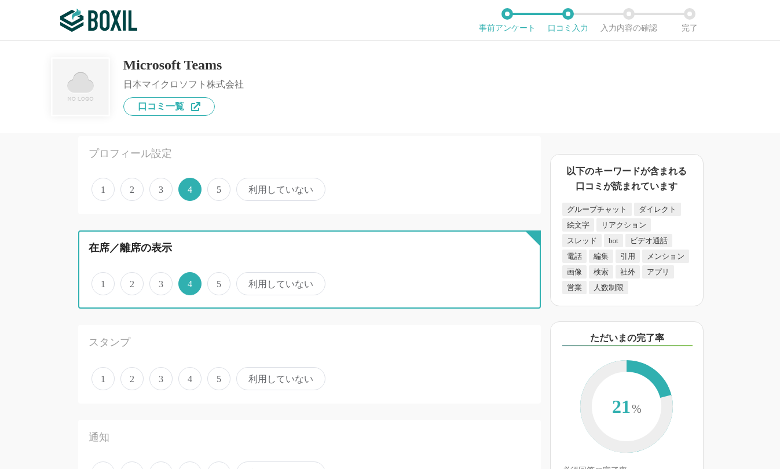
scroll to position [521, 0]
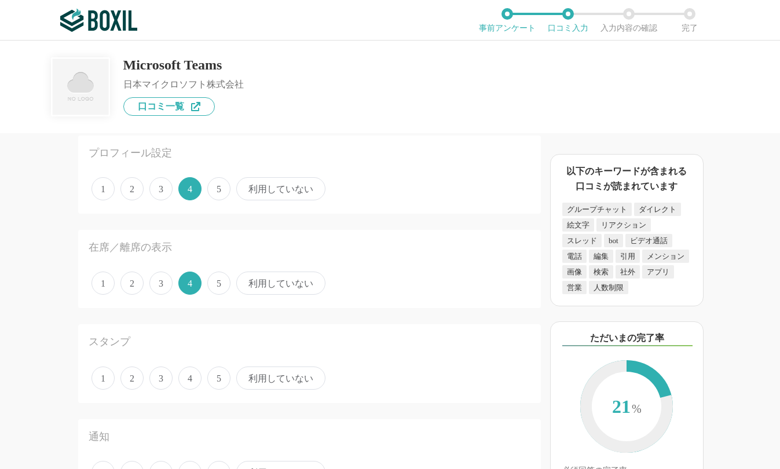
click at [209, 379] on span "5" at bounding box center [218, 377] width 23 height 23
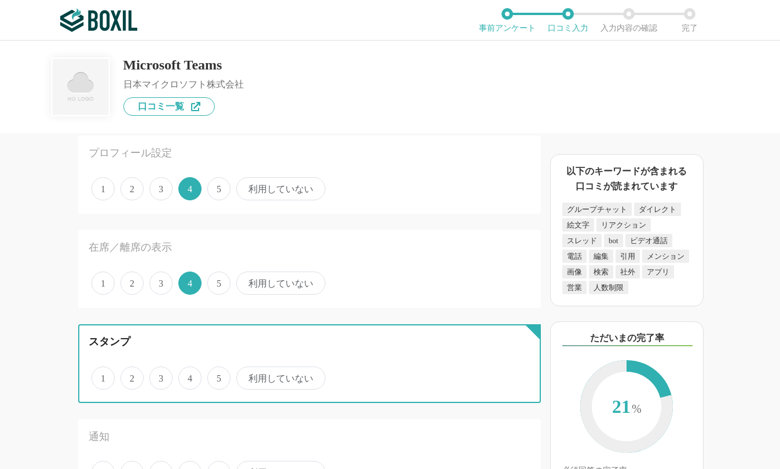
click at [210, 376] on input "5" at bounding box center [214, 372] width 8 height 8
radio input "true"
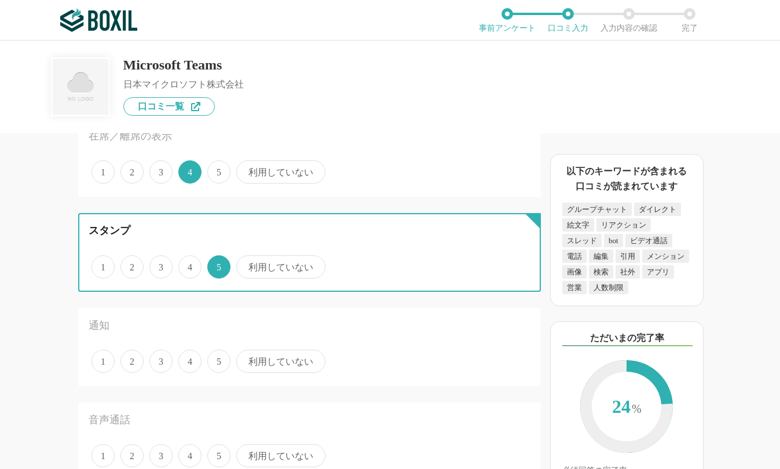
scroll to position [637, 0]
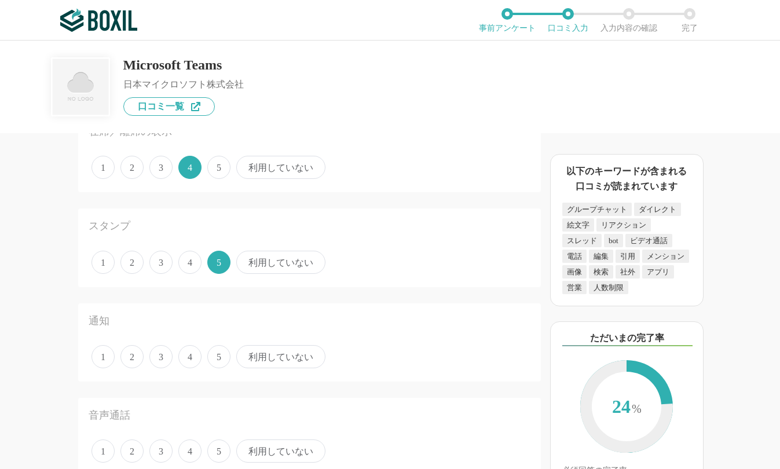
click at [159, 361] on span "3" at bounding box center [160, 356] width 23 height 23
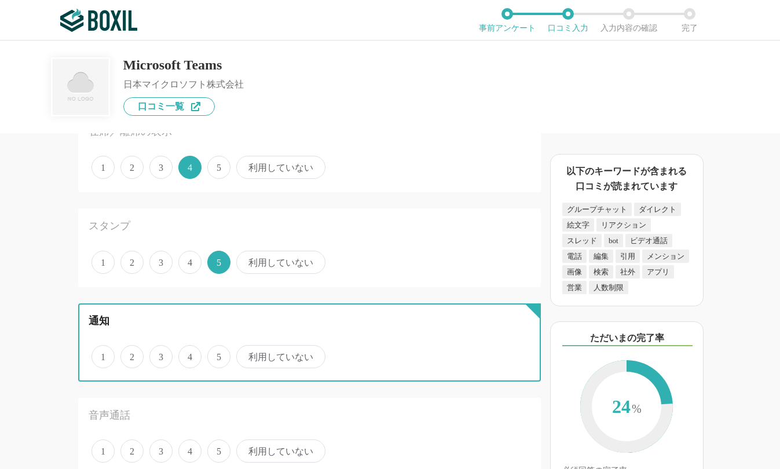
click at [159, 354] on input "3" at bounding box center [156, 351] width 8 height 8
radio input "true"
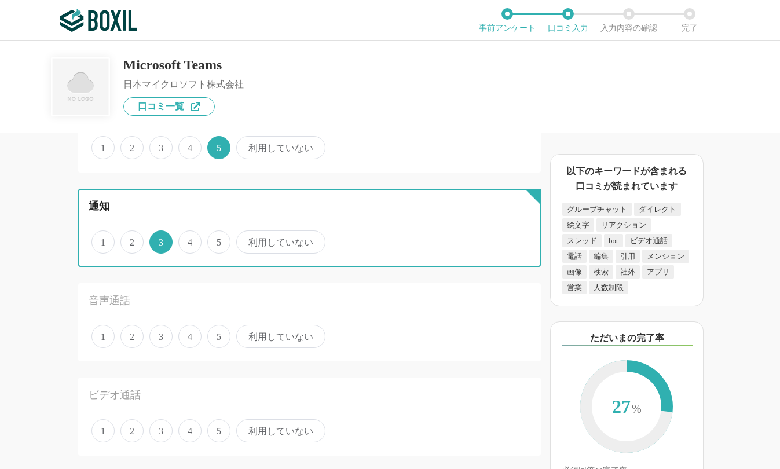
scroll to position [752, 0]
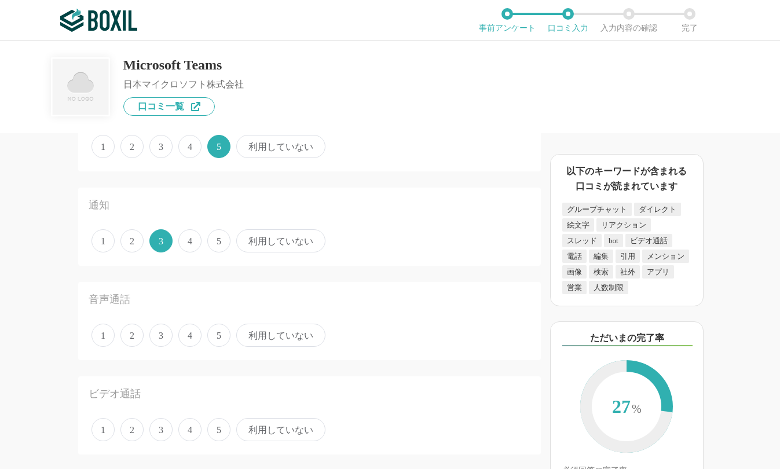
click at [188, 341] on span "4" at bounding box center [189, 335] width 23 height 23
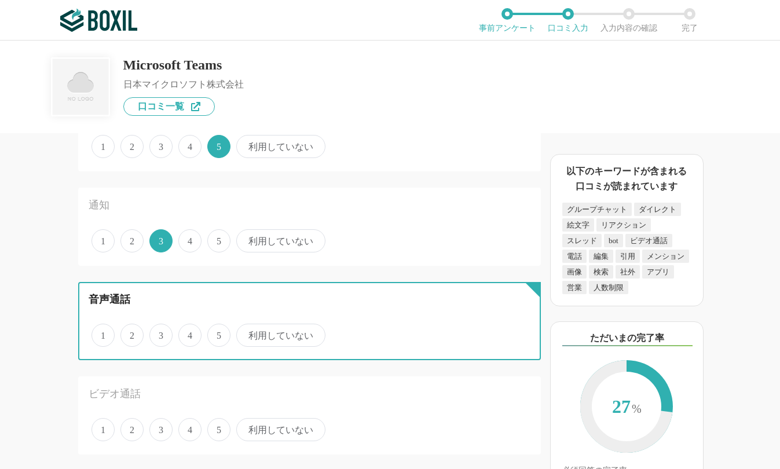
click at [188, 333] on input "4" at bounding box center [185, 329] width 8 height 8
radio input "true"
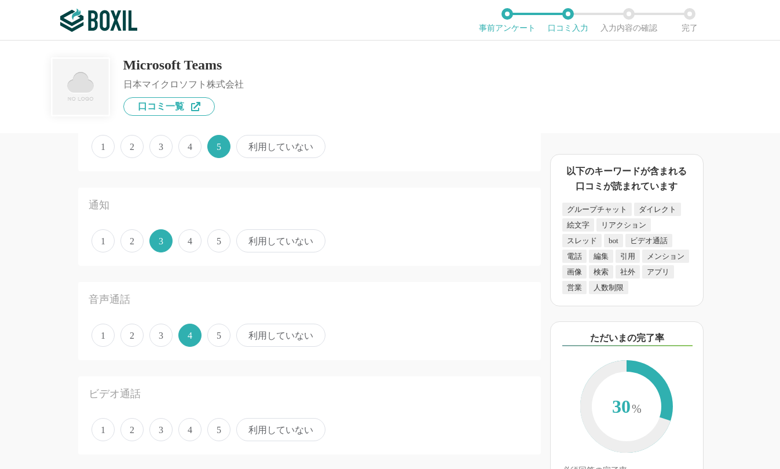
click at [185, 434] on span "4" at bounding box center [189, 429] width 23 height 23
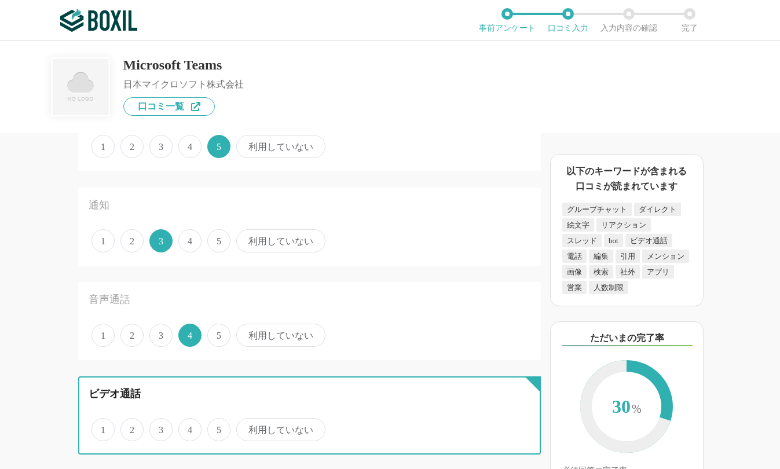
click at [185, 427] on input "4" at bounding box center [185, 424] width 8 height 8
radio input "true"
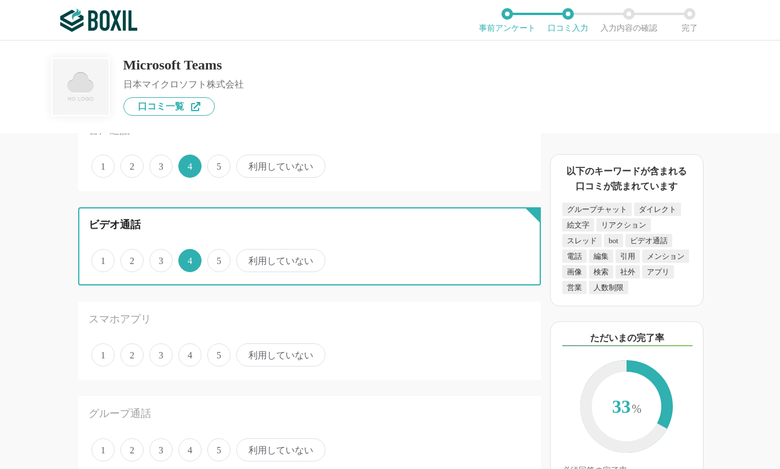
scroll to position [926, 0]
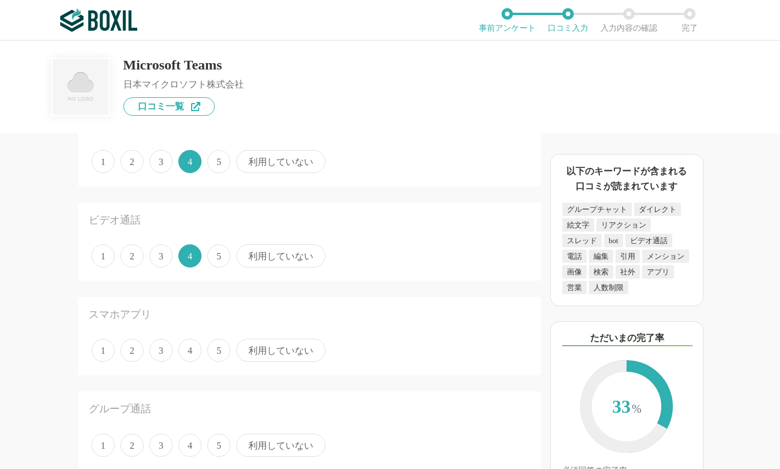
drag, startPoint x: 157, startPoint y: 351, endPoint x: 169, endPoint y: 373, distance: 25.1
click at [157, 351] on span "3" at bounding box center [160, 350] width 23 height 23
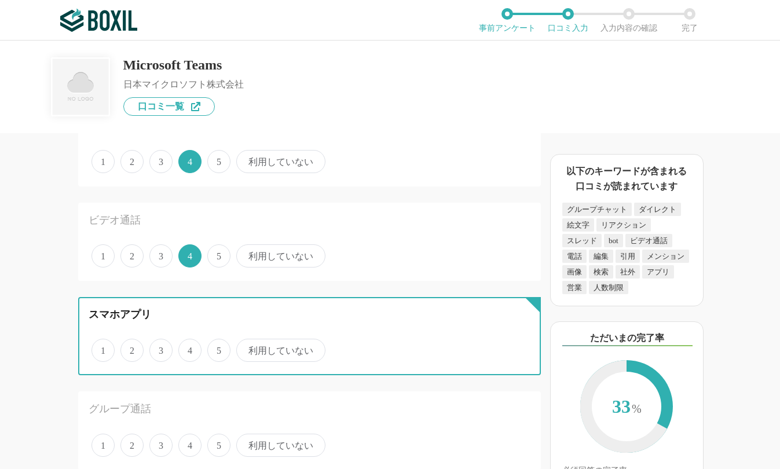
click at [157, 348] on input "3" at bounding box center [156, 344] width 8 height 8
radio input "true"
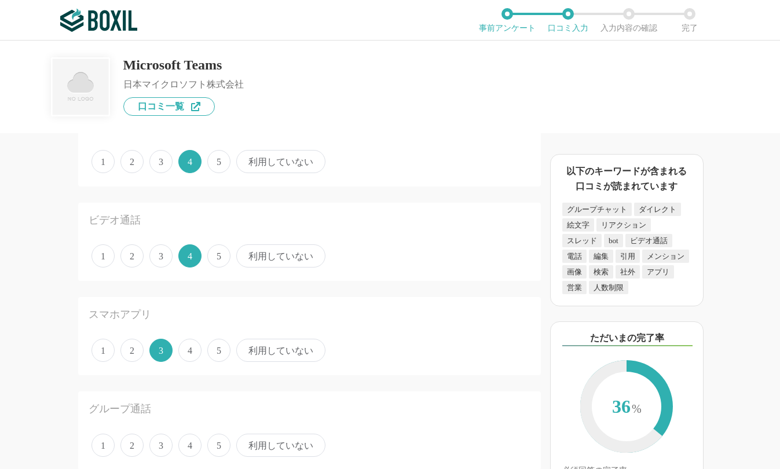
click at [192, 443] on span "4" at bounding box center [189, 445] width 23 height 23
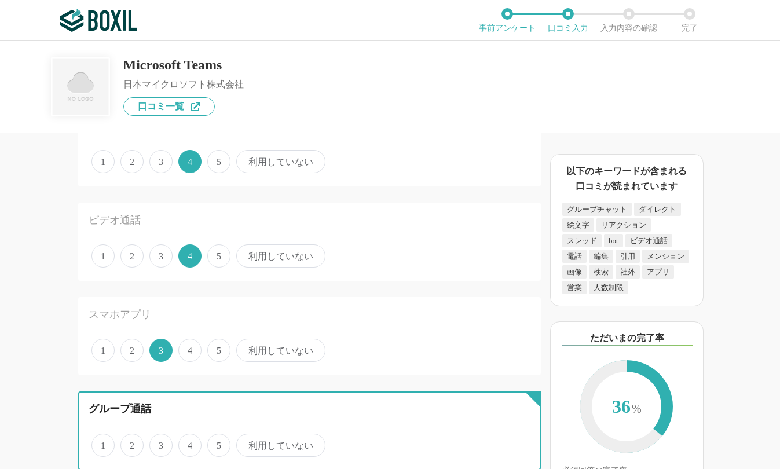
click at [189, 443] on input "4" at bounding box center [185, 439] width 8 height 8
radio input "true"
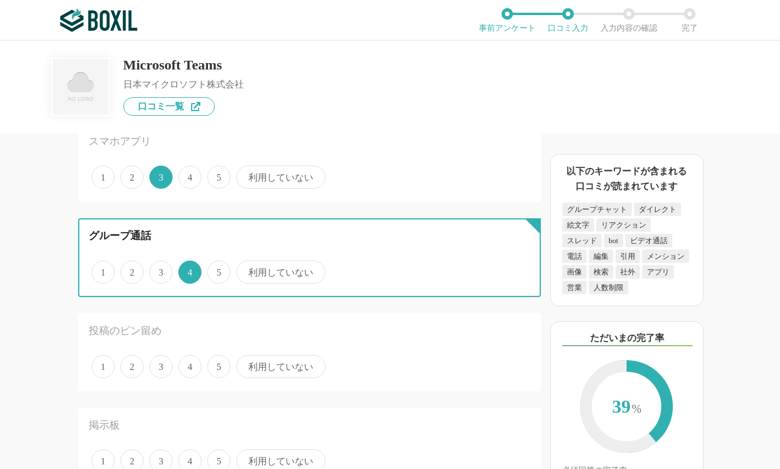
scroll to position [1100, 0]
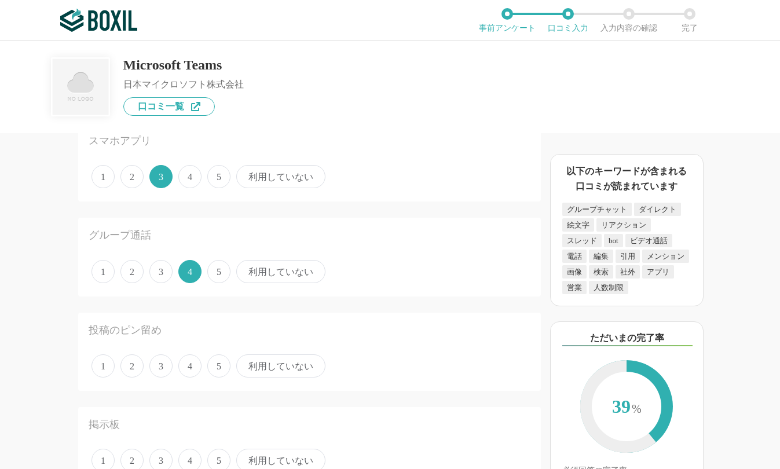
click at [212, 365] on span "5" at bounding box center [218, 365] width 23 height 23
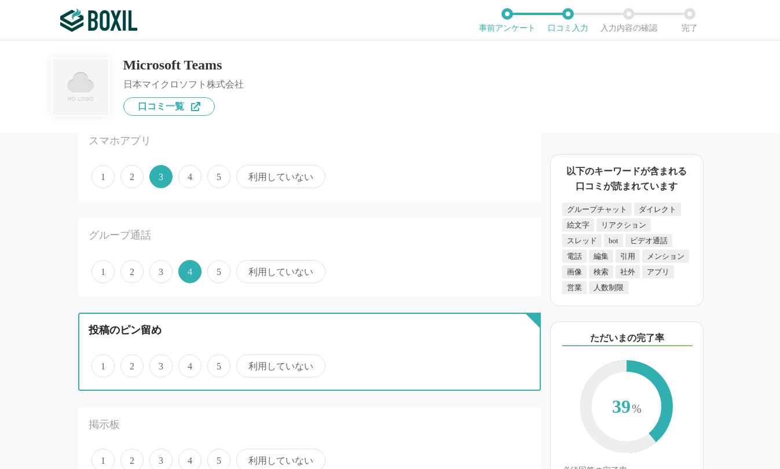
click at [212, 363] on input "5" at bounding box center [214, 360] width 8 height 8
radio input "true"
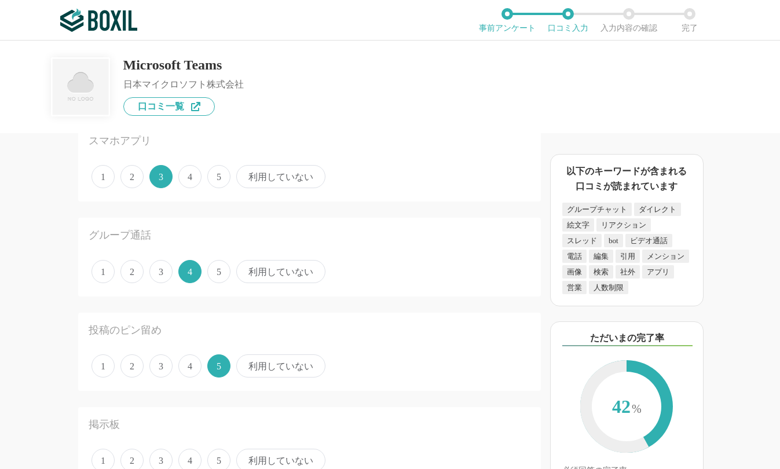
click at [161, 368] on span "3" at bounding box center [160, 365] width 23 height 23
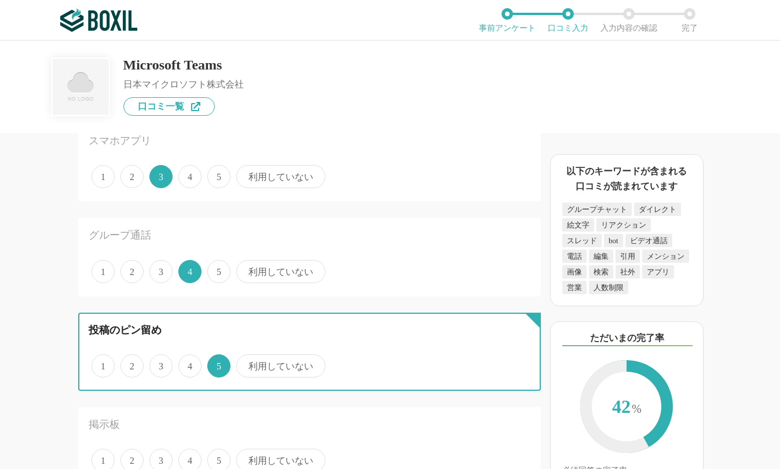
click at [160, 363] on input "3" at bounding box center [156, 360] width 8 height 8
radio input "true"
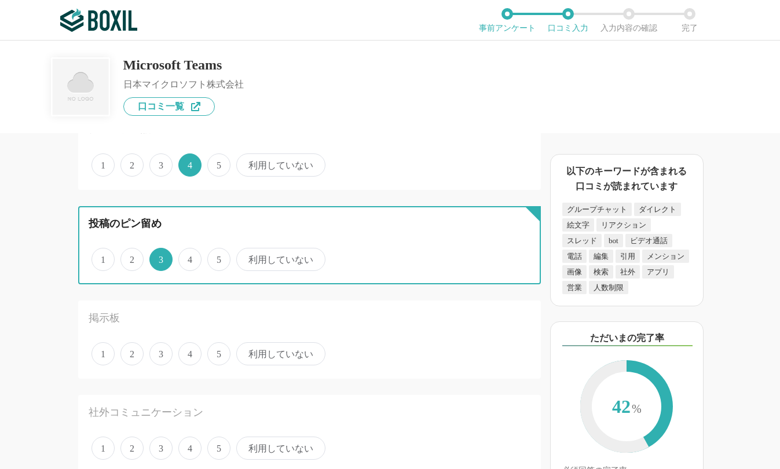
scroll to position [1215, 0]
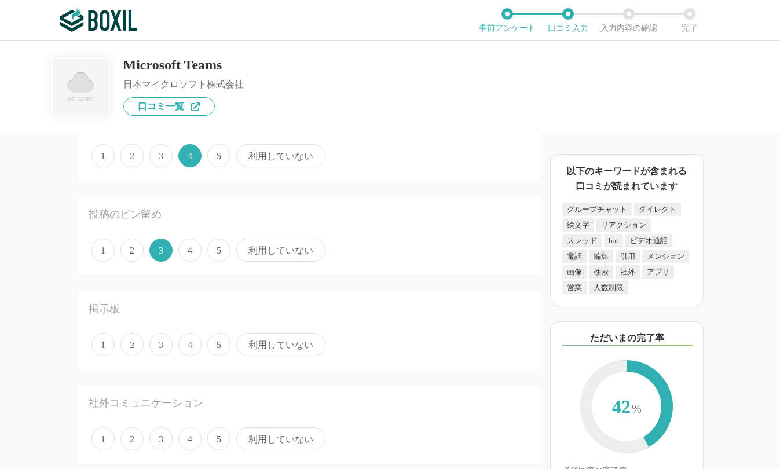
click at [184, 353] on span "4" at bounding box center [189, 344] width 23 height 23
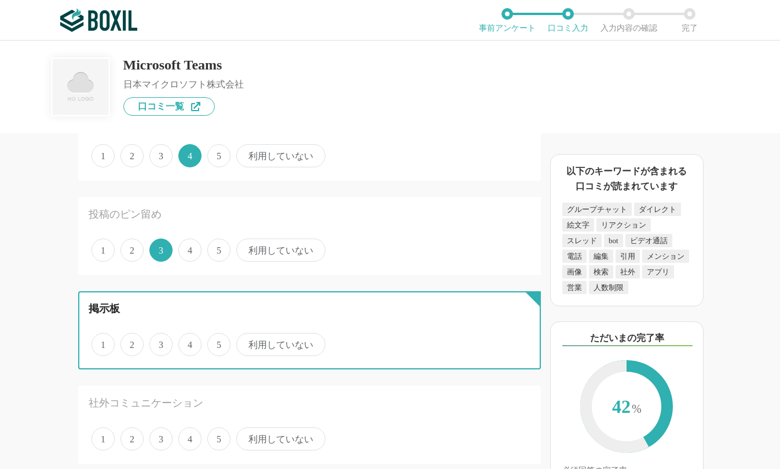
click at [184, 342] on input "4" at bounding box center [185, 339] width 8 height 8
radio input "true"
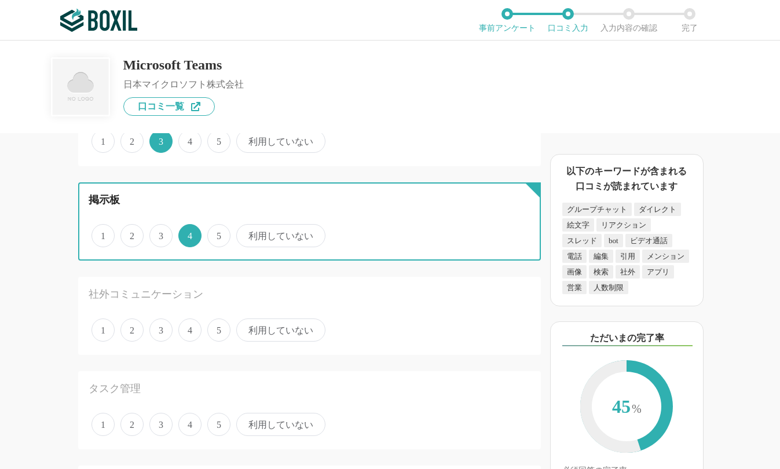
scroll to position [1331, 0]
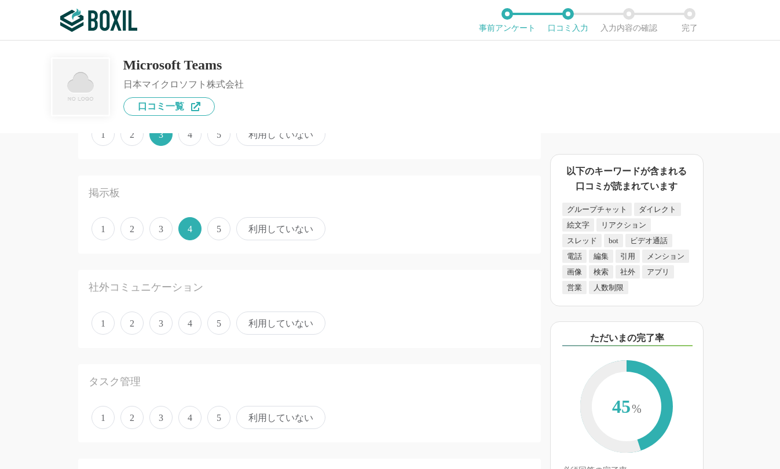
click at [186, 326] on span "4" at bounding box center [189, 322] width 23 height 23
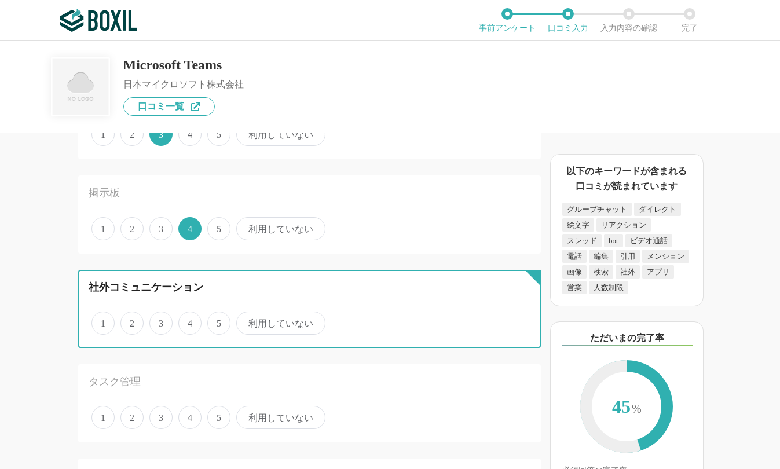
click at [186, 321] on input "4" at bounding box center [185, 317] width 8 height 8
radio input "true"
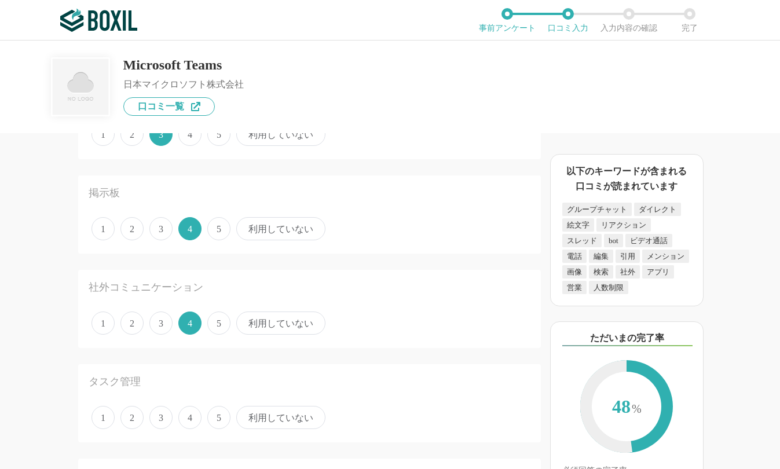
click at [165, 420] on span "3" at bounding box center [160, 417] width 23 height 23
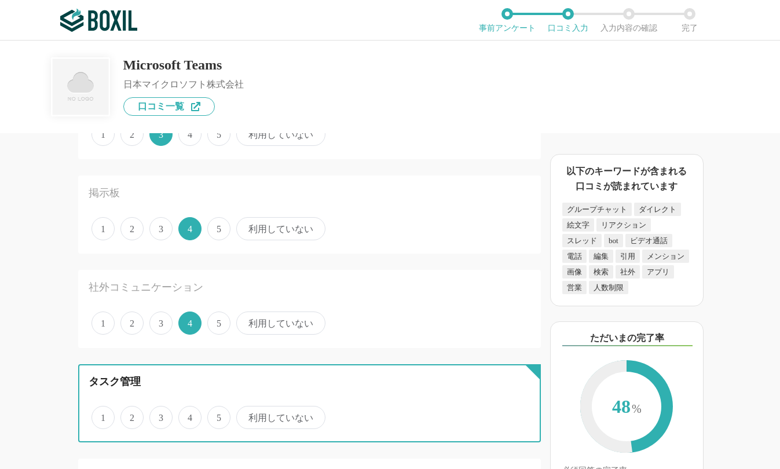
click at [160, 415] on input "3" at bounding box center [156, 411] width 8 height 8
radio input "true"
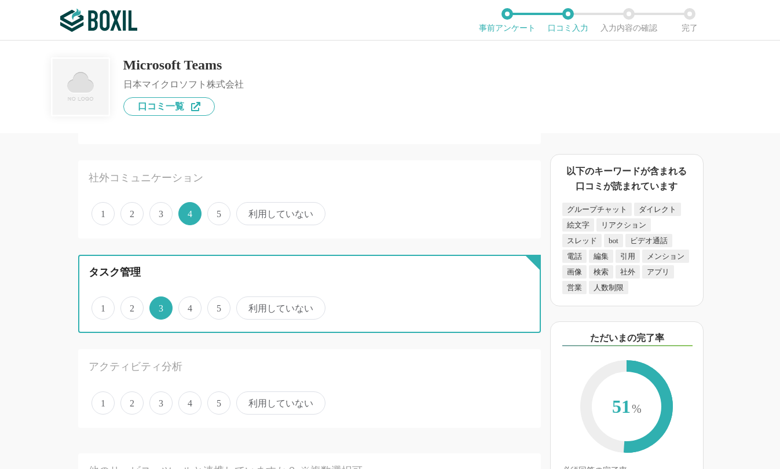
scroll to position [1447, 0]
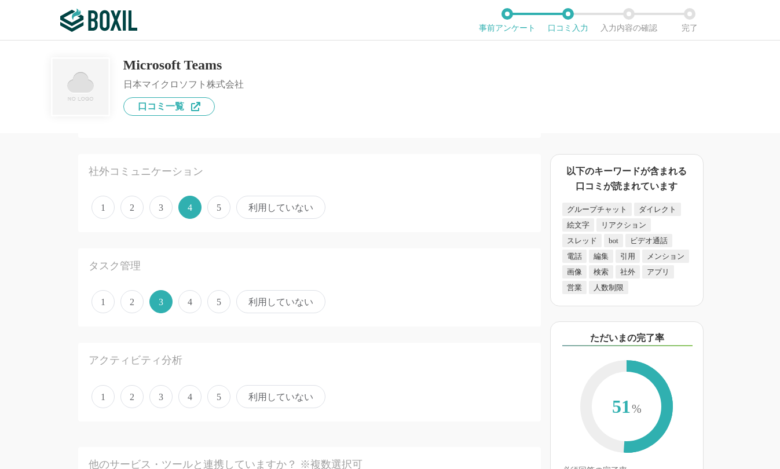
click at [180, 399] on span "4" at bounding box center [189, 396] width 23 height 23
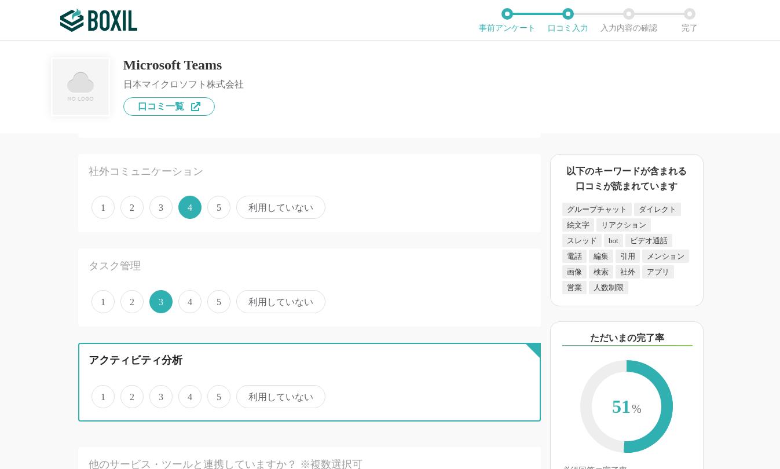
click at [181, 394] on input "4" at bounding box center [185, 391] width 8 height 8
radio input "true"
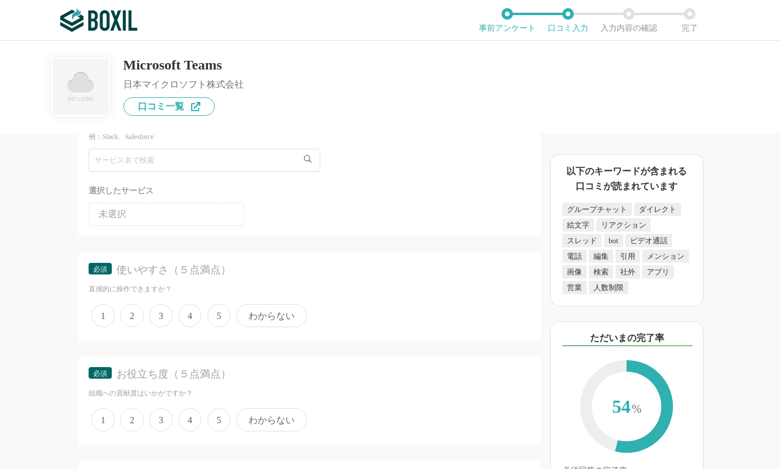
scroll to position [1794, 0]
click at [179, 315] on span "4" at bounding box center [189, 314] width 23 height 23
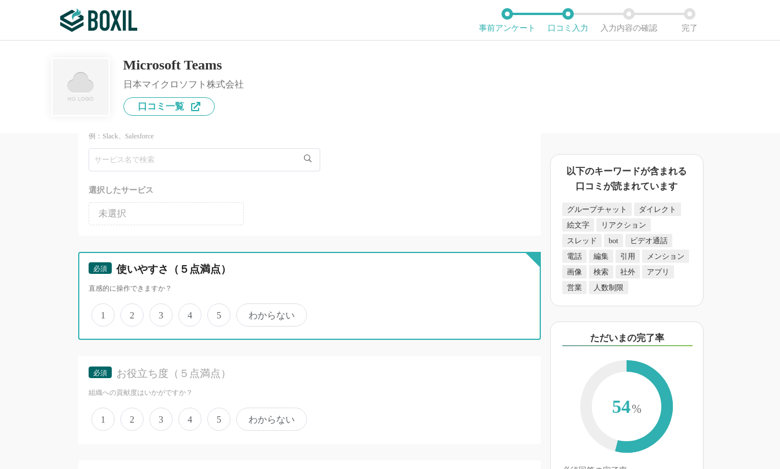
click at [181, 313] on input "4" at bounding box center [185, 309] width 8 height 8
radio input "true"
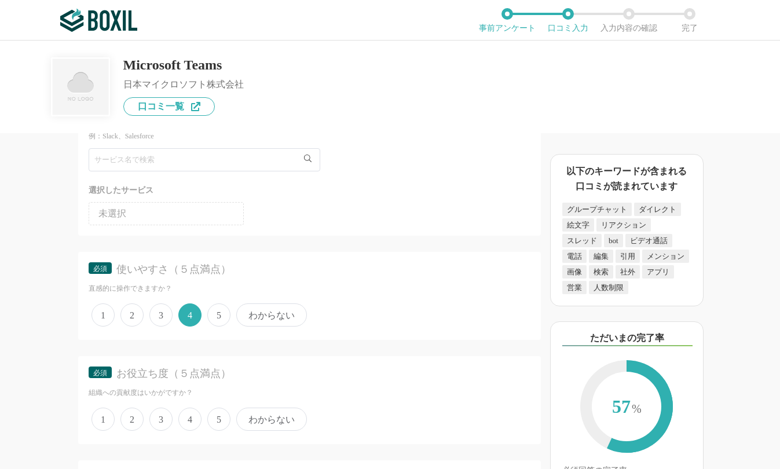
click at [161, 317] on span "3" at bounding box center [160, 314] width 23 height 23
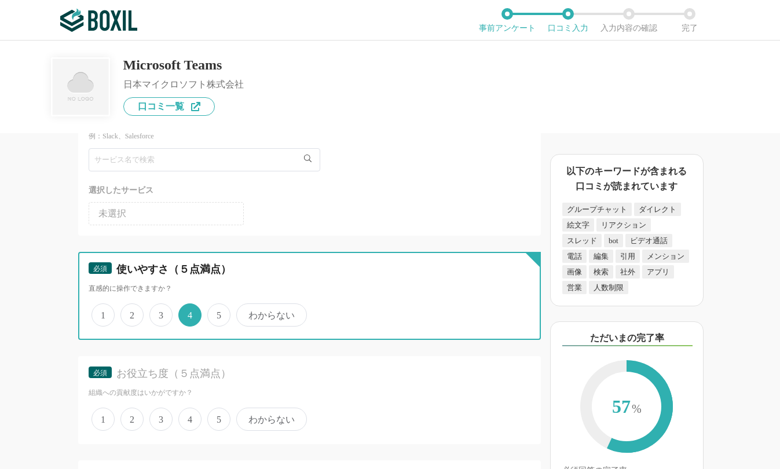
click at [160, 313] on input "3" at bounding box center [156, 309] width 8 height 8
radio input "true"
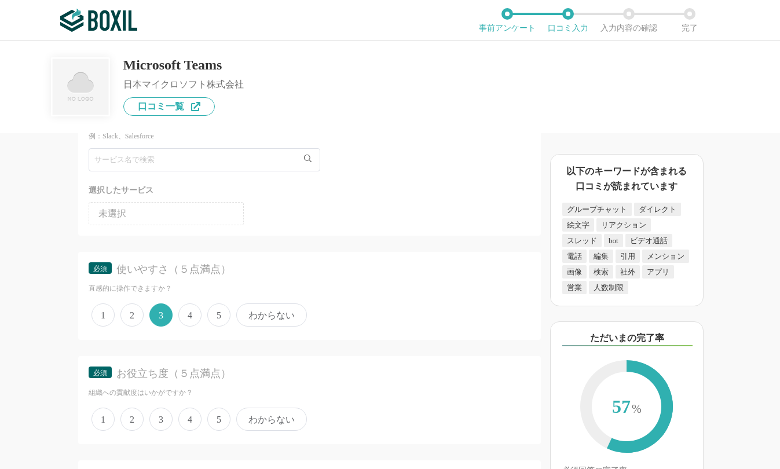
click at [194, 415] on span "4" at bounding box center [189, 418] width 23 height 23
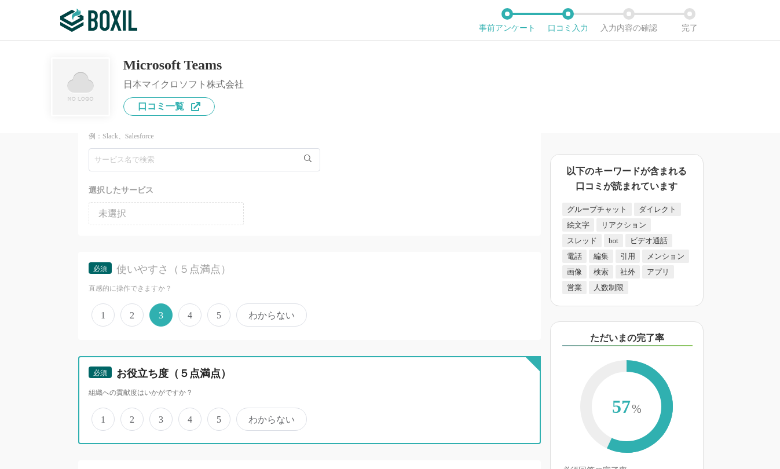
click at [189, 415] on input "4" at bounding box center [185, 413] width 8 height 8
radio input "true"
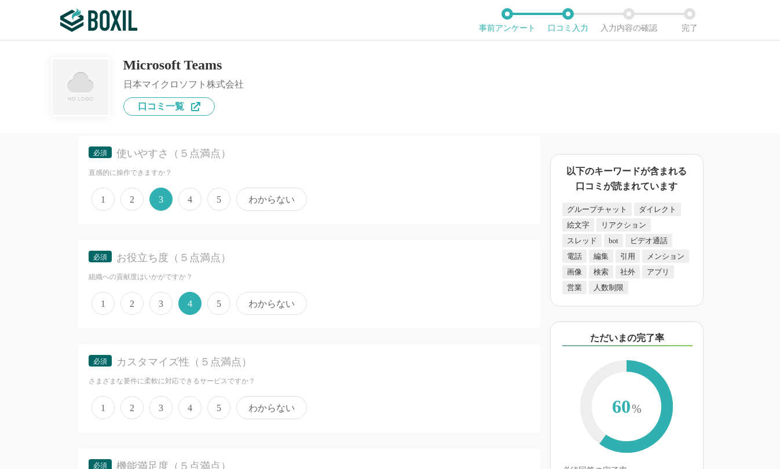
click at [189, 204] on span "4" at bounding box center [189, 199] width 23 height 23
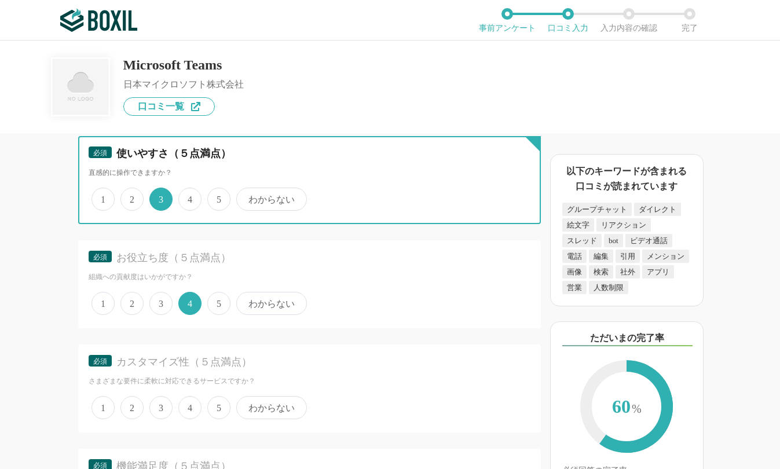
click at [189, 197] on input "4" at bounding box center [185, 193] width 8 height 8
radio input "true"
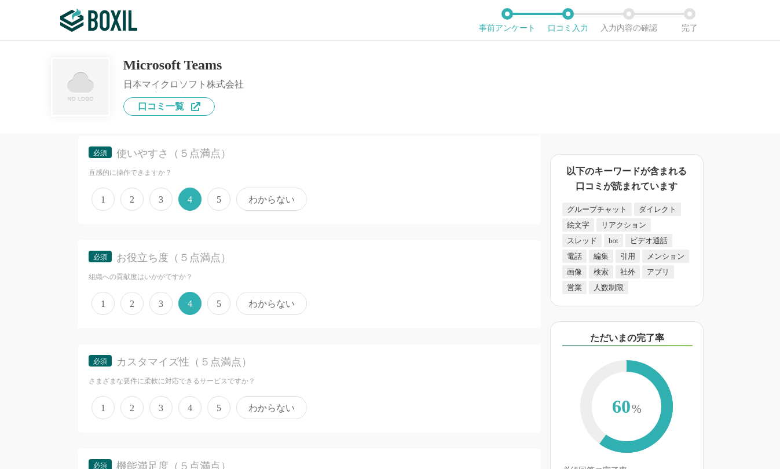
click at [212, 313] on span "5" at bounding box center [218, 303] width 23 height 23
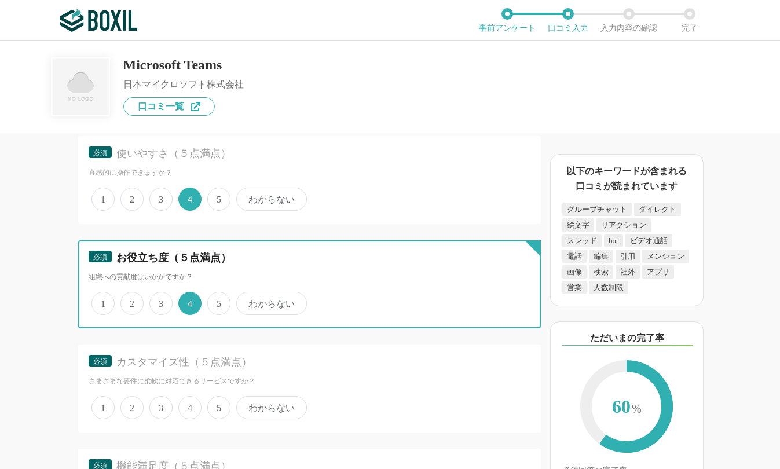
click at [212, 301] on input "5" at bounding box center [214, 297] width 8 height 8
radio input "true"
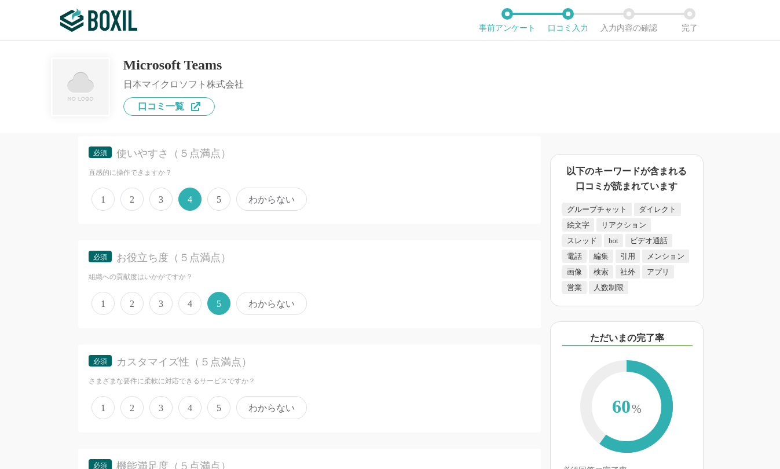
click at [164, 404] on span "3" at bounding box center [160, 407] width 23 height 23
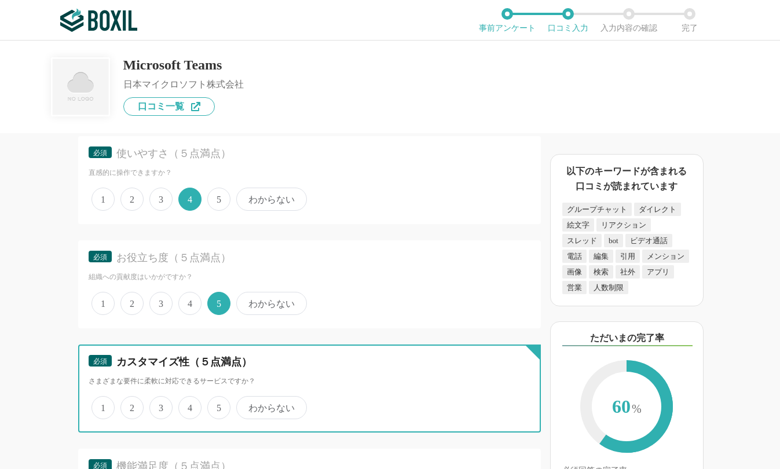
click at [160, 404] on input "3" at bounding box center [156, 402] width 8 height 8
radio input "true"
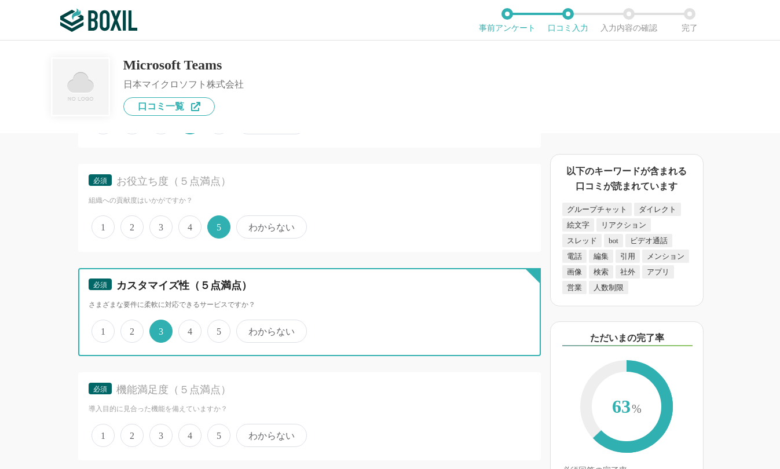
scroll to position [2026, 0]
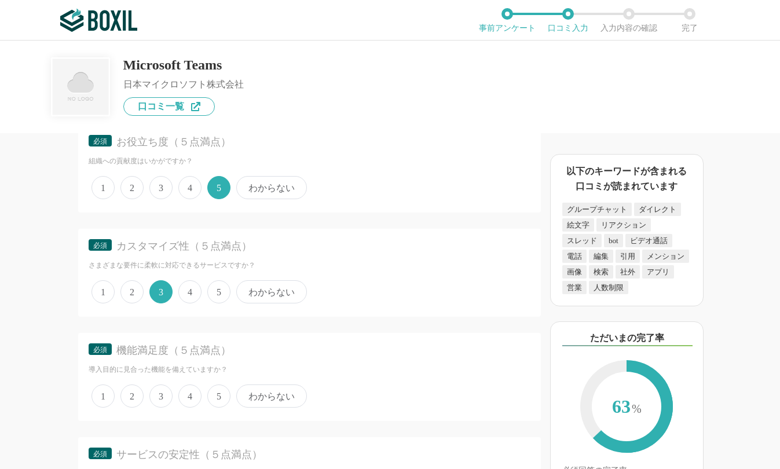
click at [179, 399] on span "4" at bounding box center [189, 395] width 23 height 23
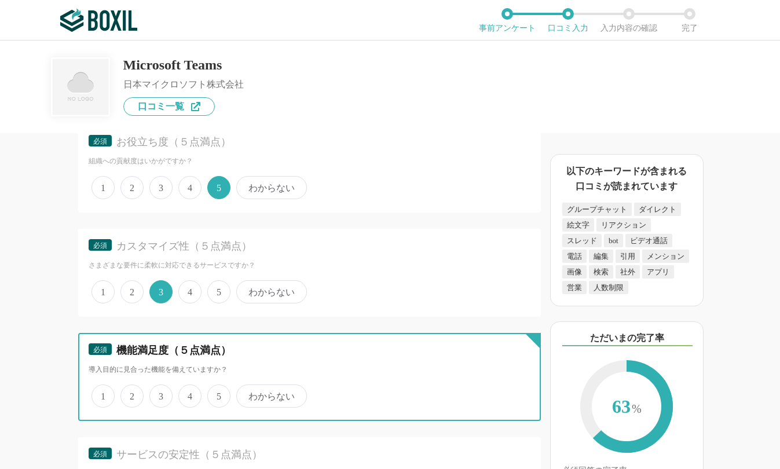
click at [181, 394] on input "4" at bounding box center [185, 390] width 8 height 8
radio input "true"
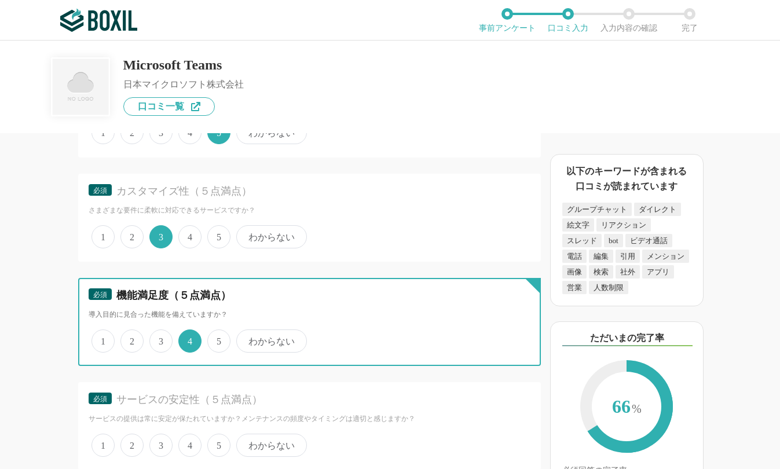
scroll to position [2199, 0]
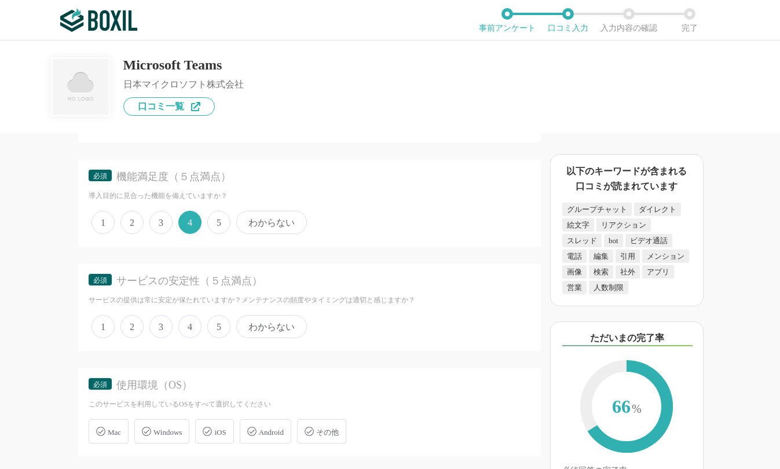
click at [191, 328] on span "4" at bounding box center [189, 326] width 23 height 23
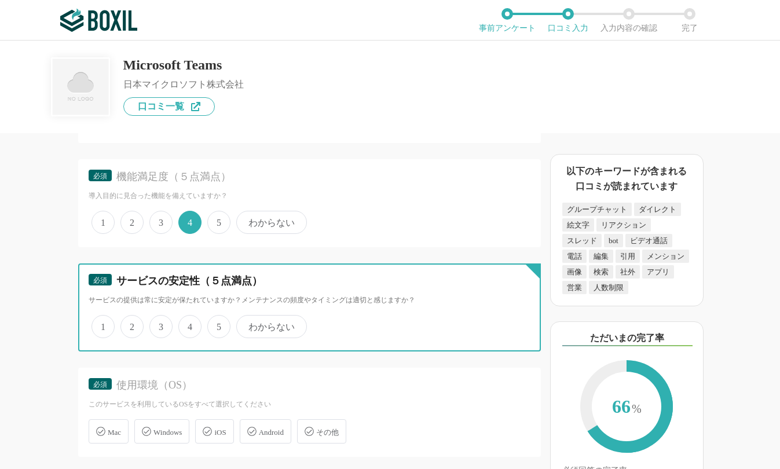
click at [189, 324] on input "4" at bounding box center [185, 321] width 8 height 8
radio input "true"
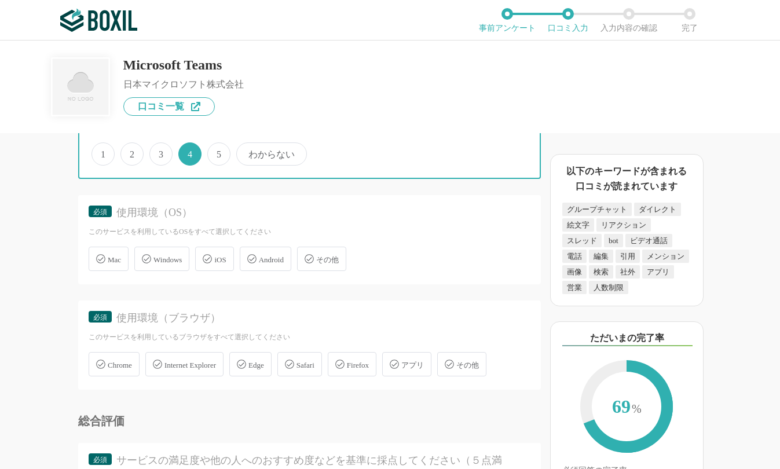
scroll to position [2373, 0]
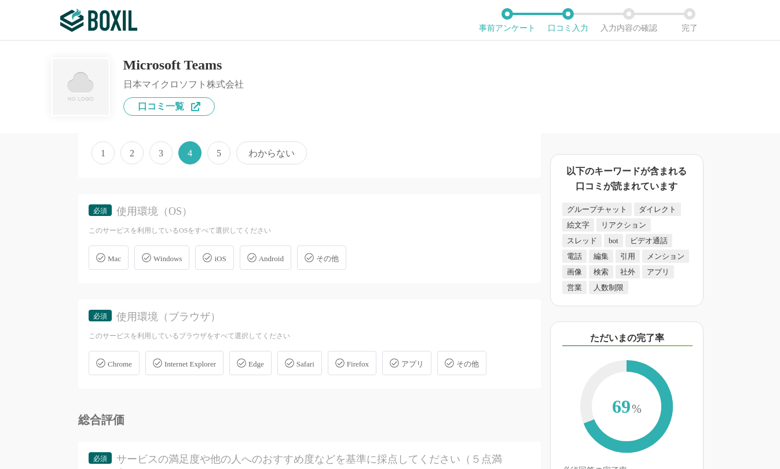
click at [166, 261] on span "Windows" at bounding box center [167, 258] width 28 height 9
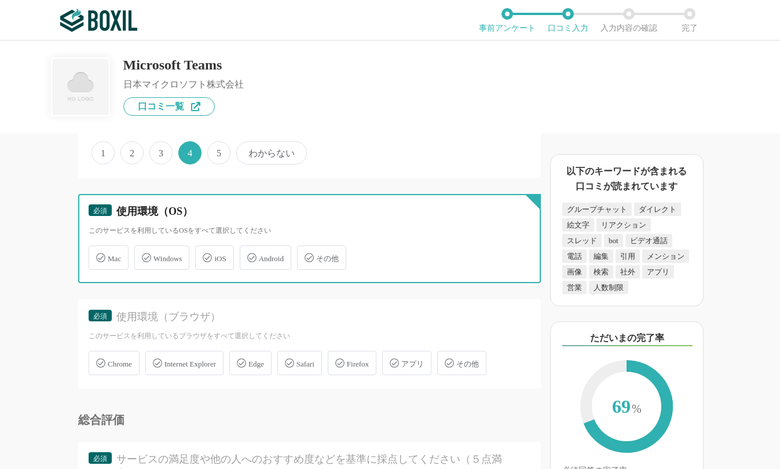
click at [144, 255] on input "Windows" at bounding box center [141, 251] width 8 height 8
checkbox input "true"
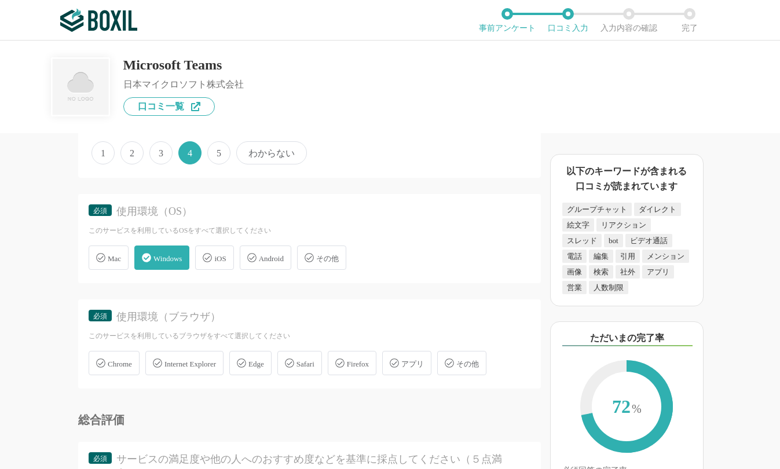
click at [124, 370] on div "Chrome" at bounding box center [114, 363] width 51 height 24
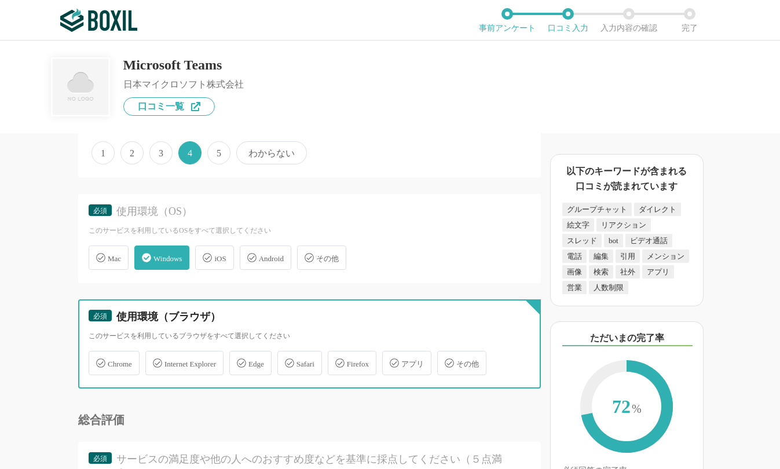
click at [98, 360] on input "Chrome" at bounding box center [95, 356] width 8 height 8
checkbox input "true"
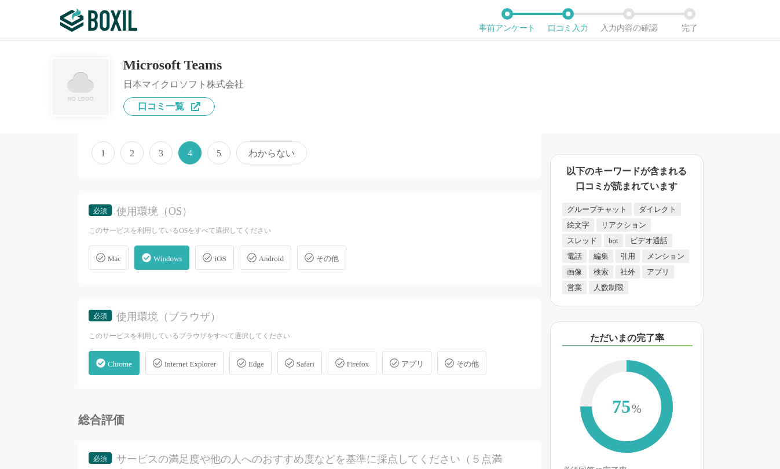
click at [279, 259] on span "Android" at bounding box center [271, 258] width 25 height 9
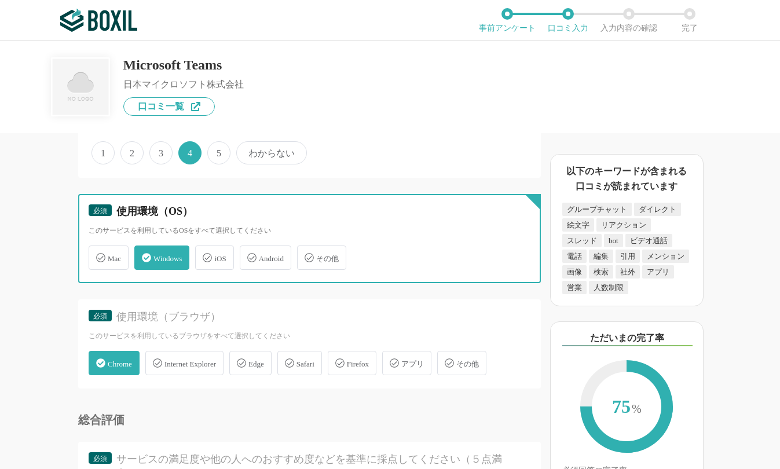
click at [249, 255] on input "Android" at bounding box center [246, 251] width 8 height 8
checkbox input "true"
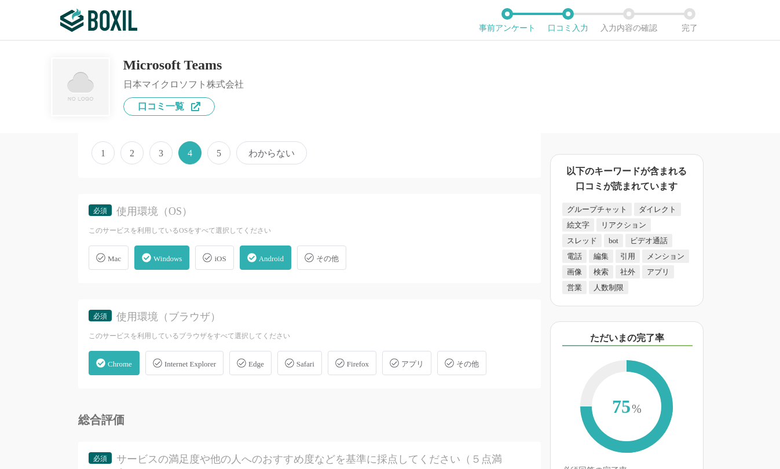
click at [399, 365] on icon at bounding box center [394, 362] width 9 height 9
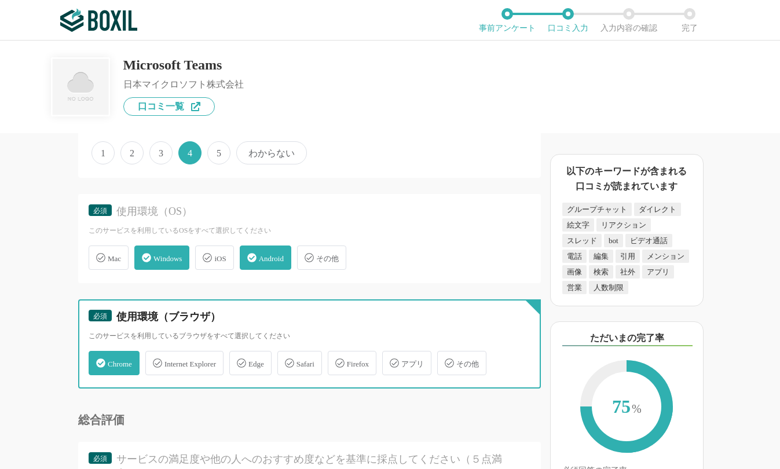
click at [392, 360] on input "アプリ" at bounding box center [388, 356] width 8 height 8
checkbox input "true"
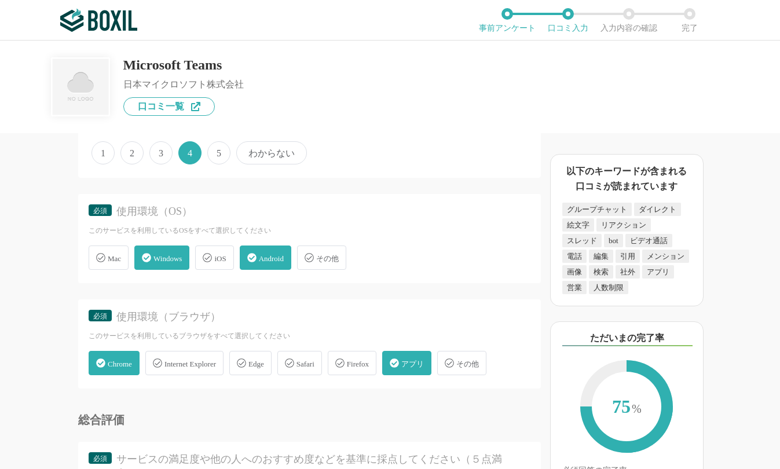
click at [110, 266] on div "Mac" at bounding box center [109, 257] width 40 height 24
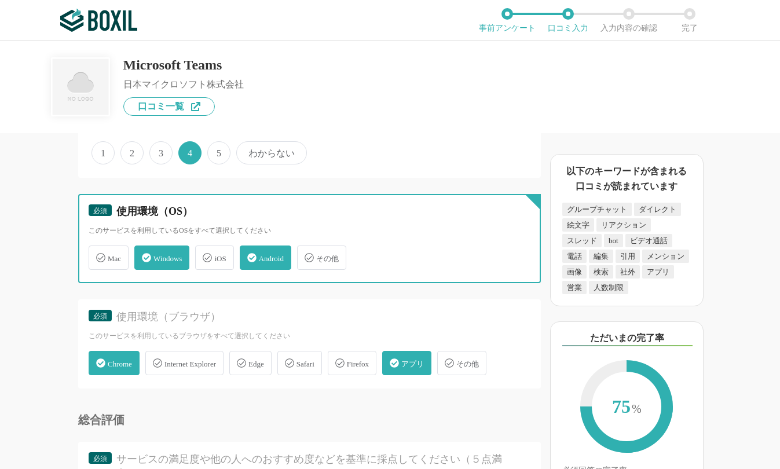
click at [98, 255] on input "Mac" at bounding box center [95, 251] width 8 height 8
checkbox input "true"
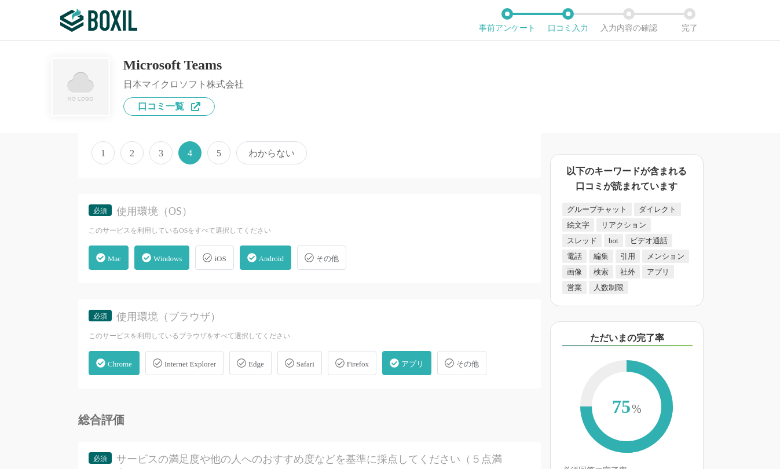
click at [233, 258] on div "iOS" at bounding box center [214, 257] width 38 height 24
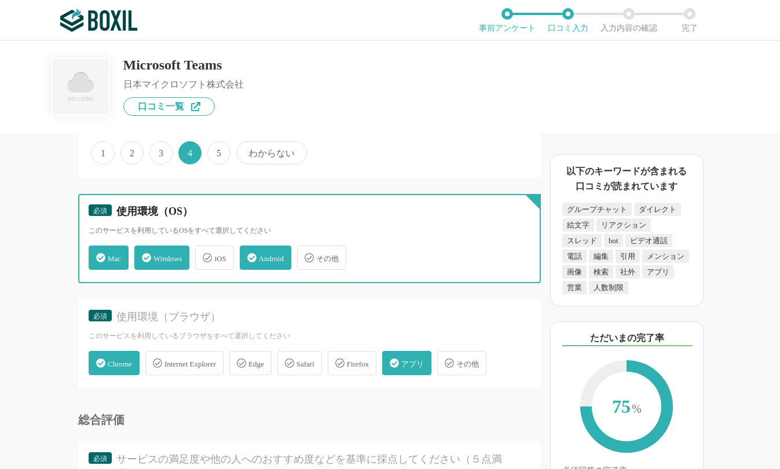
click at [205, 255] on input "iOS" at bounding box center [201, 251] width 8 height 8
checkbox input "true"
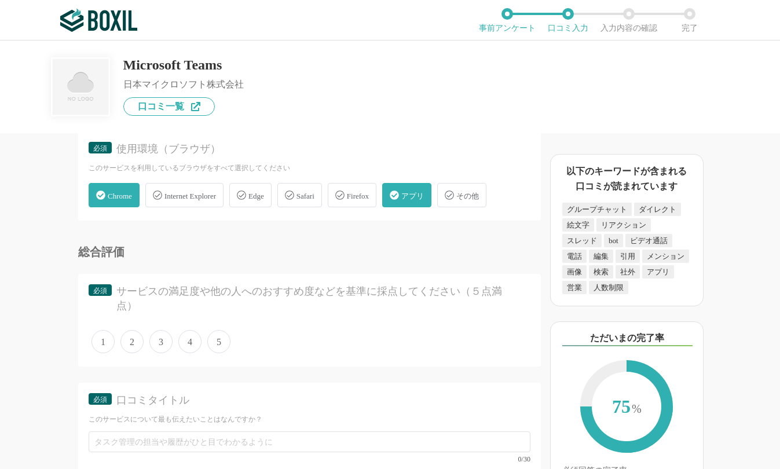
scroll to position [2547, 0]
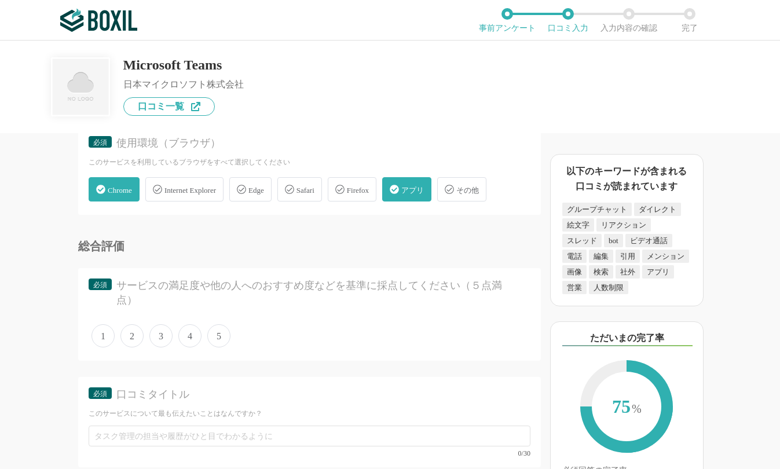
click at [183, 332] on span "4" at bounding box center [189, 335] width 23 height 23
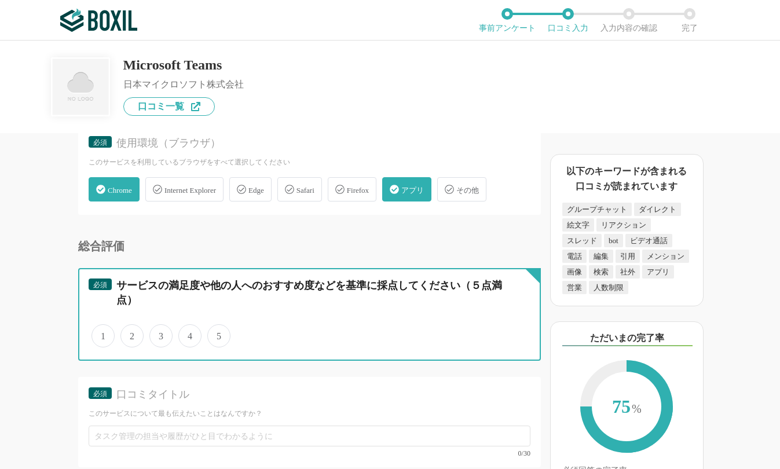
click at [183, 332] on input "4" at bounding box center [185, 330] width 8 height 8
radio input "true"
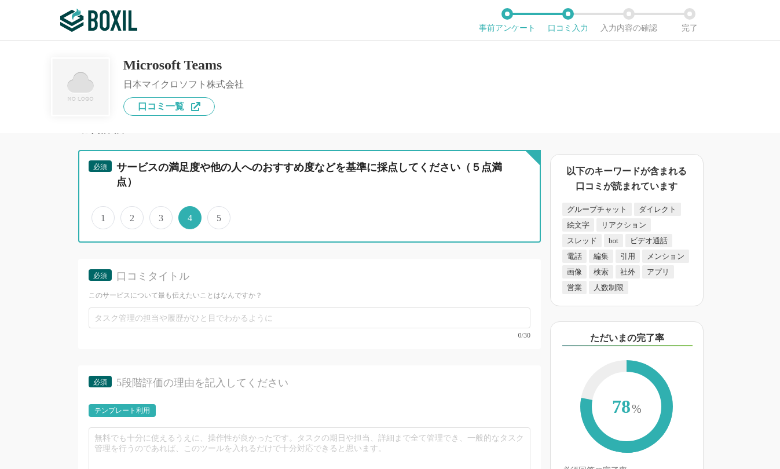
scroll to position [2707, 0]
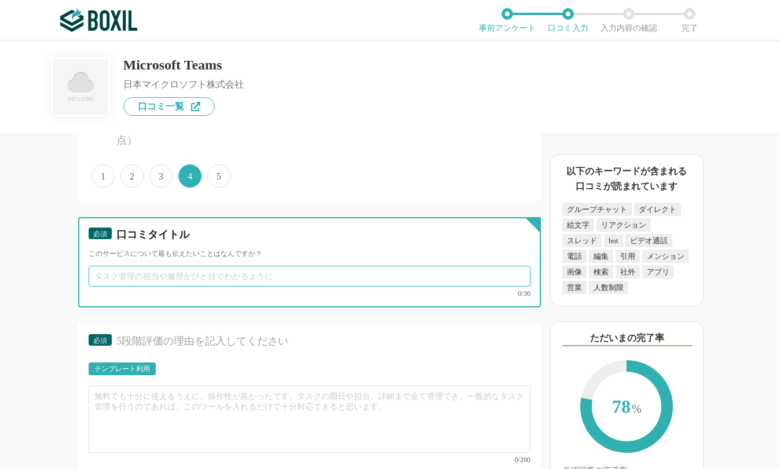
click at [175, 276] on input "text" at bounding box center [310, 276] width 442 height 21
paste input "リモートワーク必須！コミュニケーションとファイル管理が一本化"
drag, startPoint x: 176, startPoint y: 276, endPoint x: 24, endPoint y: 269, distance: 152.4
click at [24, 269] on div "ビジネスチャットの機能について（5点満点で評価してください） メール連携 1 2 3 4 5 利用していない ファイル添付 1 2 3 4 5 利用していない…" at bounding box center [270, 301] width 541 height 336
type input "コミュニケーションとファイル管理が一本化"
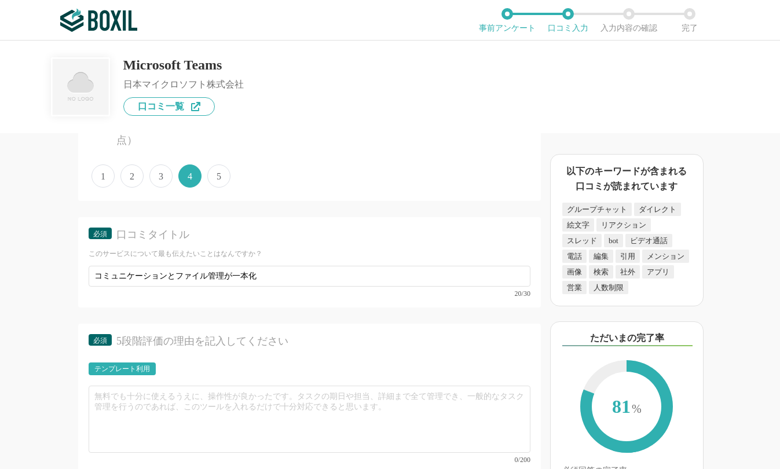
click at [372, 347] on div "5段階評価の理由を記入してください" at bounding box center [315, 341] width 398 height 14
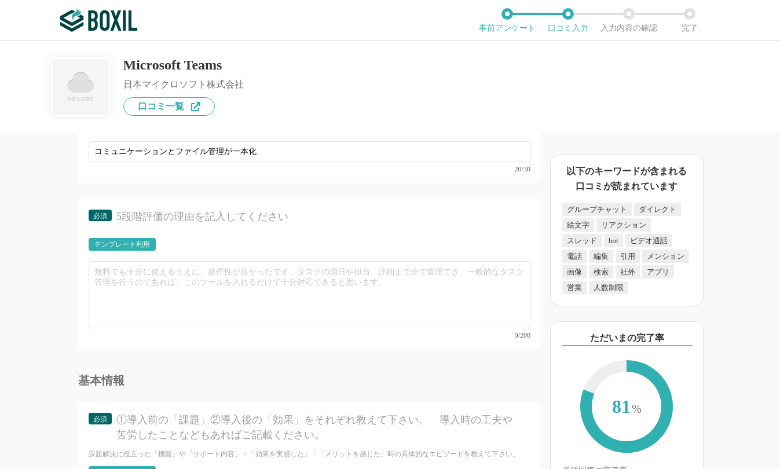
scroll to position [2880, 0]
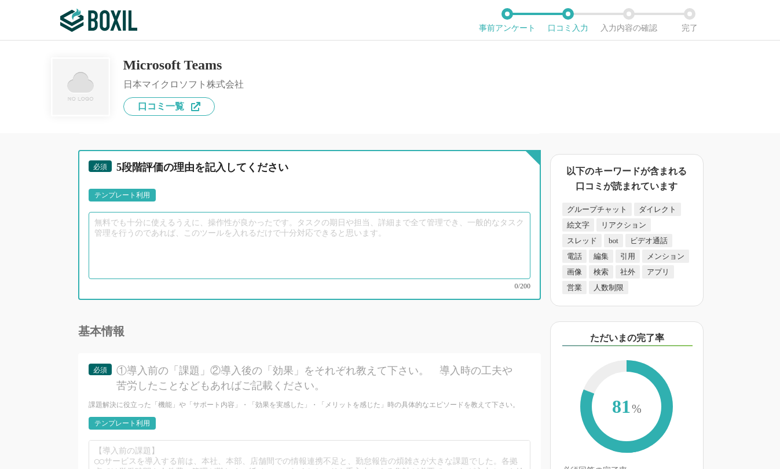
click at [163, 251] on textarea at bounding box center [310, 245] width 442 height 67
paste textarea "Microsoft Teamsはチャット・会議・ファイル共有が一つの画面で完結するのが最高です！特に「チャンネル機能」で部署ごとの情報を整理できるため、IT部…"
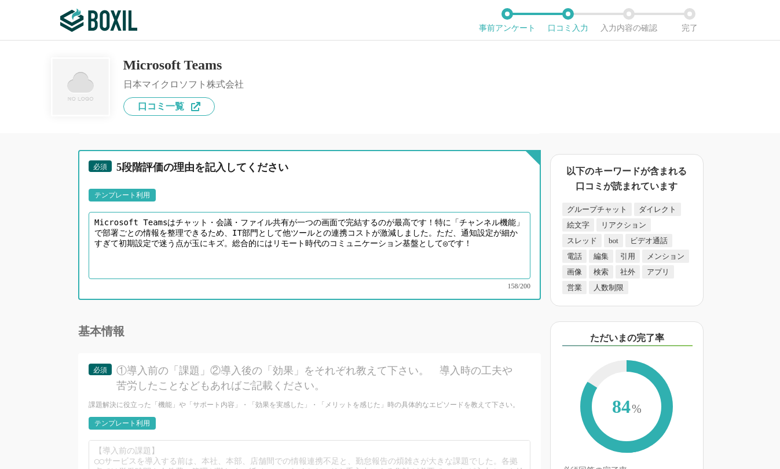
click at [289, 255] on textarea "Microsoft Teamsはチャット・会議・ファイル共有が一つの画面で完結するのが最高です！特に「チャンネル機能」で部署ごとの情報を整理できるため、IT部…" at bounding box center [310, 245] width 442 height 67
drag, startPoint x: 414, startPoint y: 223, endPoint x: 422, endPoint y: 221, distance: 7.7
click at [422, 221] on textarea "Microsoft Teamsはチャット・会議・ファイル共有が一つの画面で完結するのが最高です！特に「チャンネル機能」で部署ごとの情報を整理できるため、IT部…" at bounding box center [310, 245] width 442 height 67
type textarea "Microsoft Teamsはチャット・会議・ファイル共有が一つの画面で完結するのが最高です。特に「チャンネル機能」で部署ごとの情報を整理できるため、IT部…"
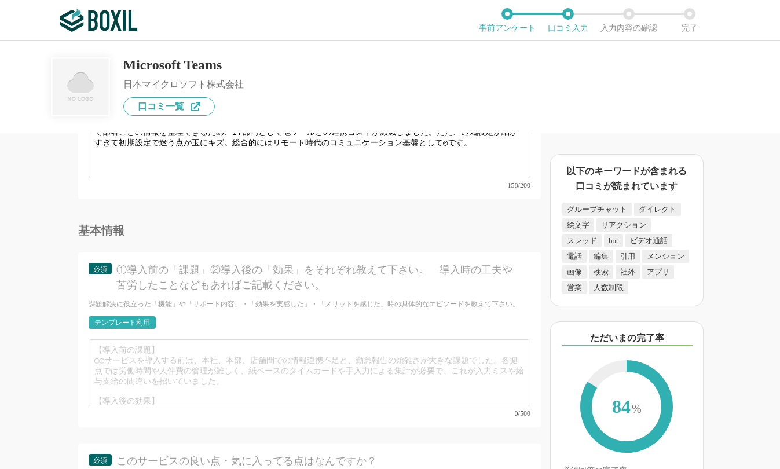
scroll to position [2996, 0]
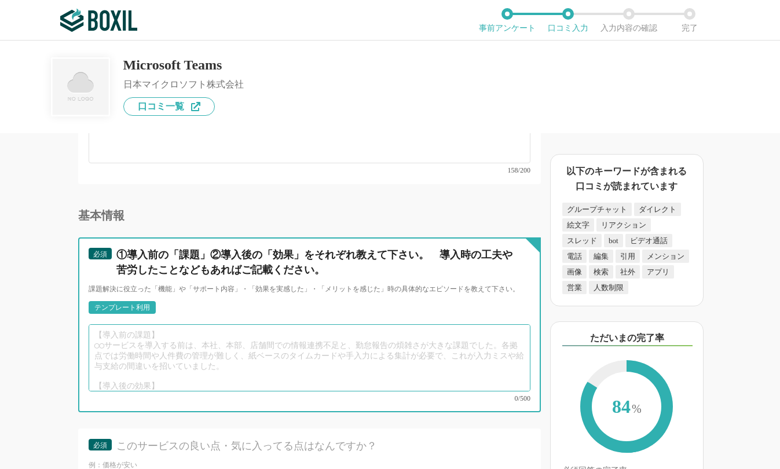
click at [238, 348] on textarea at bounding box center [310, 357] width 442 height 67
paste textarea "【導入前の課題】 メール・Slack・Googleドライブがバラバラで「あの資料どこ？」「会議リンク消えた！」が日常茶飯事。営業チームは顧客対応中にチャットと…"
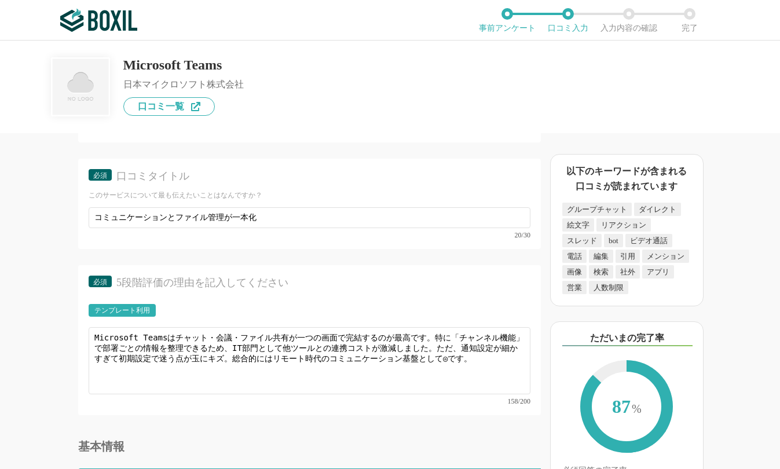
scroll to position [2764, 0]
type textarea "【導入前の課題】 メール・Slack・Googleドライブがバラバラで「あの資料どこ？」「会議リンク消えた！」が日常茶飯事。営業チームは顧客対応中にチャットと…"
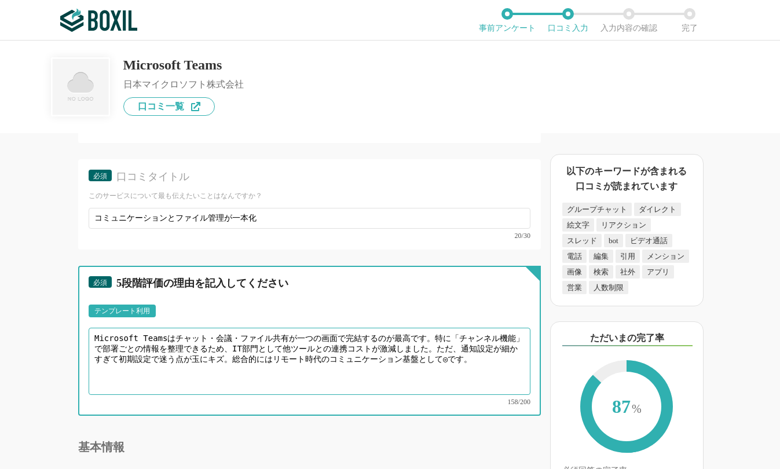
click at [208, 355] on textarea "Microsoft Teamsはチャット・会議・ファイル共有が一つの画面で完結するのが最高です。特に「チャンネル機能」で部署ごとの情報を整理できるため、IT部…" at bounding box center [310, 361] width 442 height 67
click at [282, 346] on textarea "Microsoft Teamsはチャット・会議・ファイル共有が一つの画面で完結するのが最高です。特に「チャンネル機能」で部署ごとの情報を整理できるため、IT部…" at bounding box center [310, 361] width 442 height 67
drag, startPoint x: 381, startPoint y: 335, endPoint x: 400, endPoint y: 335, distance: 18.5
click at [400, 335] on textarea "Microsoft Teamsはチャット・会議・ファイル共有が一つの画面で完結するのが最高です。特に「チャンネル機能」で部署ごとの情報を整理できるため、IT部…" at bounding box center [310, 361] width 442 height 67
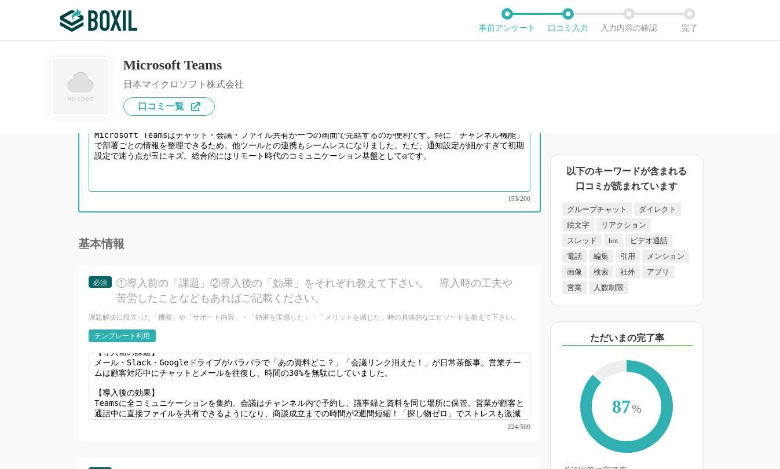
scroll to position [2996, 0]
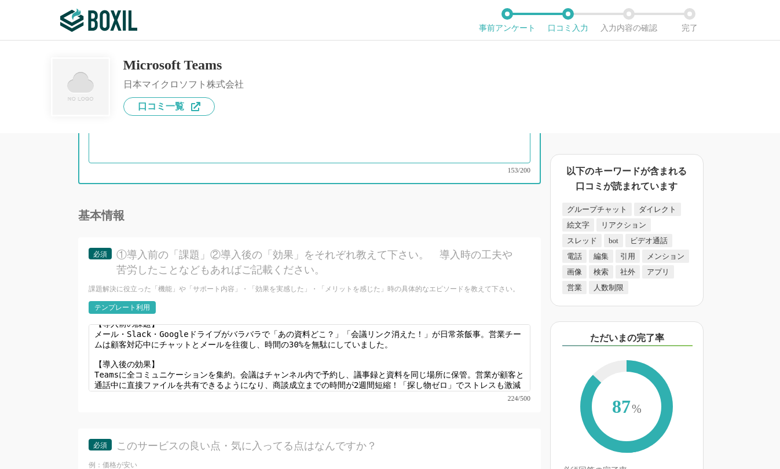
type textarea "Microsoft Teamsはチャット・会議・ファイル共有が一つの画面で完結するのが便利です。特に「チャンネル機能」で部署ごとの情報を整理できるため、他ツー…"
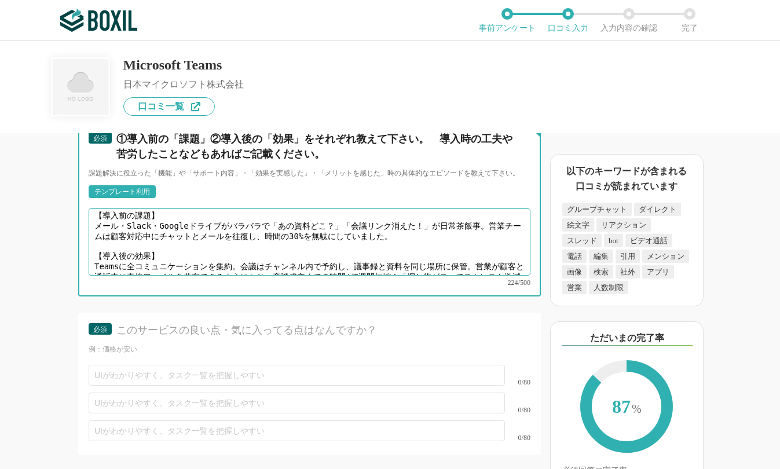
scroll to position [0, 0]
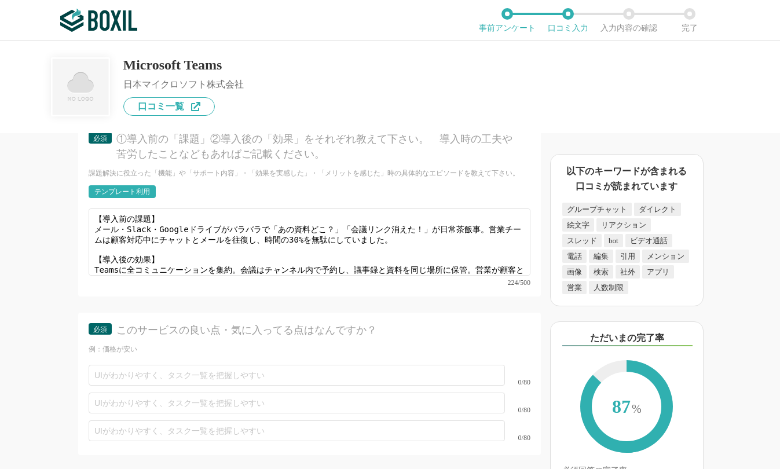
click at [428, 185] on div "テンプレート利用 ፠テンプレート文言が変更されてない箇所がある、または使用できないテキスト（記号）が含まれています。" at bounding box center [310, 195] width 442 height 20
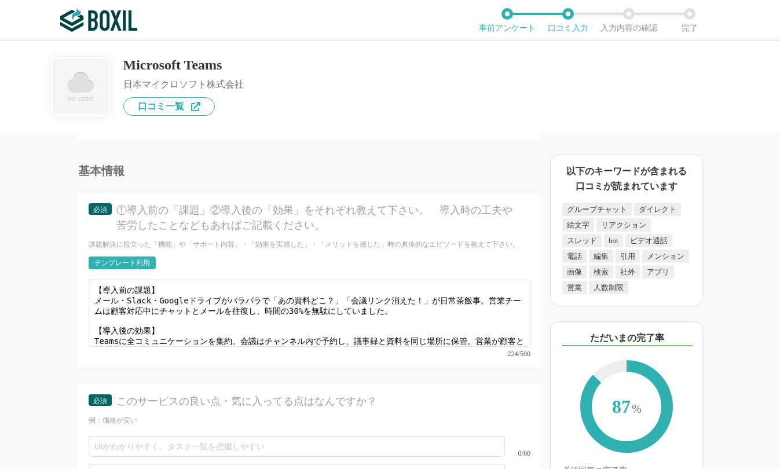
scroll to position [3054, 0]
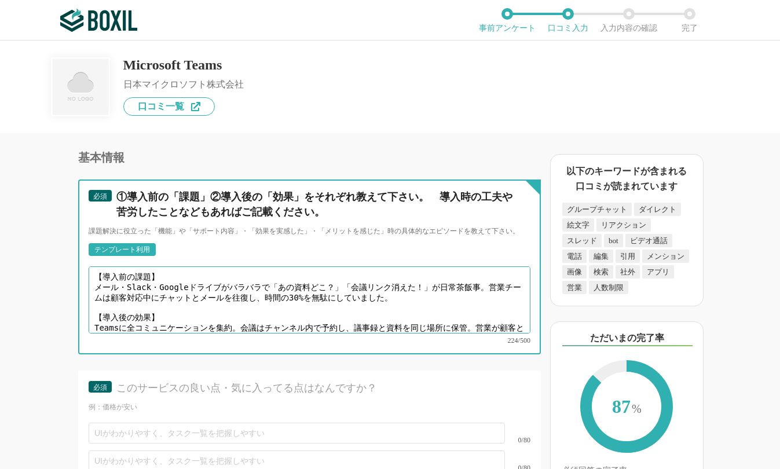
drag, startPoint x: 480, startPoint y: 276, endPoint x: 512, endPoint y: 287, distance: 33.7
click at [512, 287] on textarea "【導入前の課題】 メール・Slack・Googleドライブがバラバラで「あの資料どこ？」「会議リンク消えた！」が日常茶飯事。営業チームは顧客対応中にチャットと…" at bounding box center [310, 299] width 442 height 67
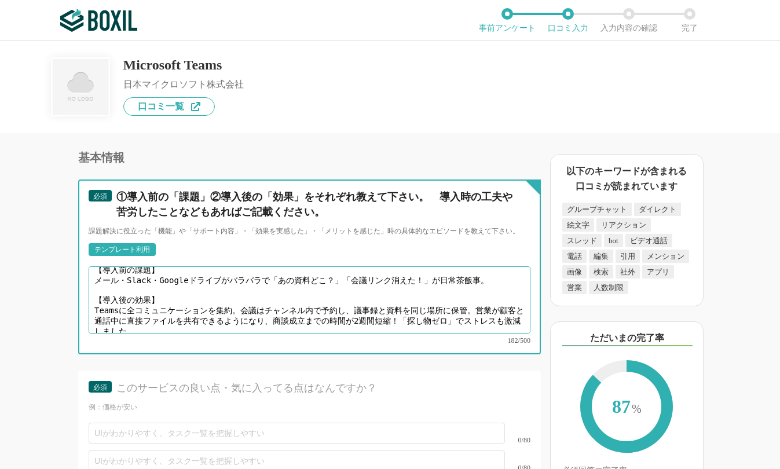
scroll to position [8, 0]
drag, startPoint x: 288, startPoint y: 299, endPoint x: 416, endPoint y: 301, distance: 127.9
click at [416, 301] on textarea "【導入前の課題】 メール・Slack・Googleドライブがバラバラで「あの資料どこ？」「会議リンク消えた！」が日常茶飯事。 【導入後の効果】 Teamsに全…" at bounding box center [310, 299] width 442 height 67
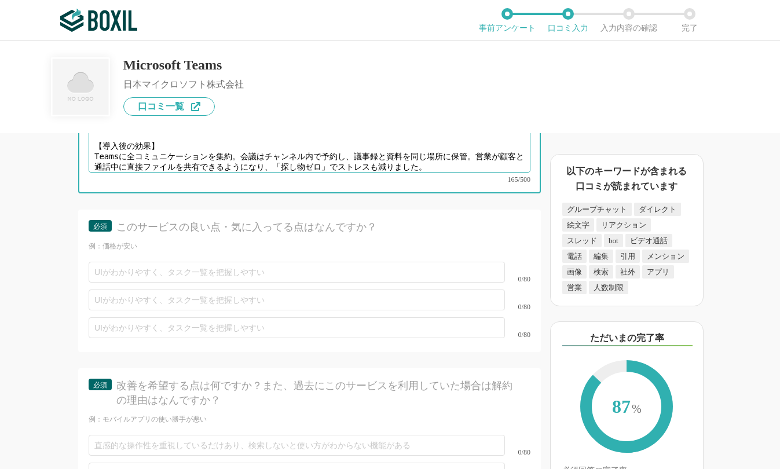
scroll to position [3227, 0]
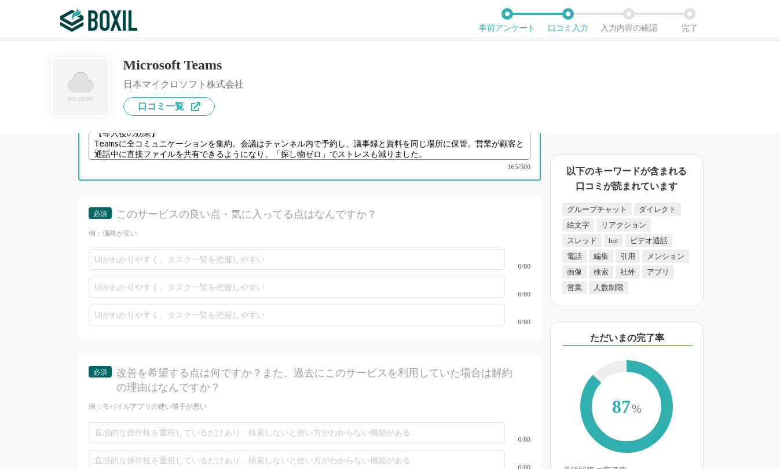
type textarea "【導入前の課題】 メール・Slack・Googleドライブがバラバラで「あの資料どこ？」「会議リンク消えた！」が日常茶飯事。 【導入後の効果】 Teamsに全…"
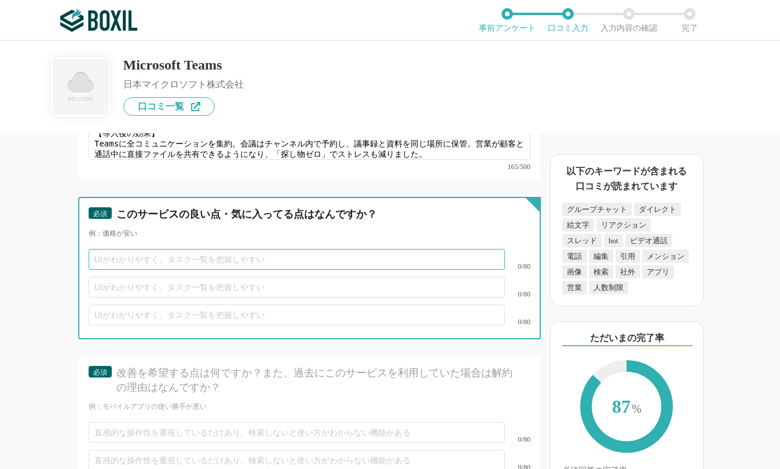
click at [172, 255] on input "text" at bounding box center [297, 259] width 416 height 21
paste input "Officeアプリと連携しつつ編集可能な柔軟性"
type input "Officeアプリと連携しつつ編集可能な柔軟性"
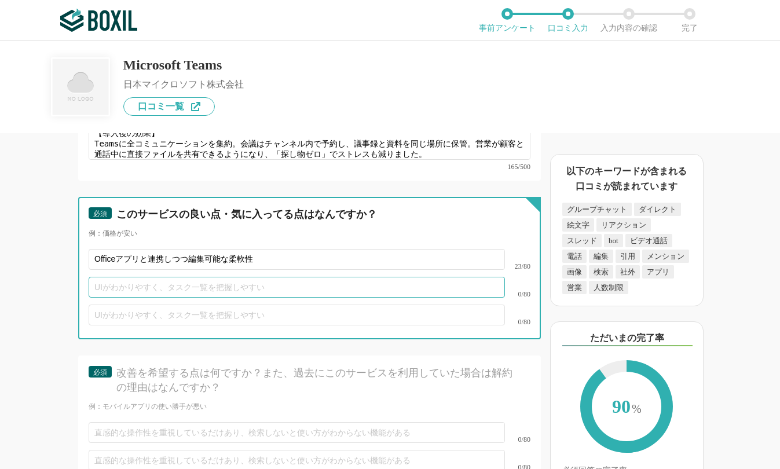
click at [123, 277] on input "text" at bounding box center [297, 287] width 416 height 21
paste input "カスタム絵文字でチームの雰囲気が明るくなる"
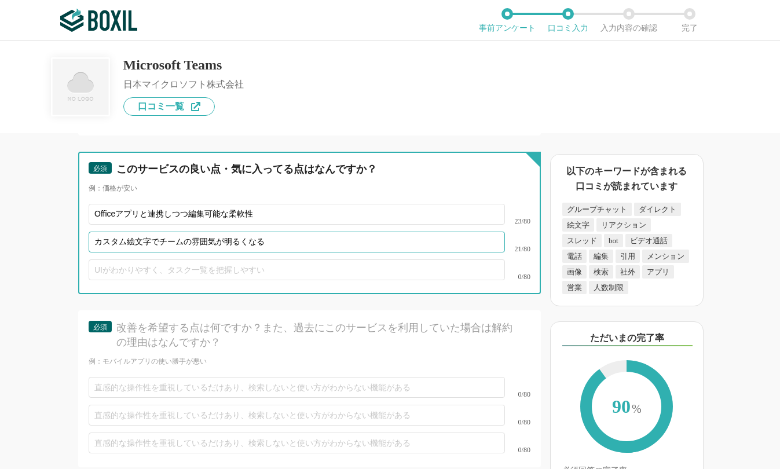
scroll to position [3285, 0]
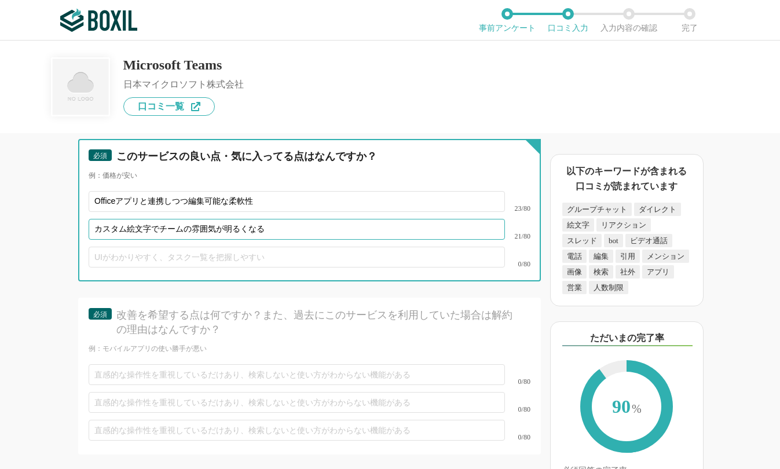
type input "カスタム絵文字でチームの雰囲気が明るくなる"
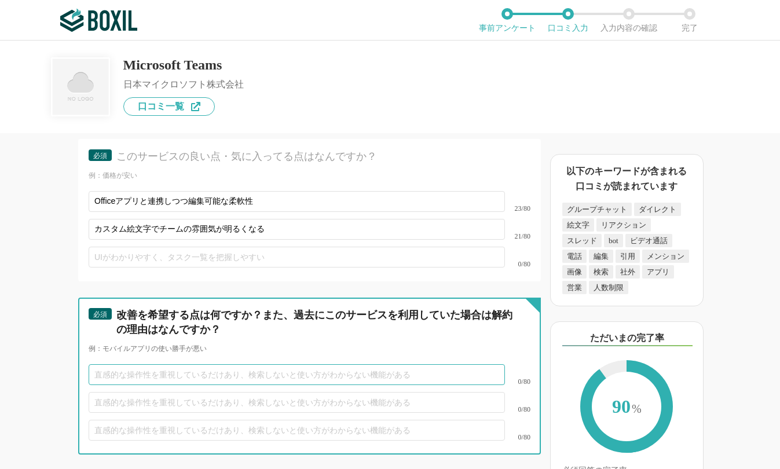
click at [159, 364] on input "text" at bounding box center [297, 374] width 416 height 21
paste input "通知の優先度設定が直感的でなく、重要メッセージを見逃しがち"
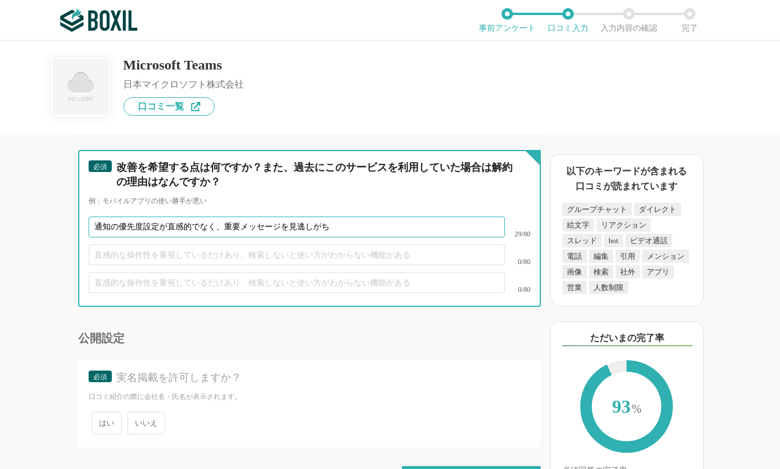
scroll to position [3459, 0]
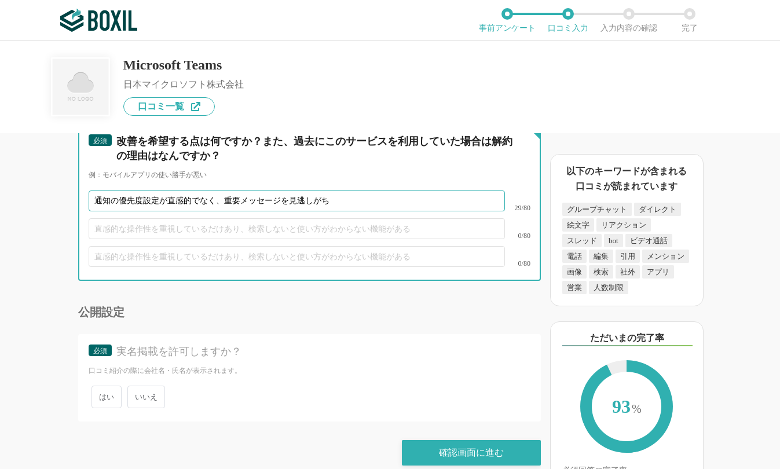
type input "通知の優先度設定が直感的でなく、重要メッセージを見逃しがち"
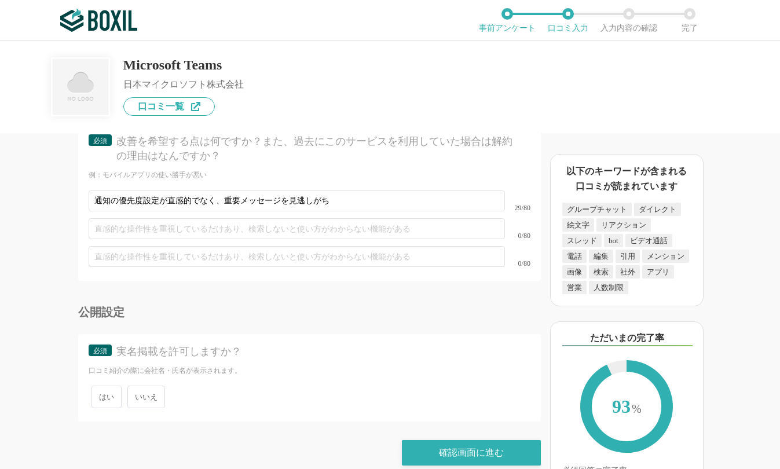
click at [146, 385] on span "いいえ" at bounding box center [146, 396] width 38 height 23
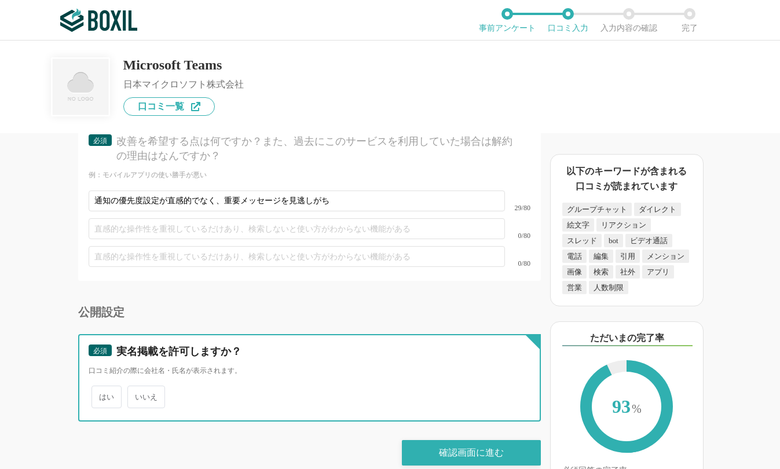
click at [138, 387] on input "いいえ" at bounding box center [134, 391] width 8 height 8
radio input "true"
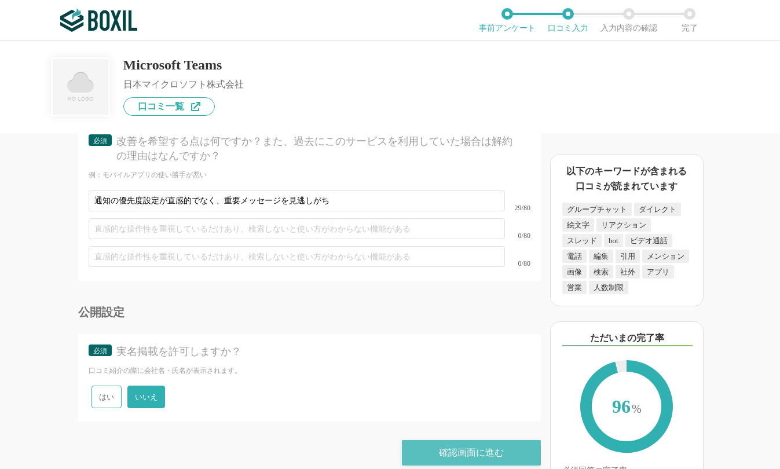
click at [460, 442] on div "確認画面に進む" at bounding box center [471, 452] width 139 height 25
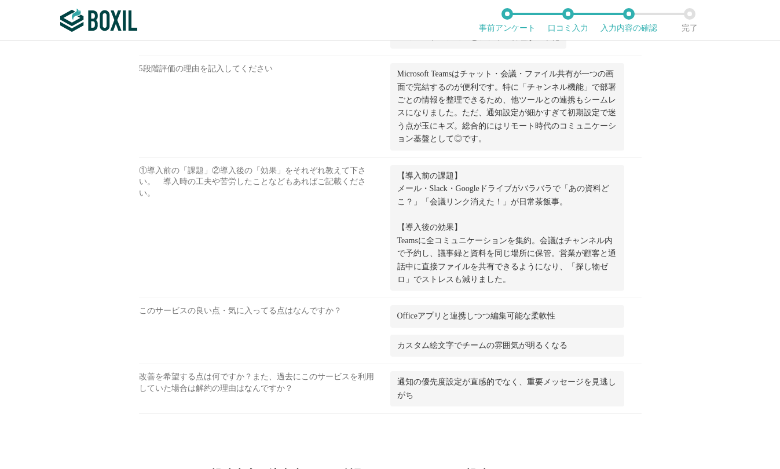
scroll to position [1496, 0]
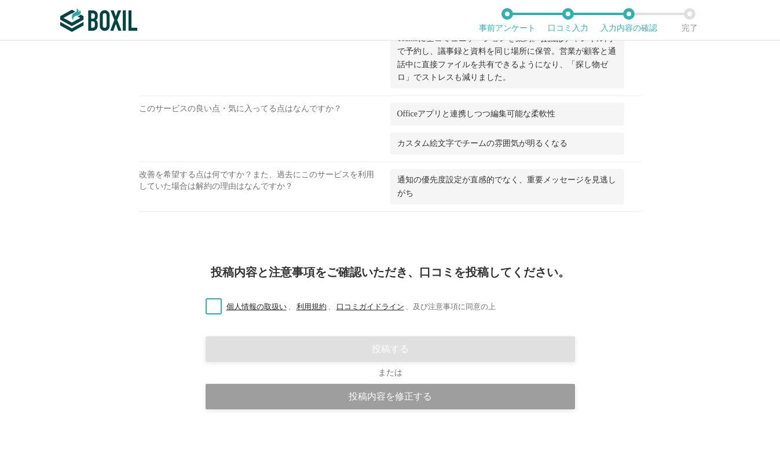
click at [203, 308] on label "個人情報の取扱い 、 利用規約 、 口コミガイドライン 、 及び注意事項に同意の上" at bounding box center [345, 307] width 299 height 12
click at [0, 0] on input "個人情報の取扱い 、 利用規約 、 口コミガイドライン 、 及び注意事項に同意の上" at bounding box center [0, 0] width 0 height 0
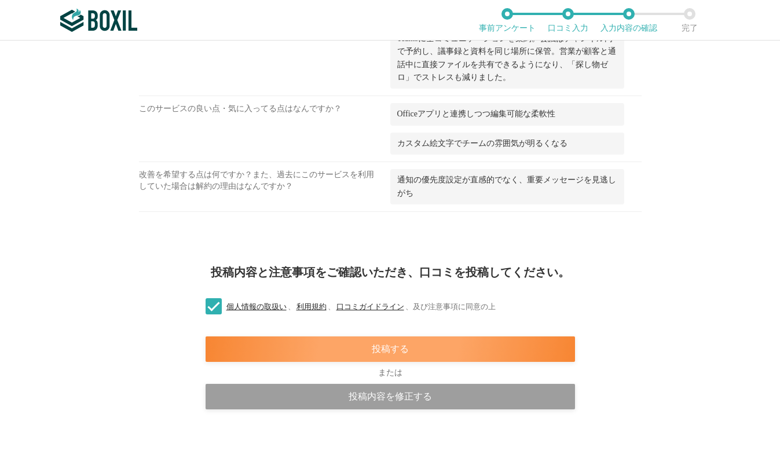
click at [378, 350] on div "投稿する" at bounding box center [389, 348] width 369 height 25
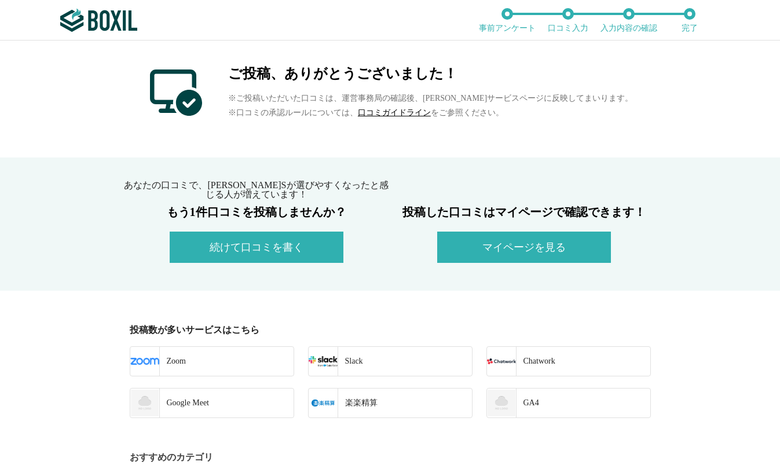
click at [47, 135] on div "ご投稿、ありがとうございました！ ※ご投稿いただいた口コミは、運営事務局の確認後、順次サービスページに反映してまいります。 ※口コミの承認ルールについては、 …" at bounding box center [390, 99] width 780 height 117
